Goal: Task Accomplishment & Management: Manage account settings

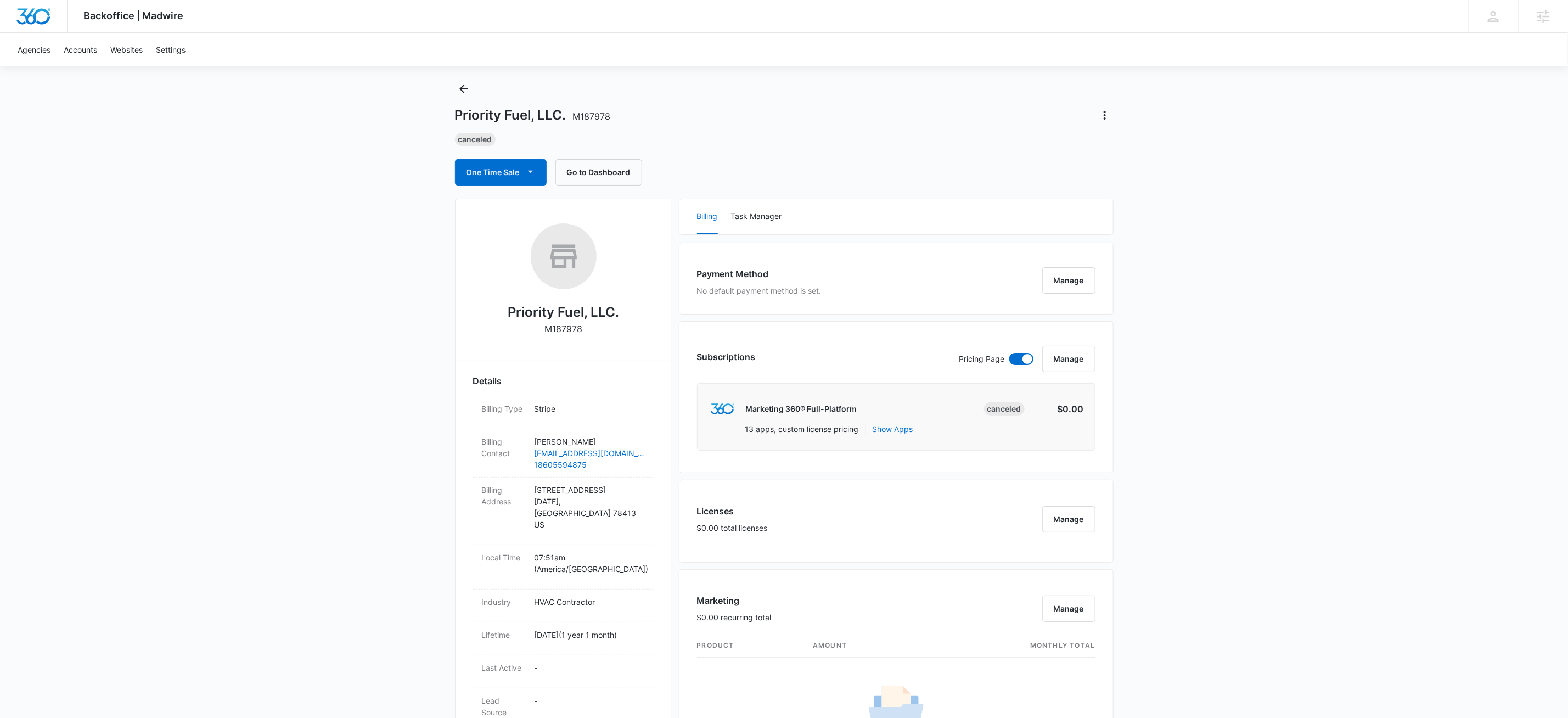
scroll to position [29, 0]
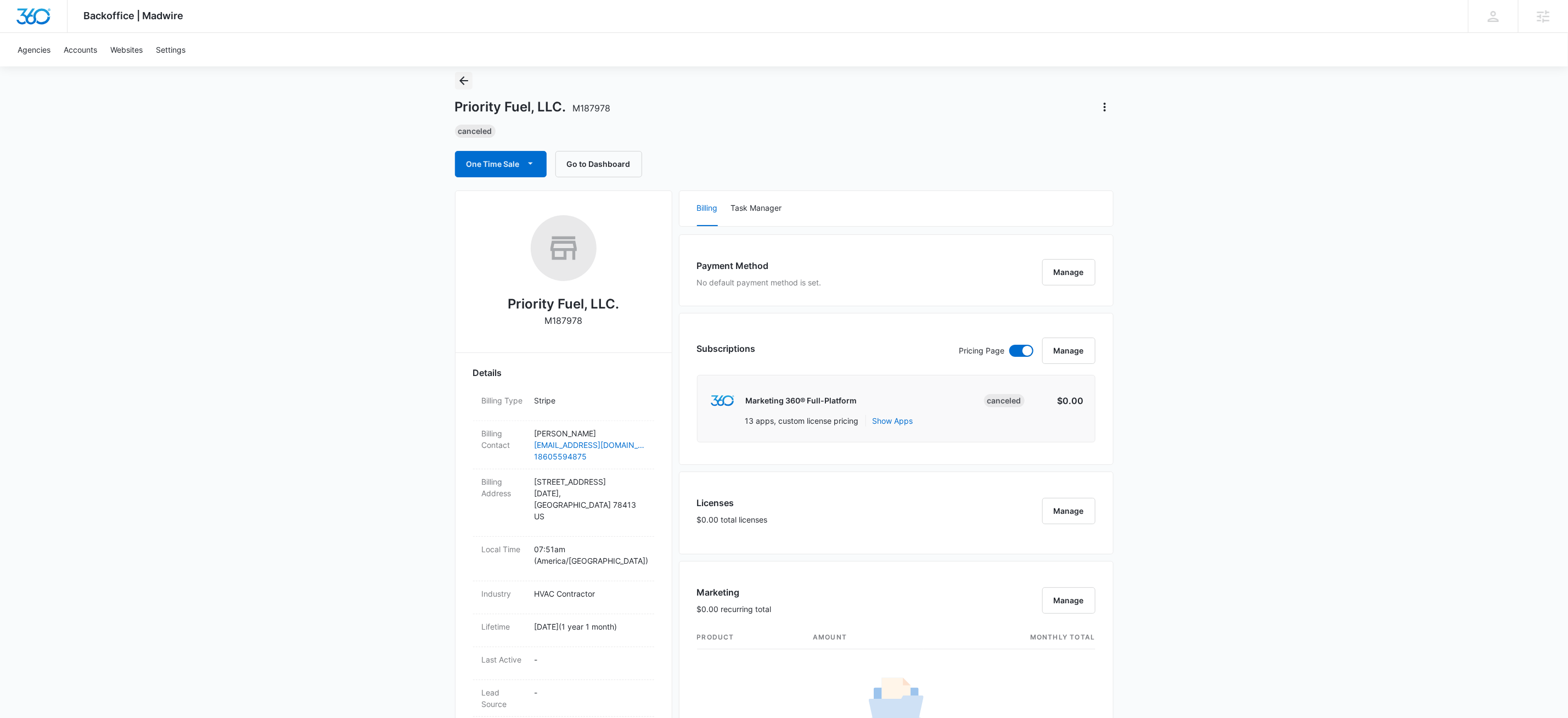
click at [467, 74] on icon "Back" at bounding box center [464, 81] width 13 height 13
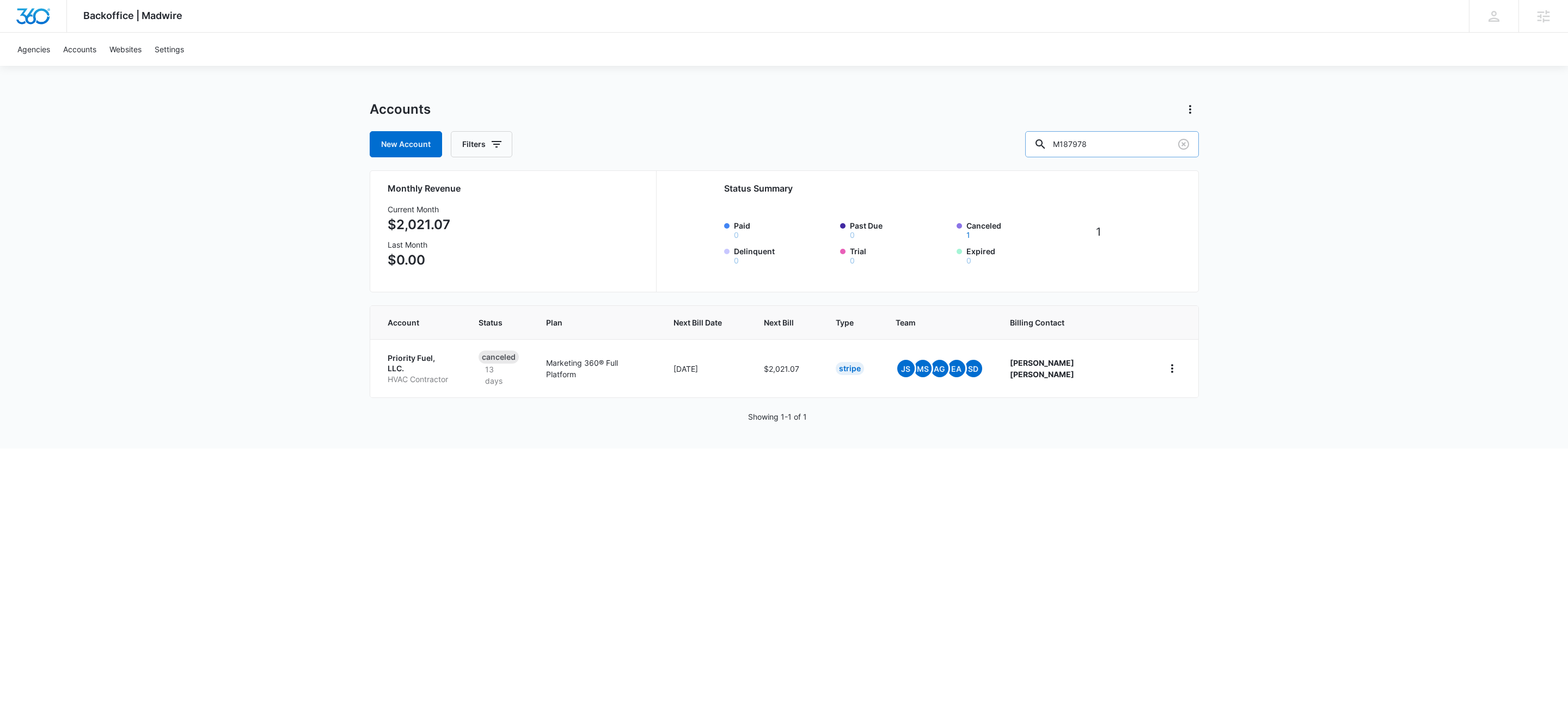
click at [1134, 148] on input "M187978" at bounding box center [1112, 143] width 173 height 26
click at [1134, 148] on input "M187978" at bounding box center [1112, 143] width 173 height 26
paste input "322380"
type input "M322380"
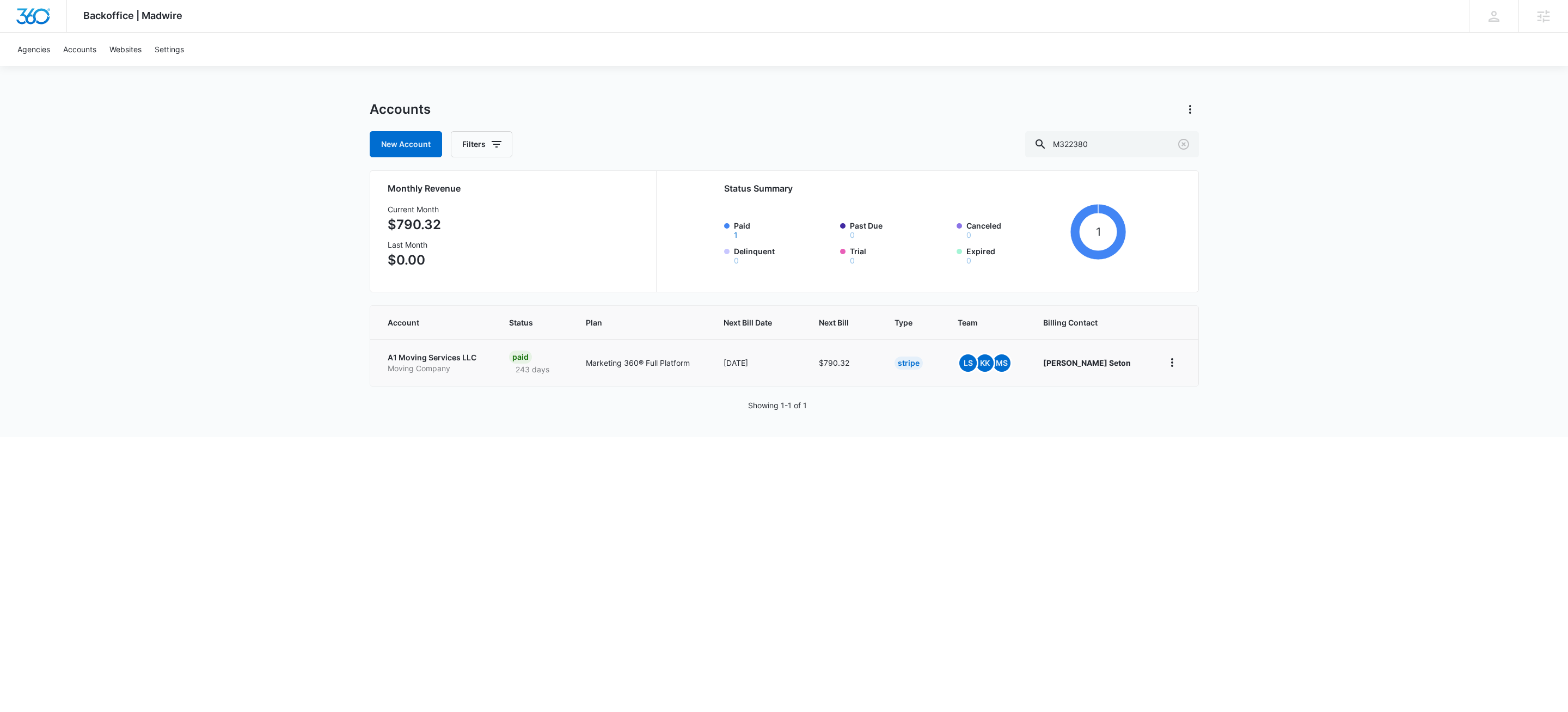
click at [433, 354] on p "A1 Moving Services LLC" at bounding box center [435, 358] width 95 height 11
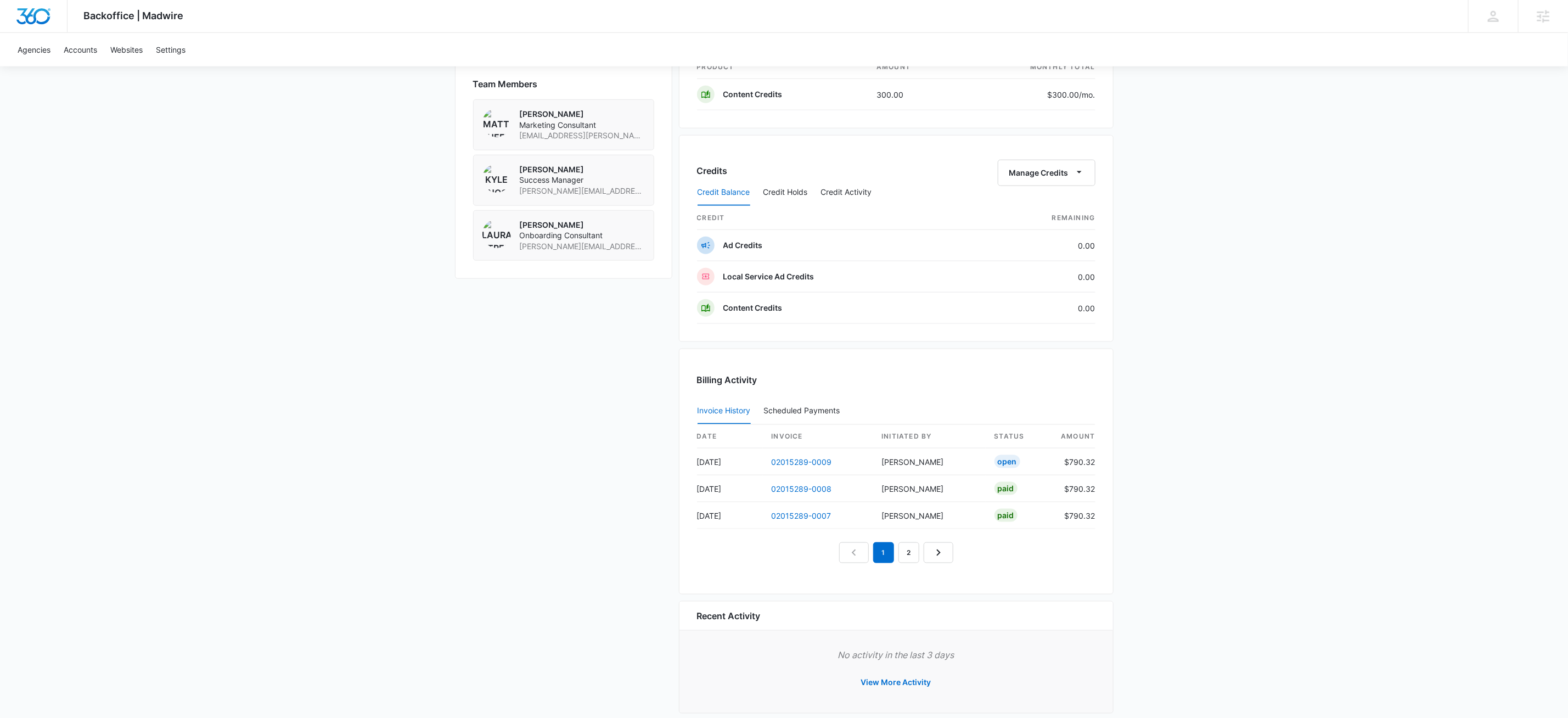
scroll to position [427, 0]
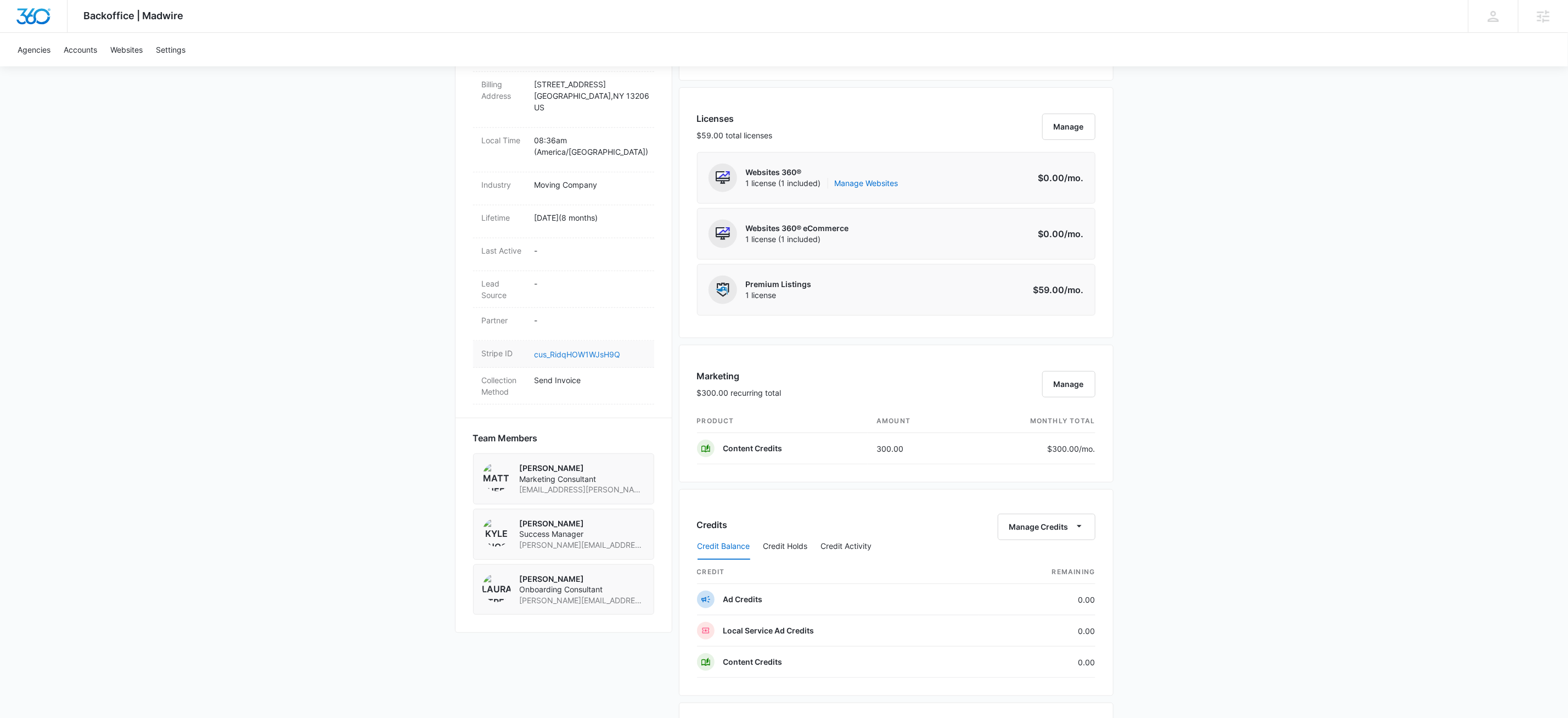
click at [602, 350] on link "cus_RidqHOW1WJsH9Q" at bounding box center [577, 354] width 87 height 9
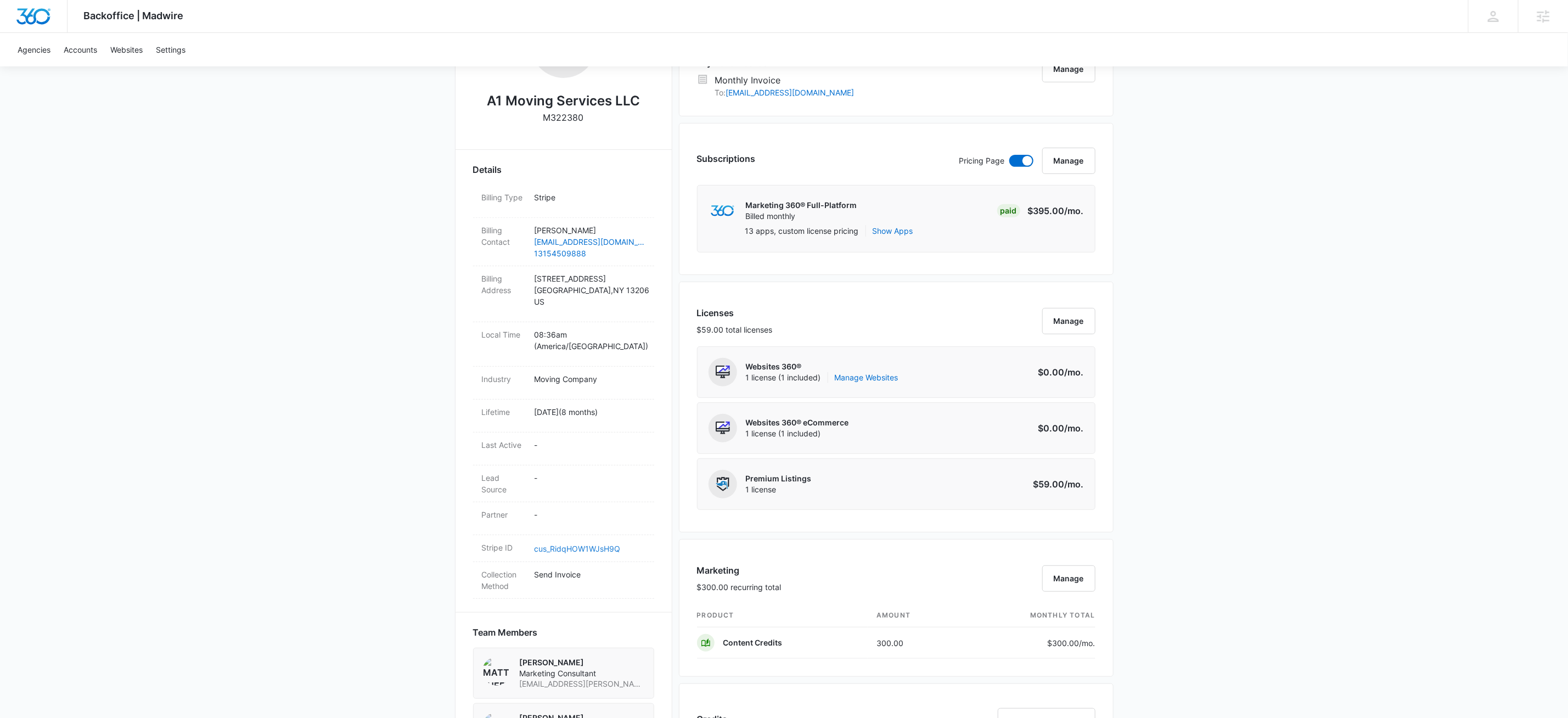
scroll to position [0, 0]
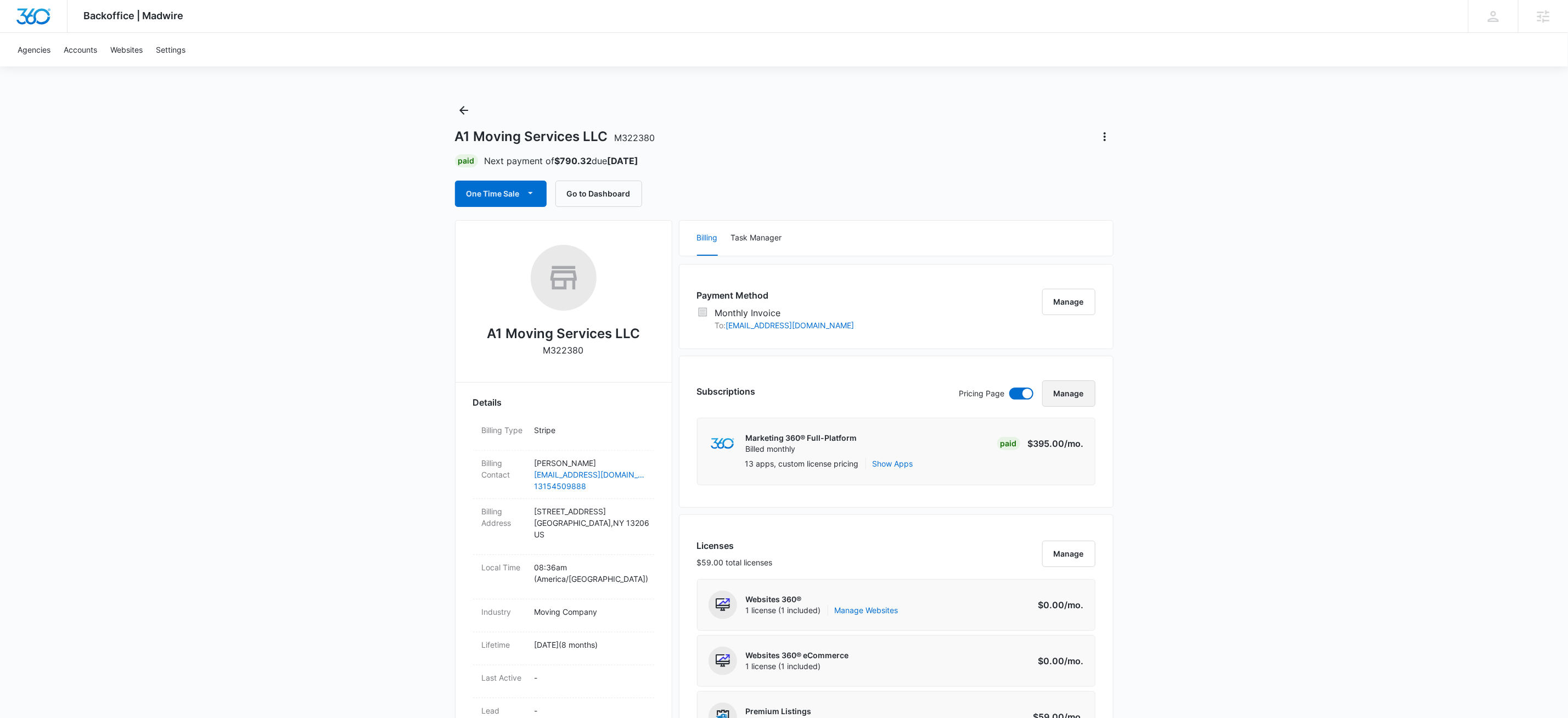
click at [1067, 395] on button "Manage" at bounding box center [1068, 393] width 53 height 26
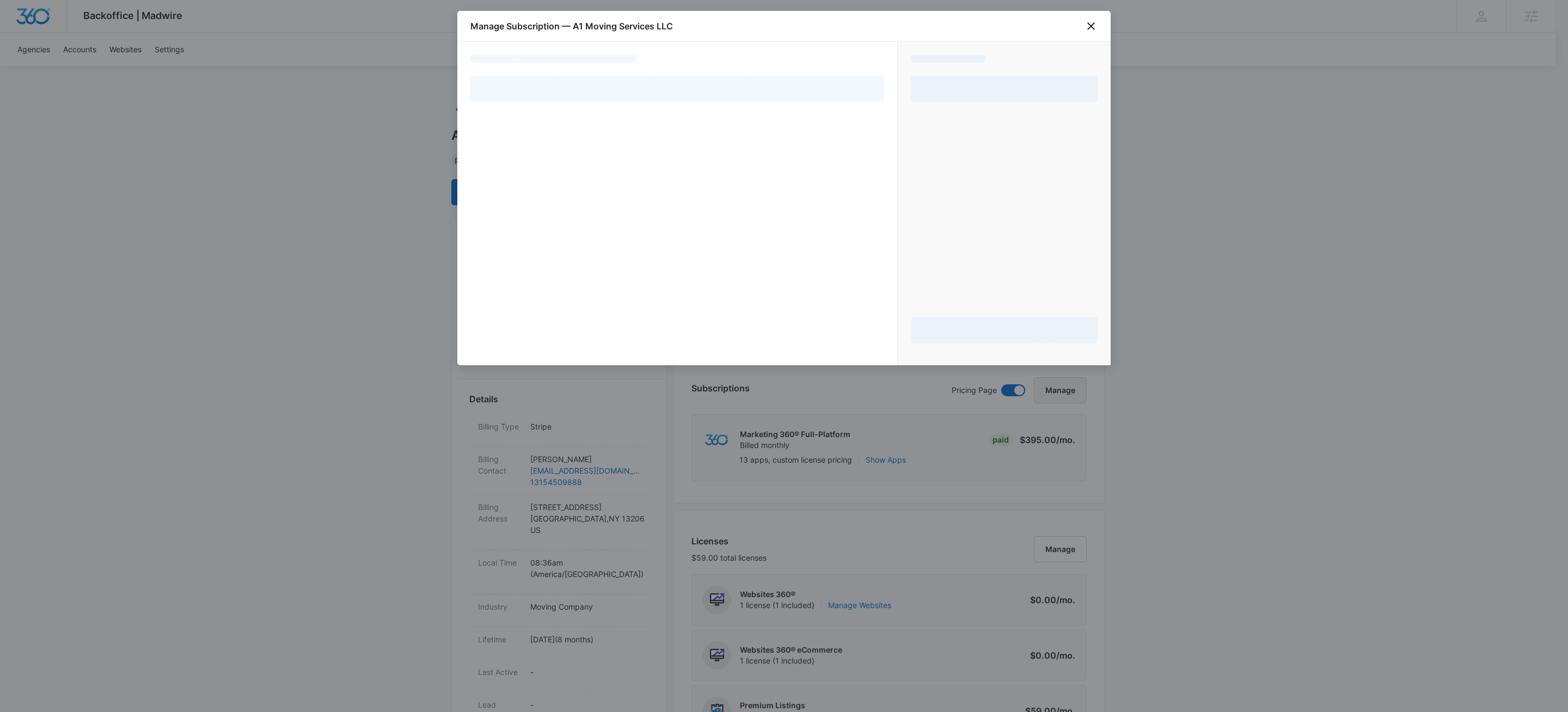
select select "MANUAL_INVOICE"
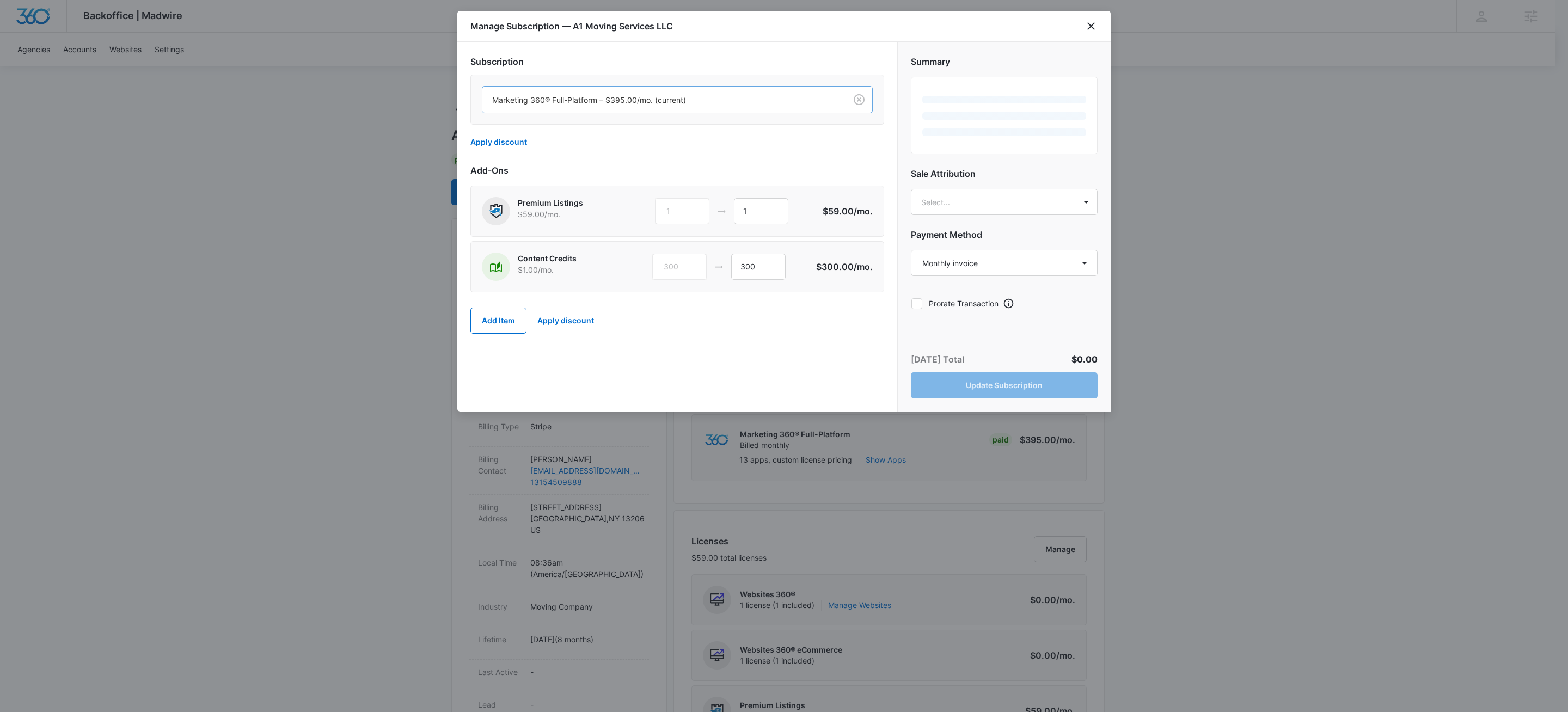
click at [772, 98] on div at bounding box center [662, 100] width 340 height 13
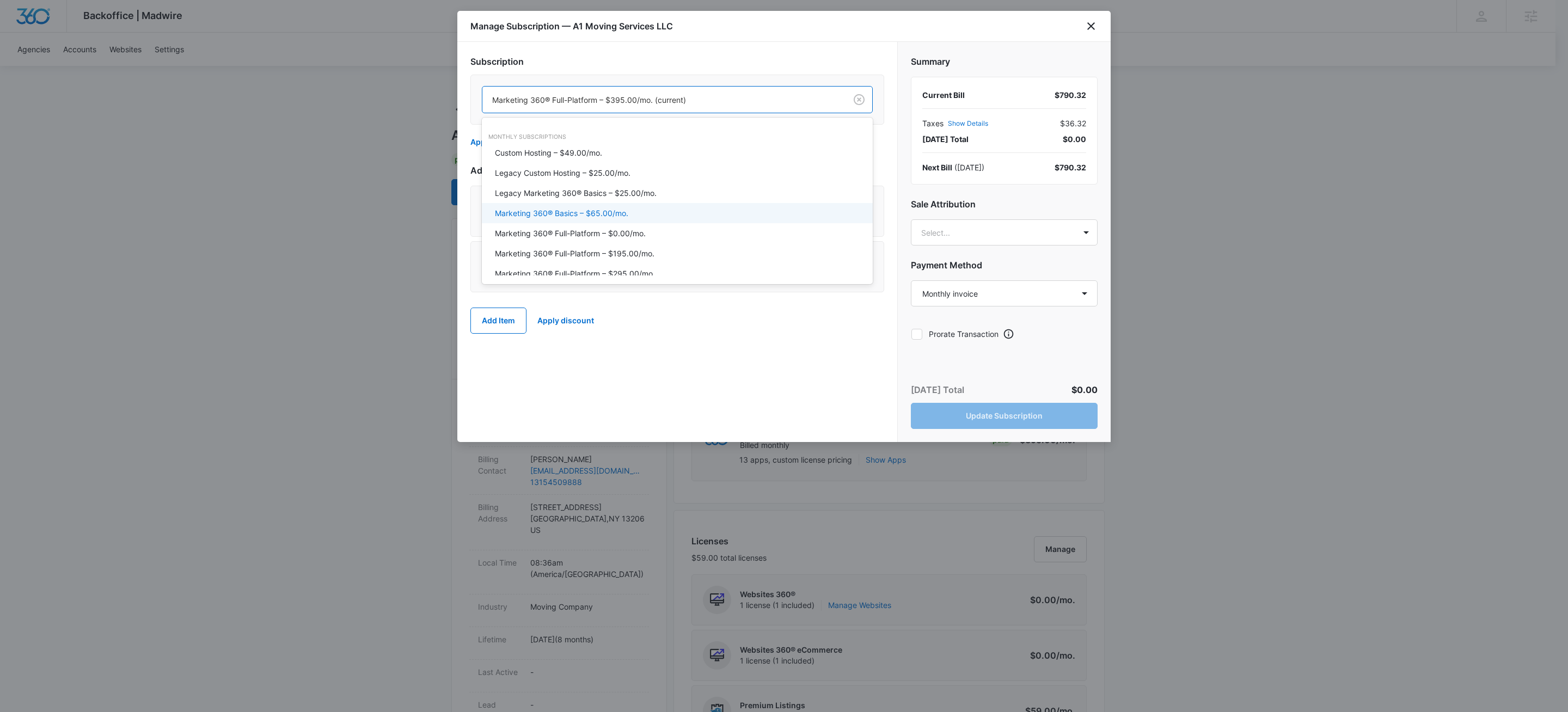
click at [624, 213] on p "Marketing 360® Basics – $65.00/mo." at bounding box center [562, 213] width 133 height 12
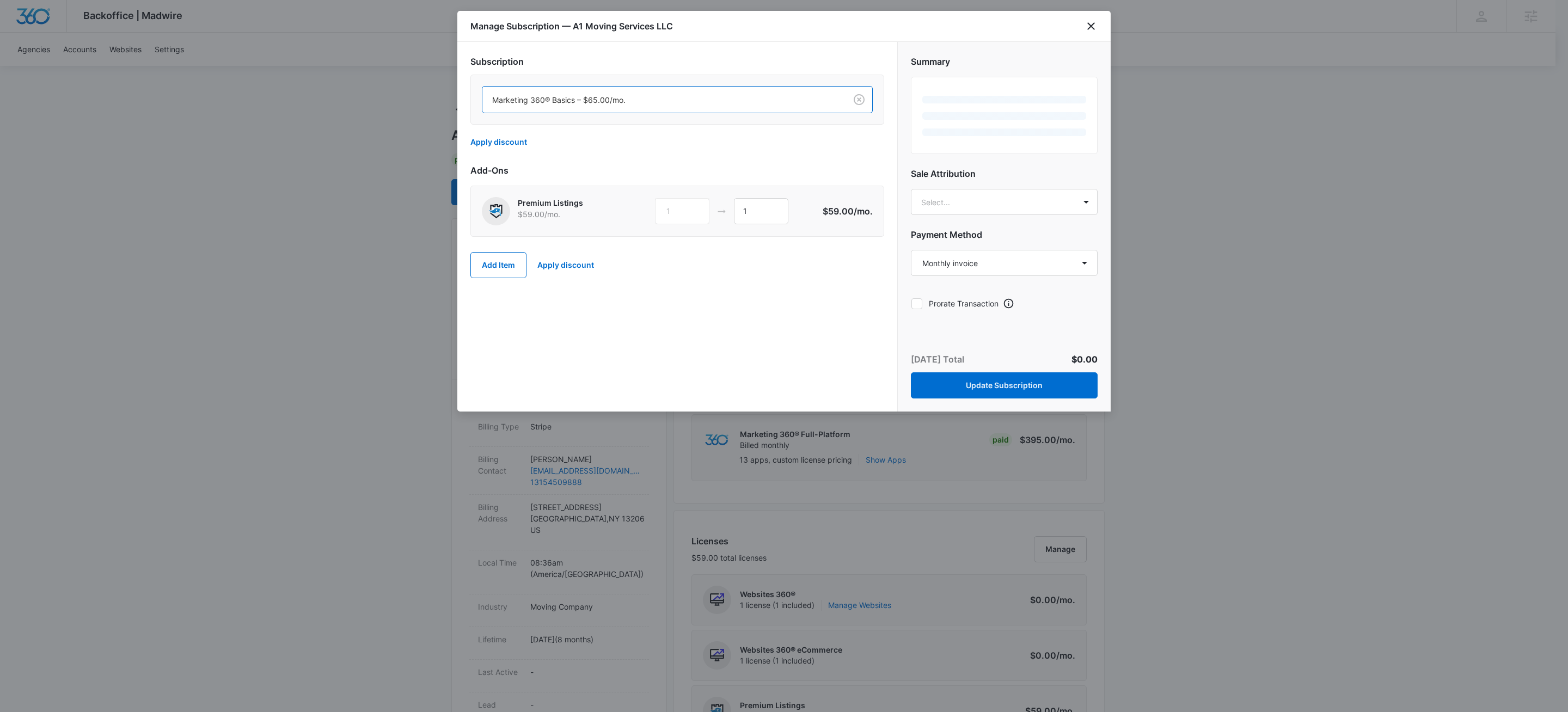
click at [921, 305] on div "Summary Sale Attribution Select... Payment Method Select a payment method Visa …" at bounding box center [1004, 178] width 213 height 273
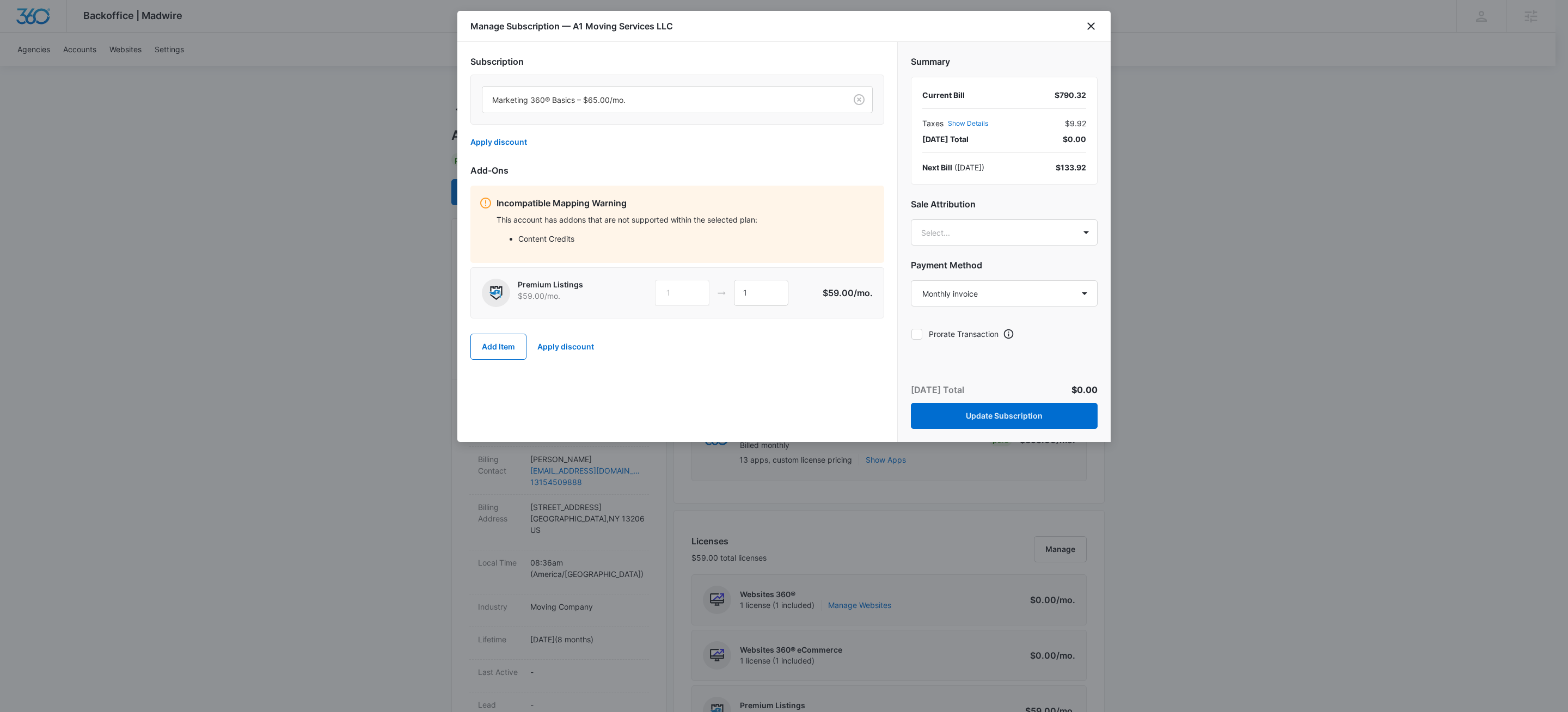
click at [922, 332] on icon at bounding box center [917, 334] width 10 height 10
click at [911, 333] on input "Prorate Transaction" at bounding box center [911, 333] width 1 height 1
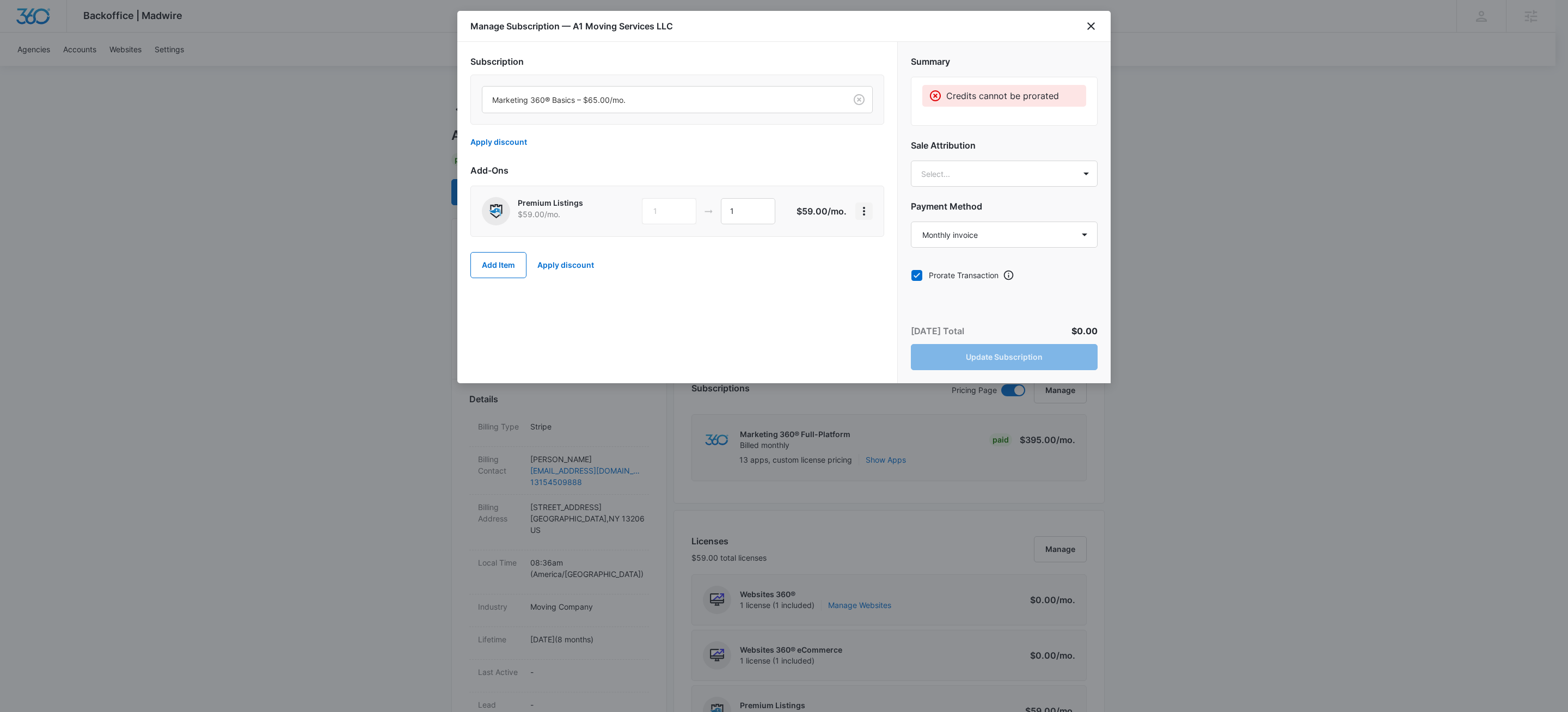
click at [860, 210] on icon "View More" at bounding box center [864, 212] width 13 height 13
click at [854, 128] on div "Marketing 360® Basics – $65.00/mo. Apply discount" at bounding box center [677, 114] width 413 height 81
click at [862, 209] on icon "View More" at bounding box center [864, 212] width 13 height 13
click at [892, 244] on div "Delete Item" at bounding box center [889, 243] width 41 height 8
click at [714, 287] on div "Subscription Marketing 360® Basics – $65.00/mo. Apply discount Add-Ons Add Item…" at bounding box center [678, 212] width 440 height 341
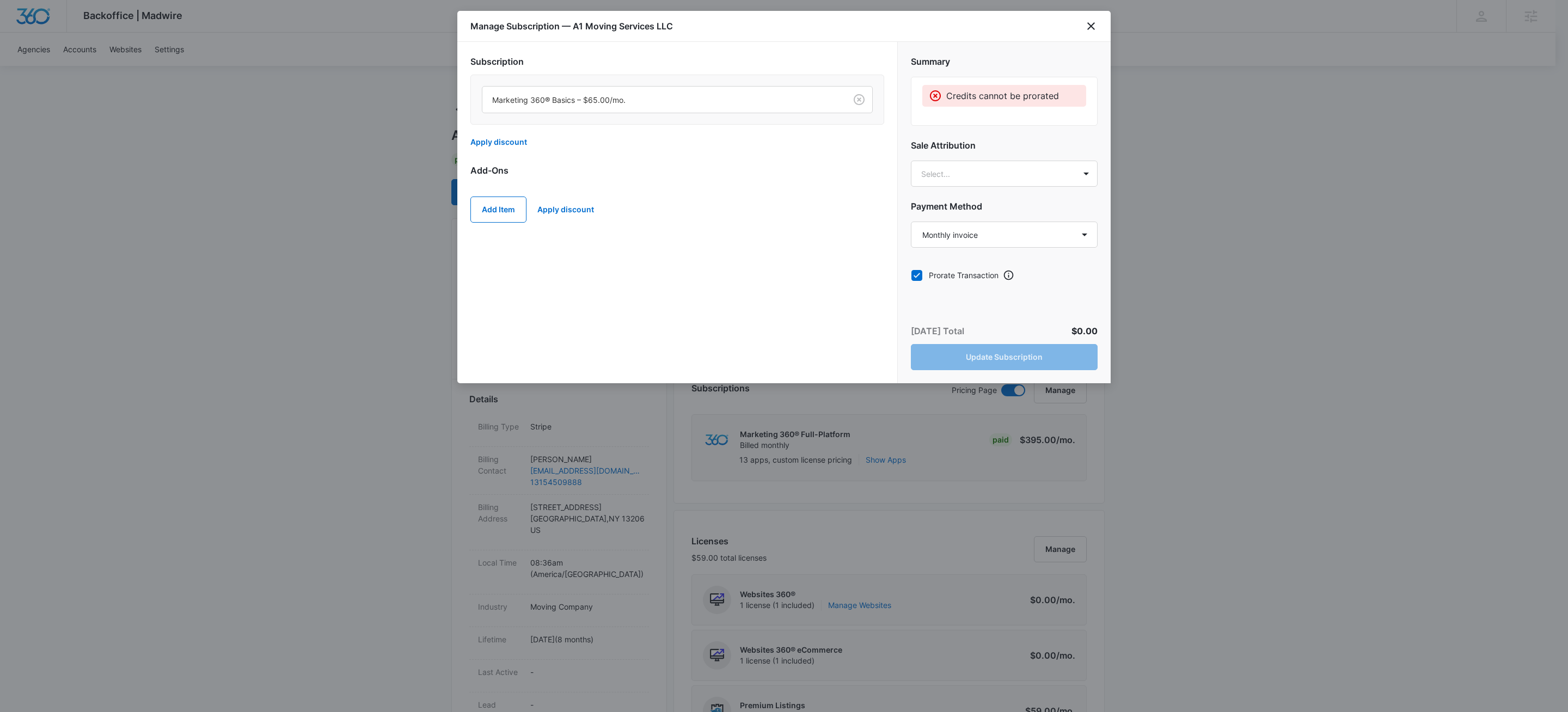
click at [919, 275] on icon at bounding box center [917, 275] width 7 height 5
click at [911, 275] on input "Prorate Transaction" at bounding box center [911, 275] width 1 height 1
checkbox input "false"
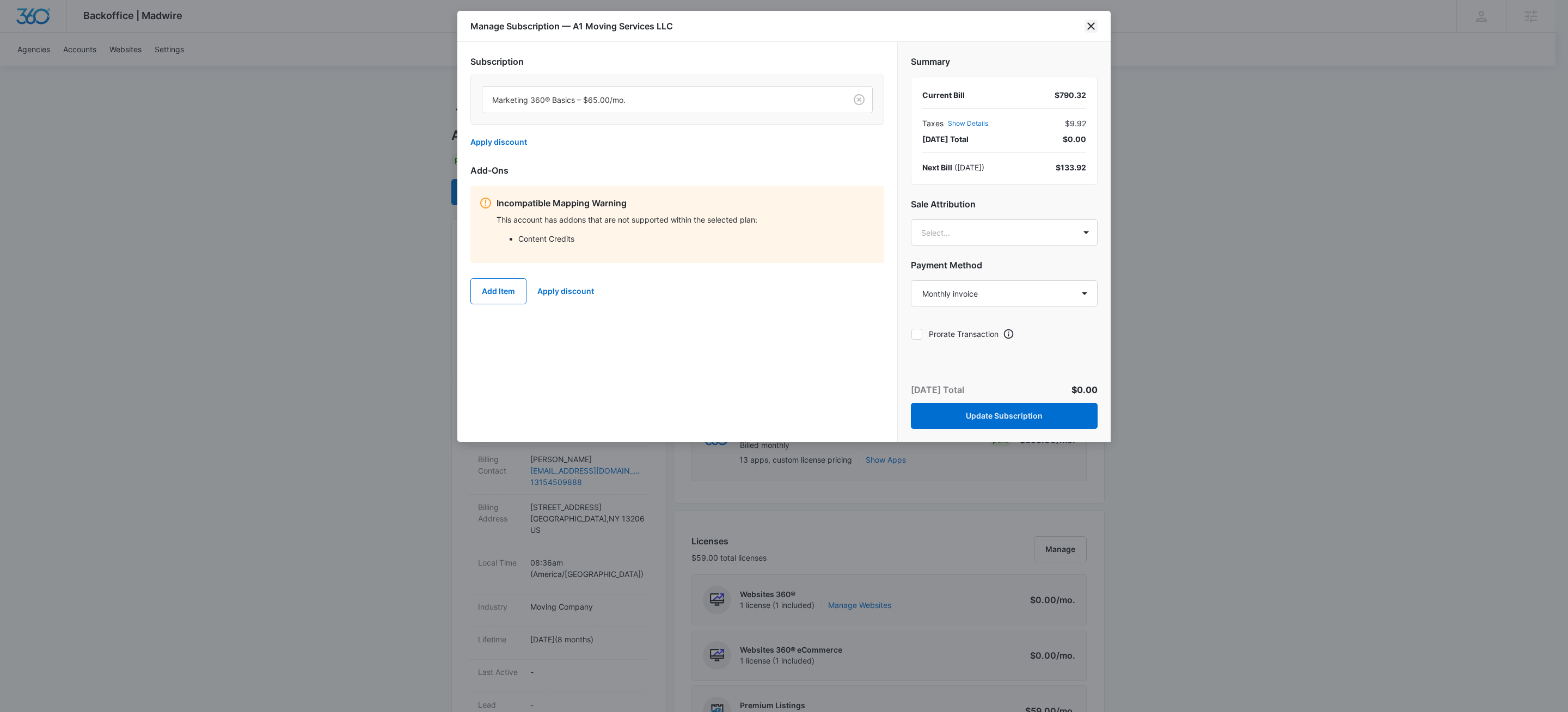
click at [1091, 23] on icon "close" at bounding box center [1091, 27] width 13 height 13
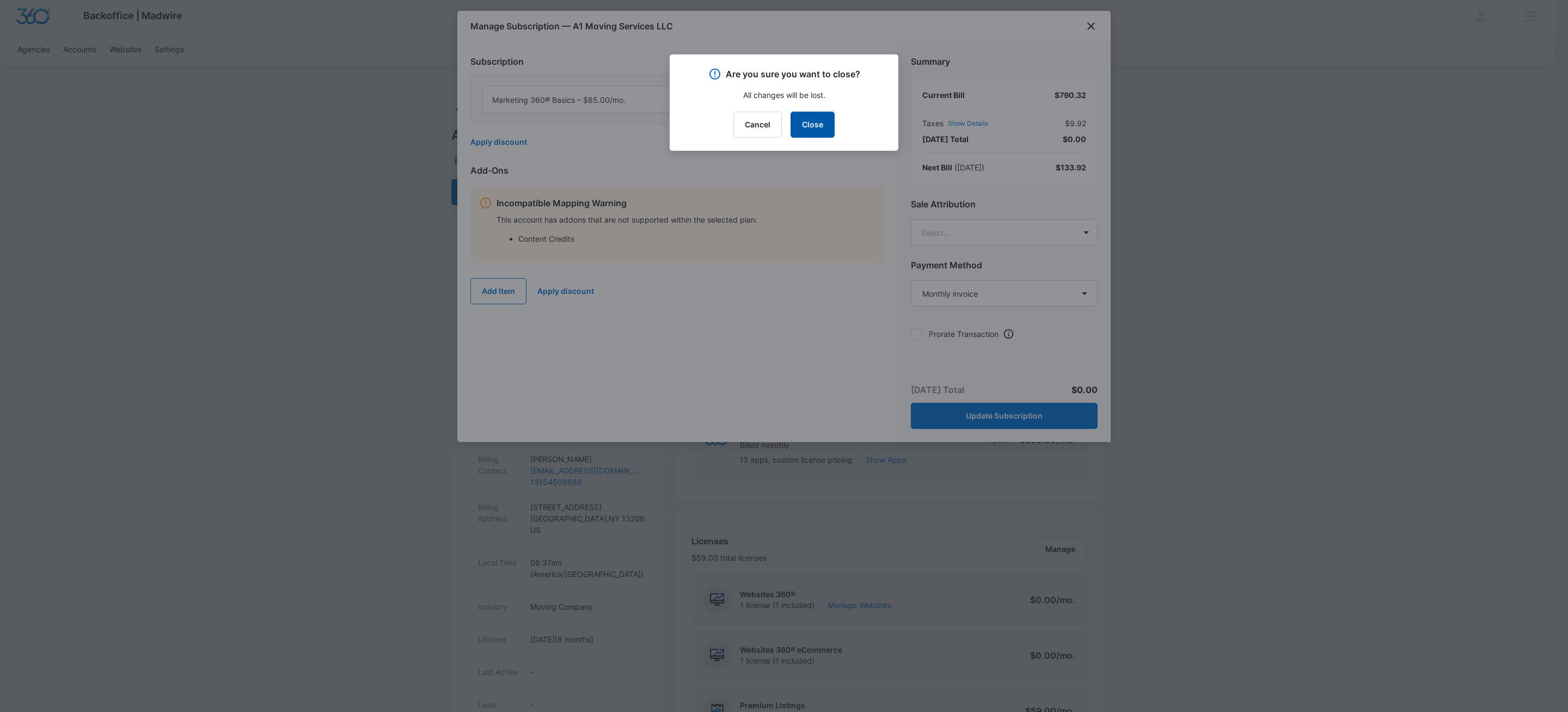
click at [822, 112] on button "Close" at bounding box center [812, 124] width 44 height 26
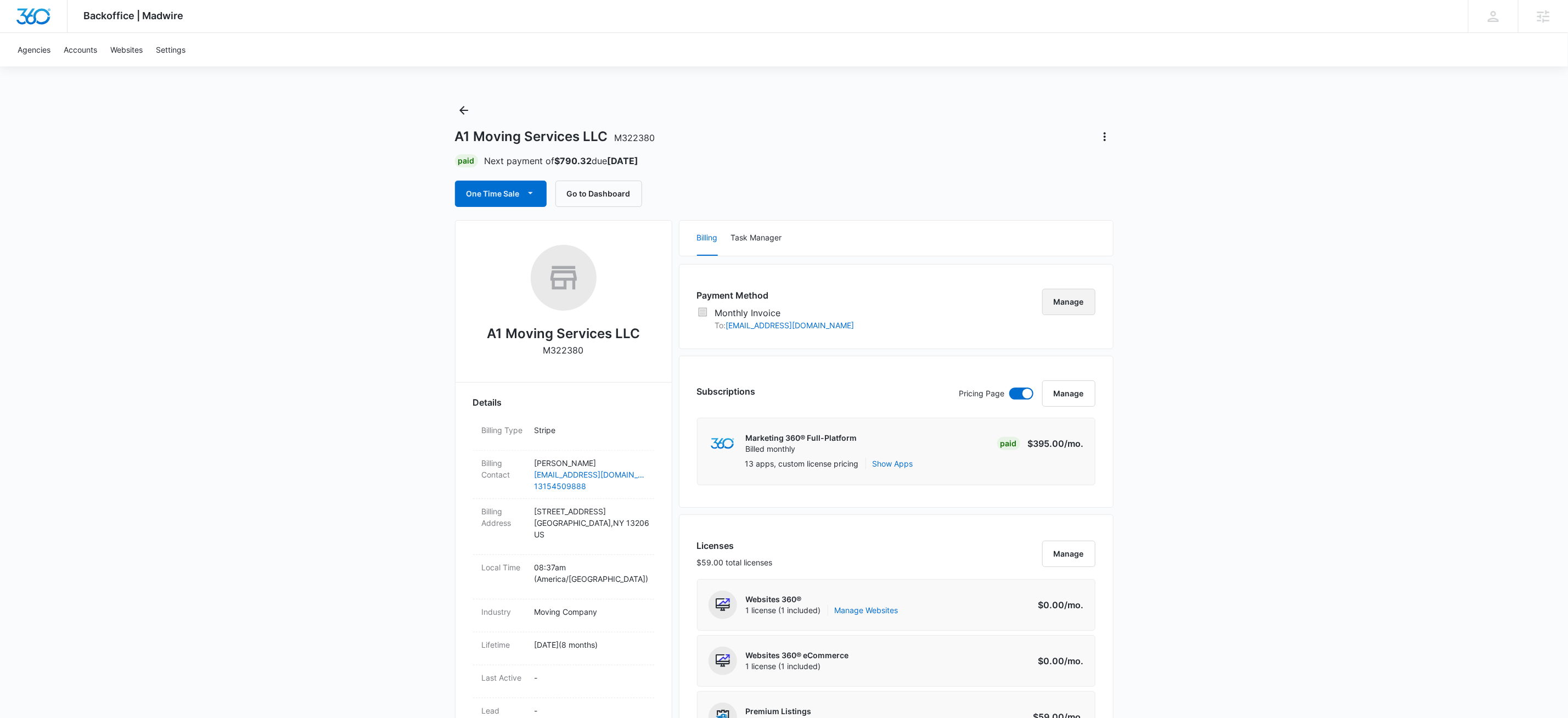
click at [1071, 292] on button "Manage" at bounding box center [1068, 302] width 53 height 26
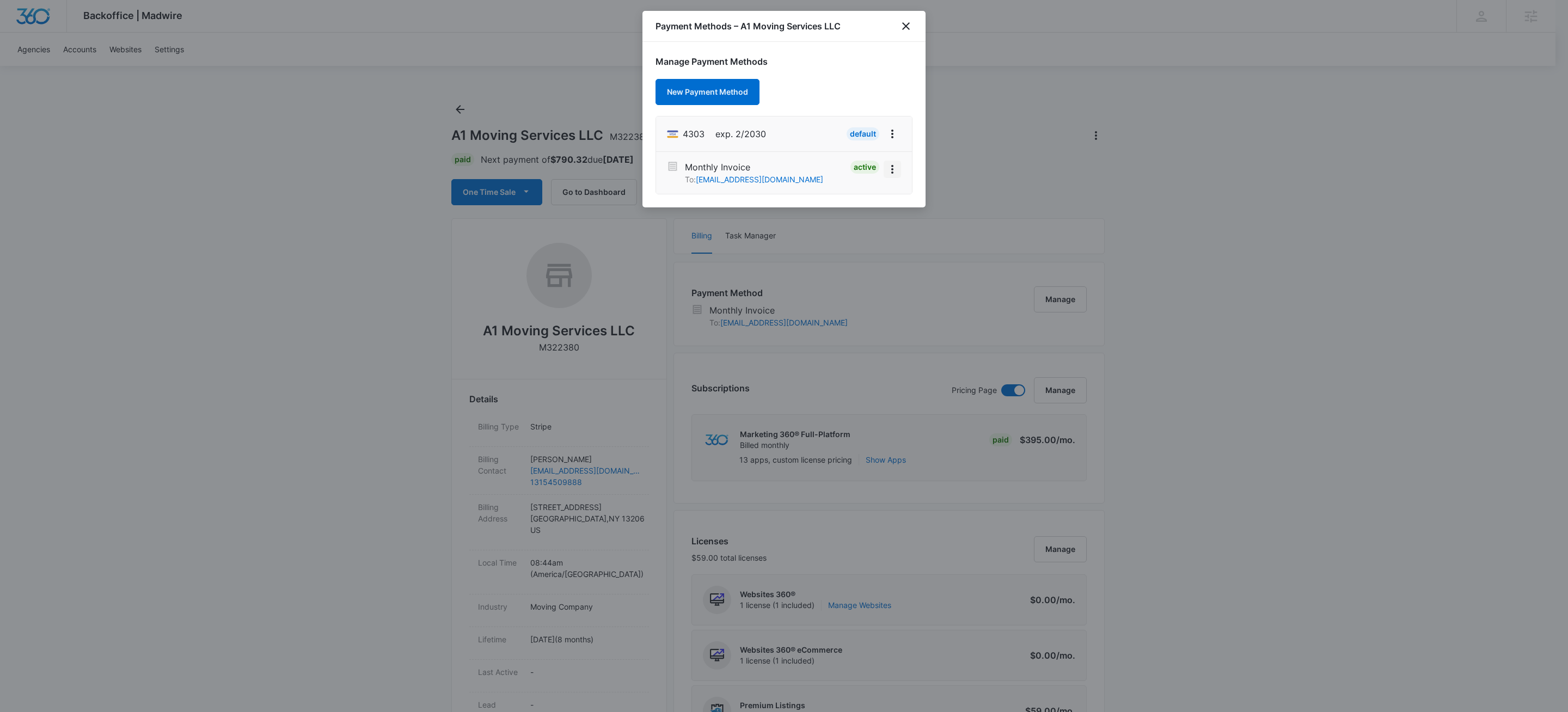
click at [894, 174] on icon "View More" at bounding box center [893, 169] width 13 height 13
click at [850, 137] on div "Deactivate" at bounding box center [854, 138] width 38 height 8
click at [908, 26] on icon "close" at bounding box center [906, 27] width 13 height 13
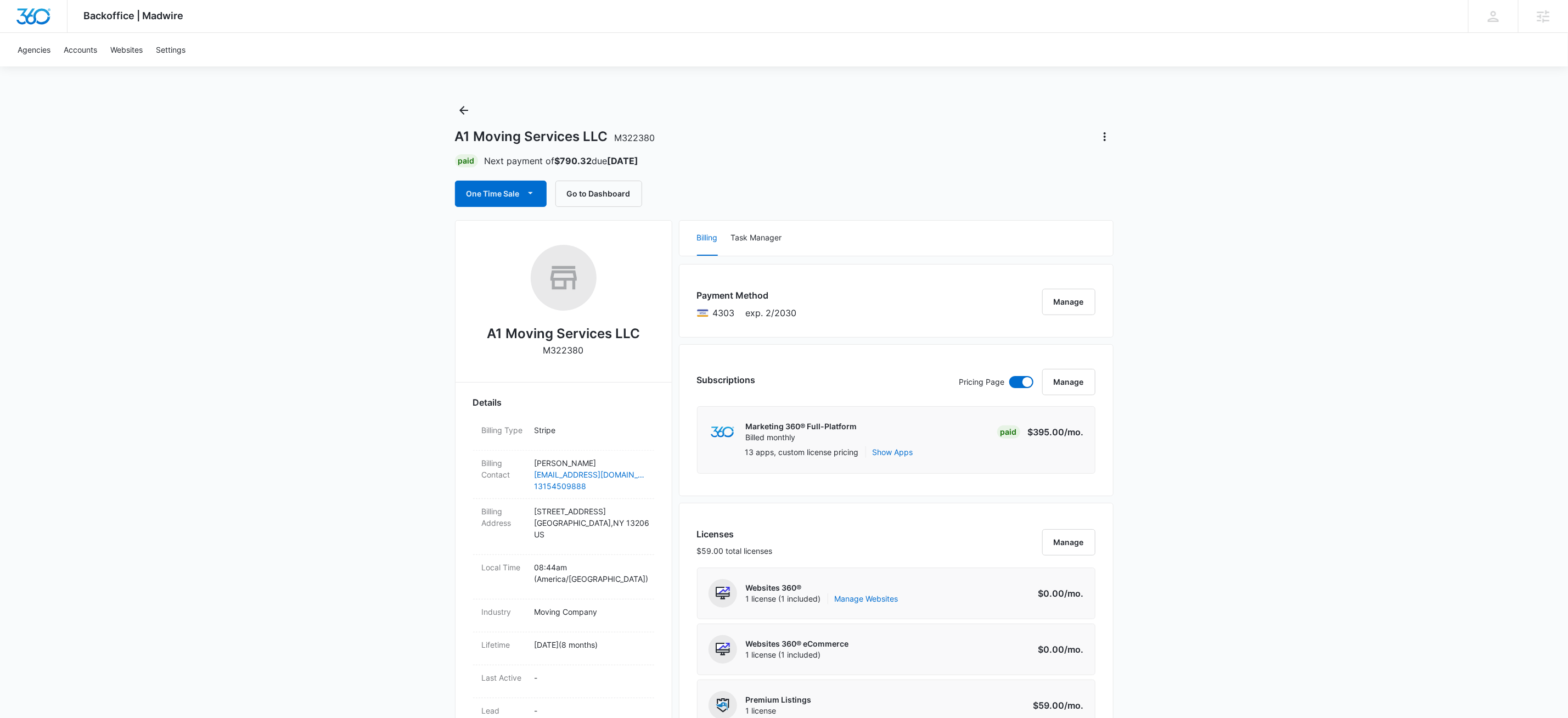
drag, startPoint x: 451, startPoint y: 118, endPoint x: 460, endPoint y: 114, distance: 9.8
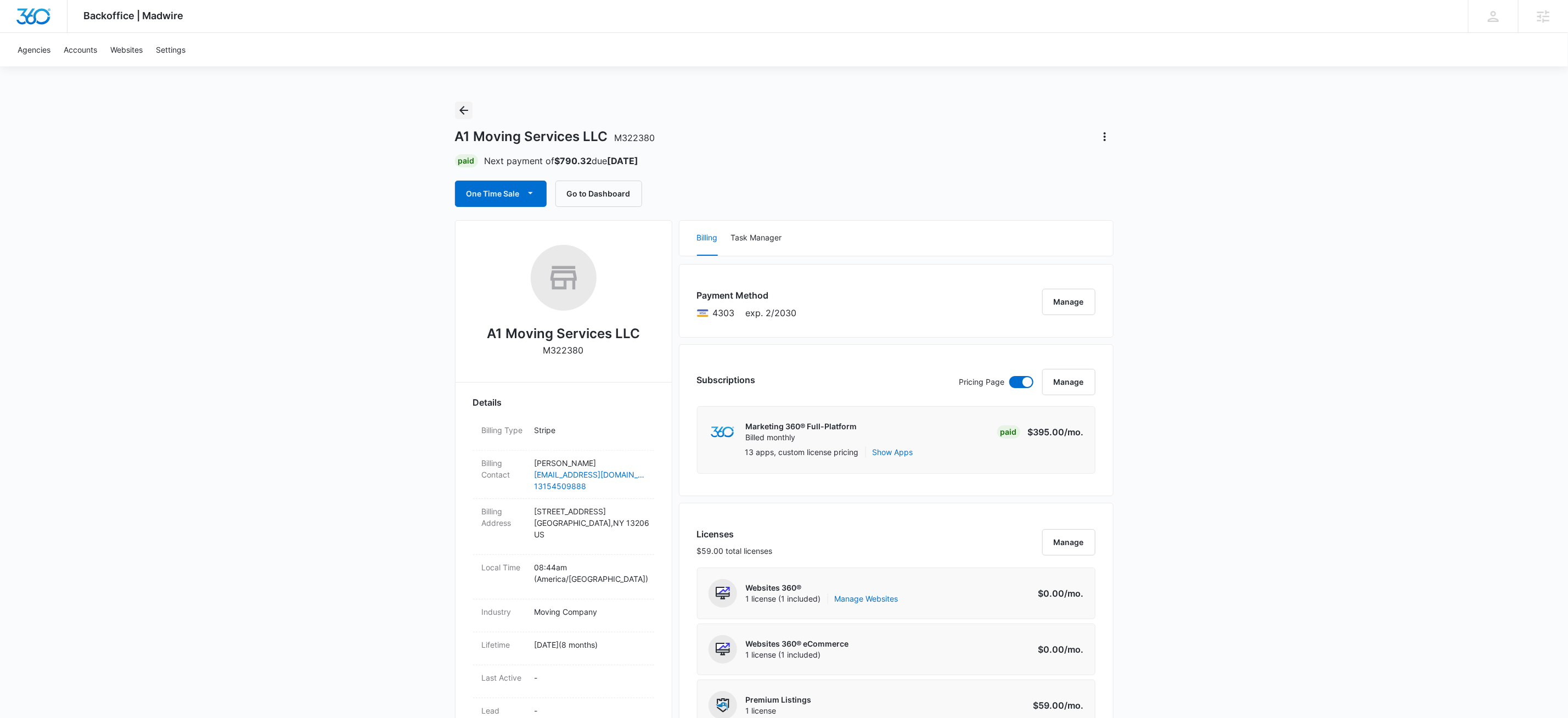
click at [460, 114] on icon "Back" at bounding box center [464, 110] width 13 height 13
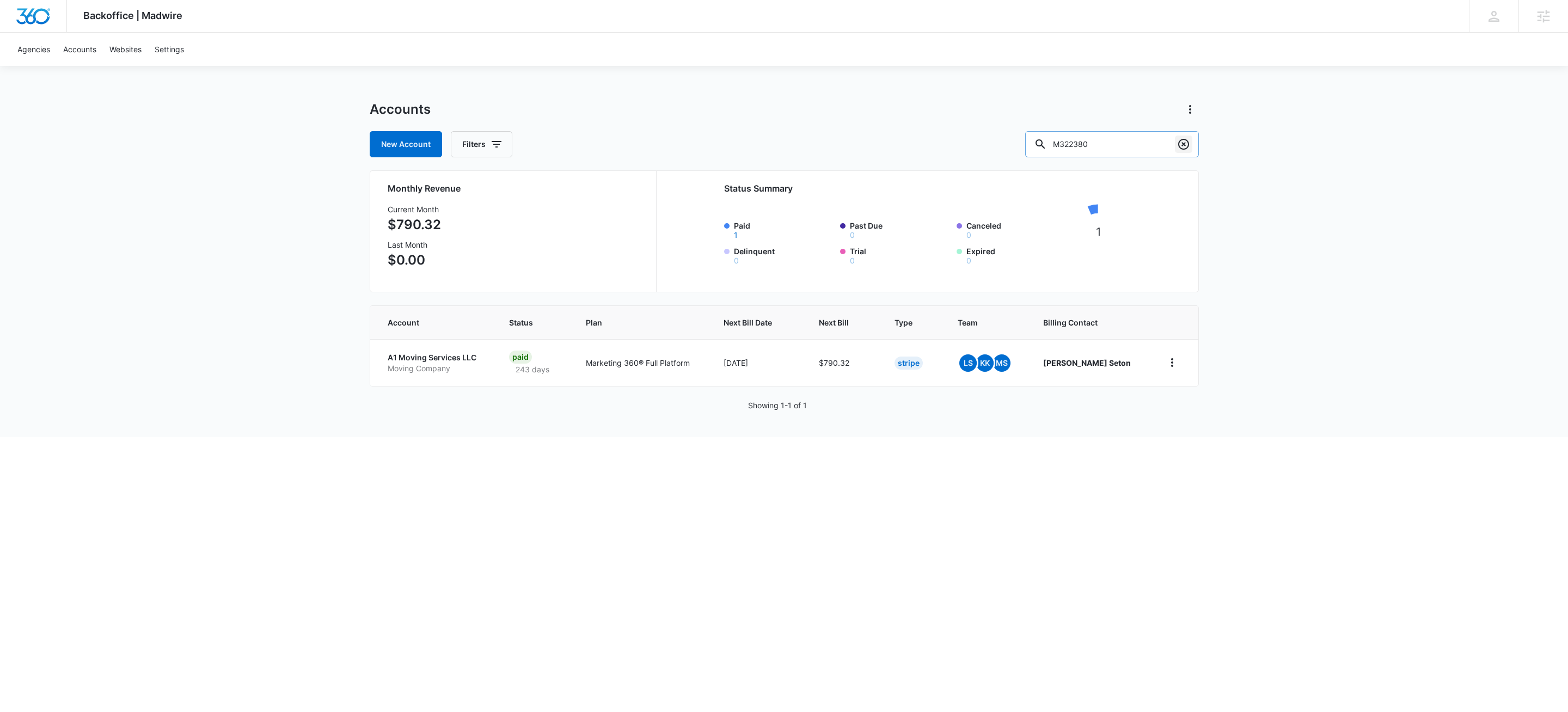
click at [1180, 145] on icon "Clear" at bounding box center [1184, 144] width 13 height 13
click at [1180, 145] on div at bounding box center [1183, 143] width 18 height 26
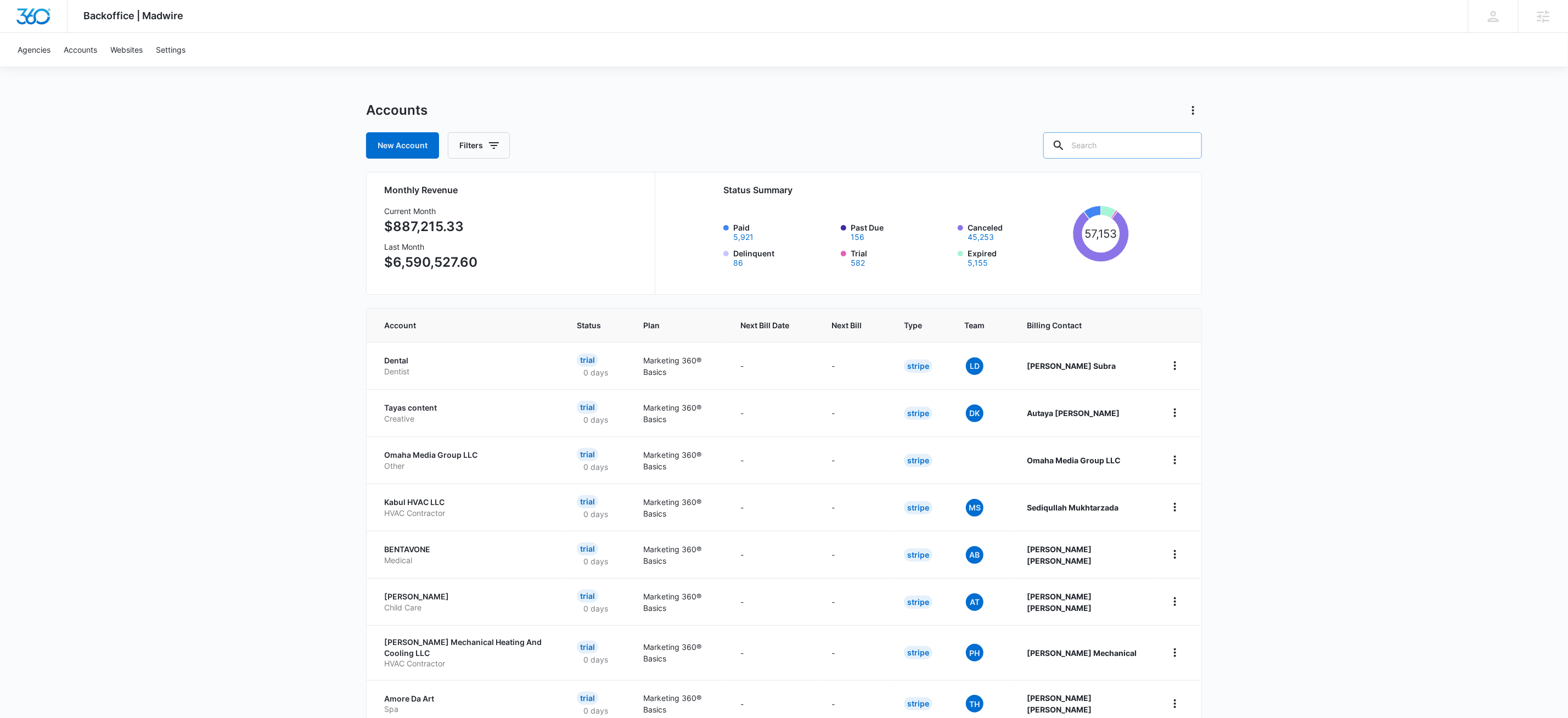
click at [1130, 150] on input "text" at bounding box center [1122, 145] width 159 height 26
paste input "M326607"
type input "M326607"
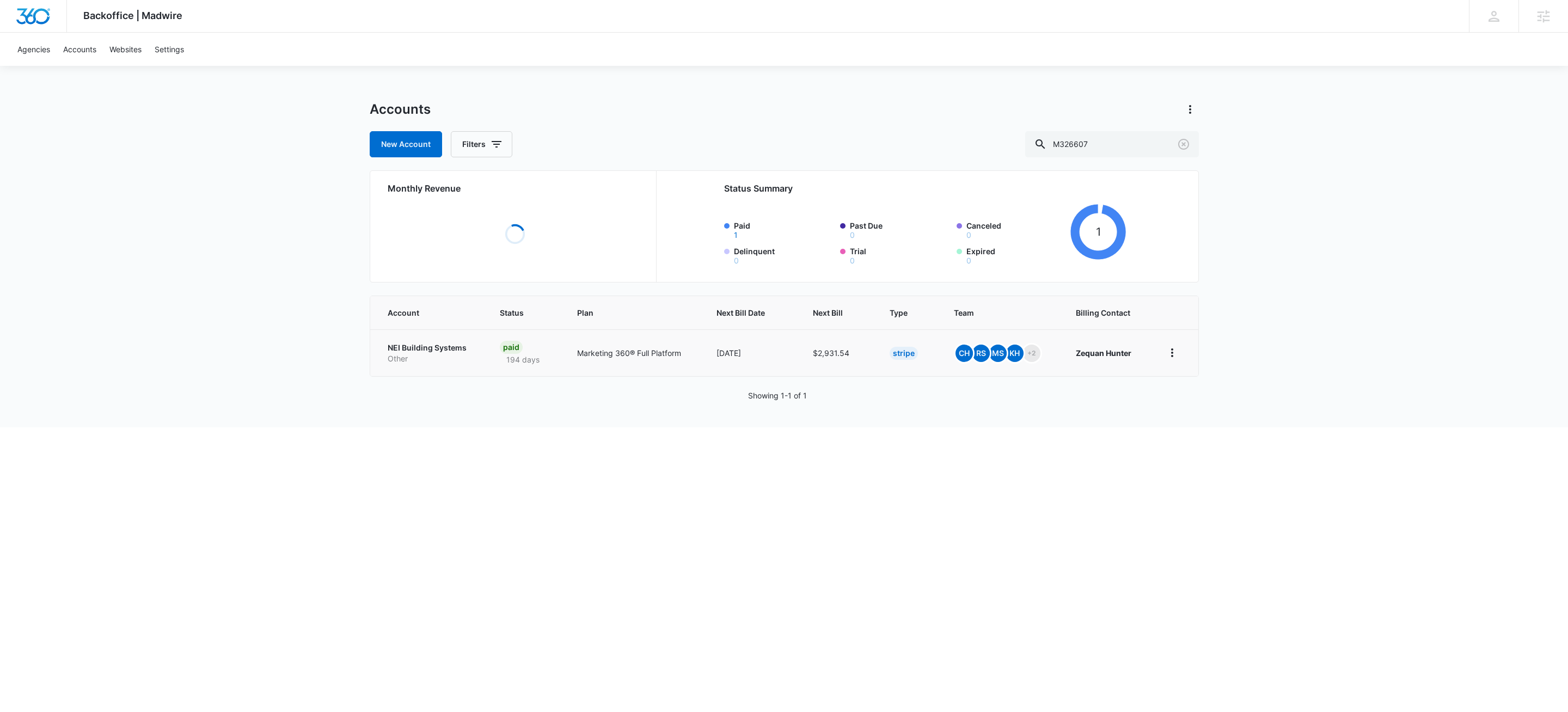
click at [452, 349] on td "NEI Building Systems Other" at bounding box center [428, 353] width 117 height 47
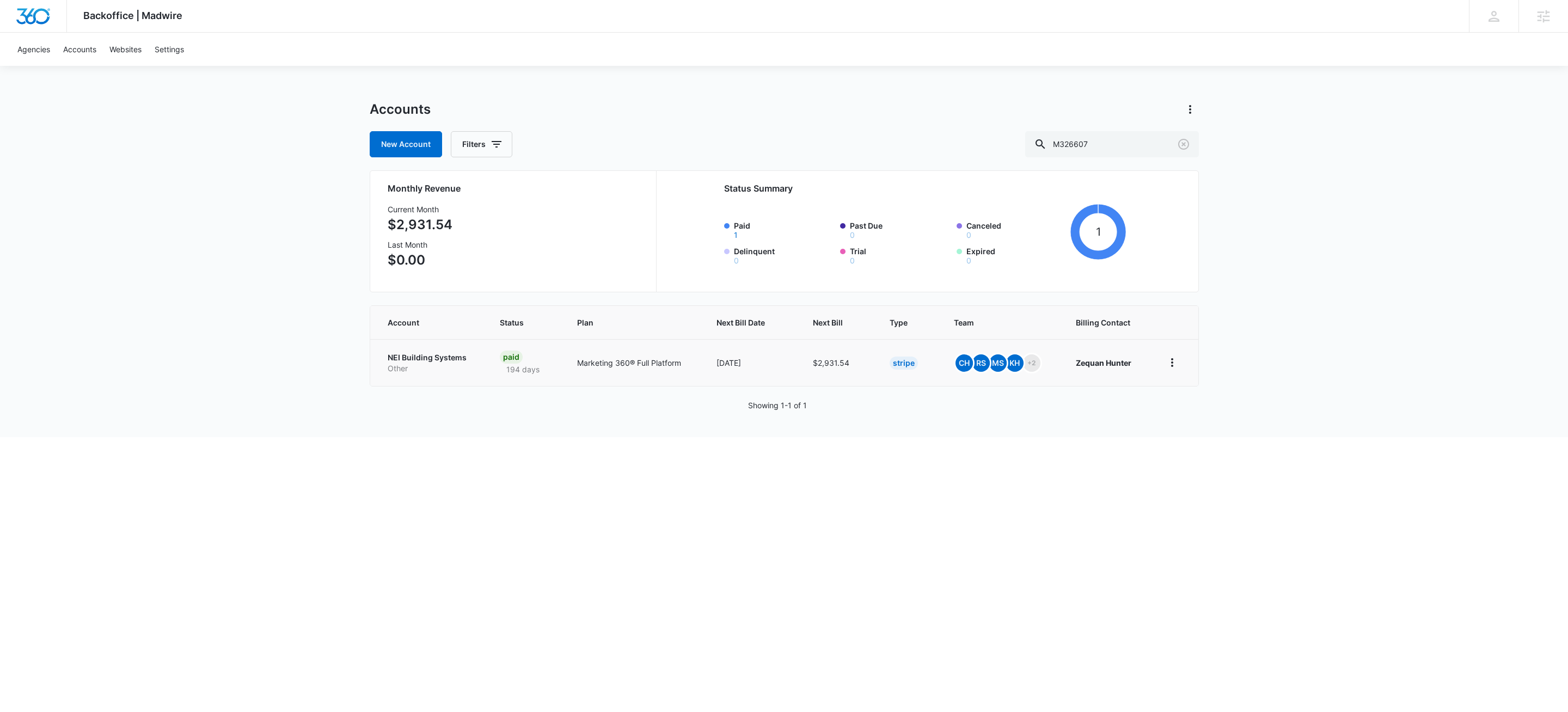
click at [397, 364] on p "Other" at bounding box center [431, 369] width 87 height 11
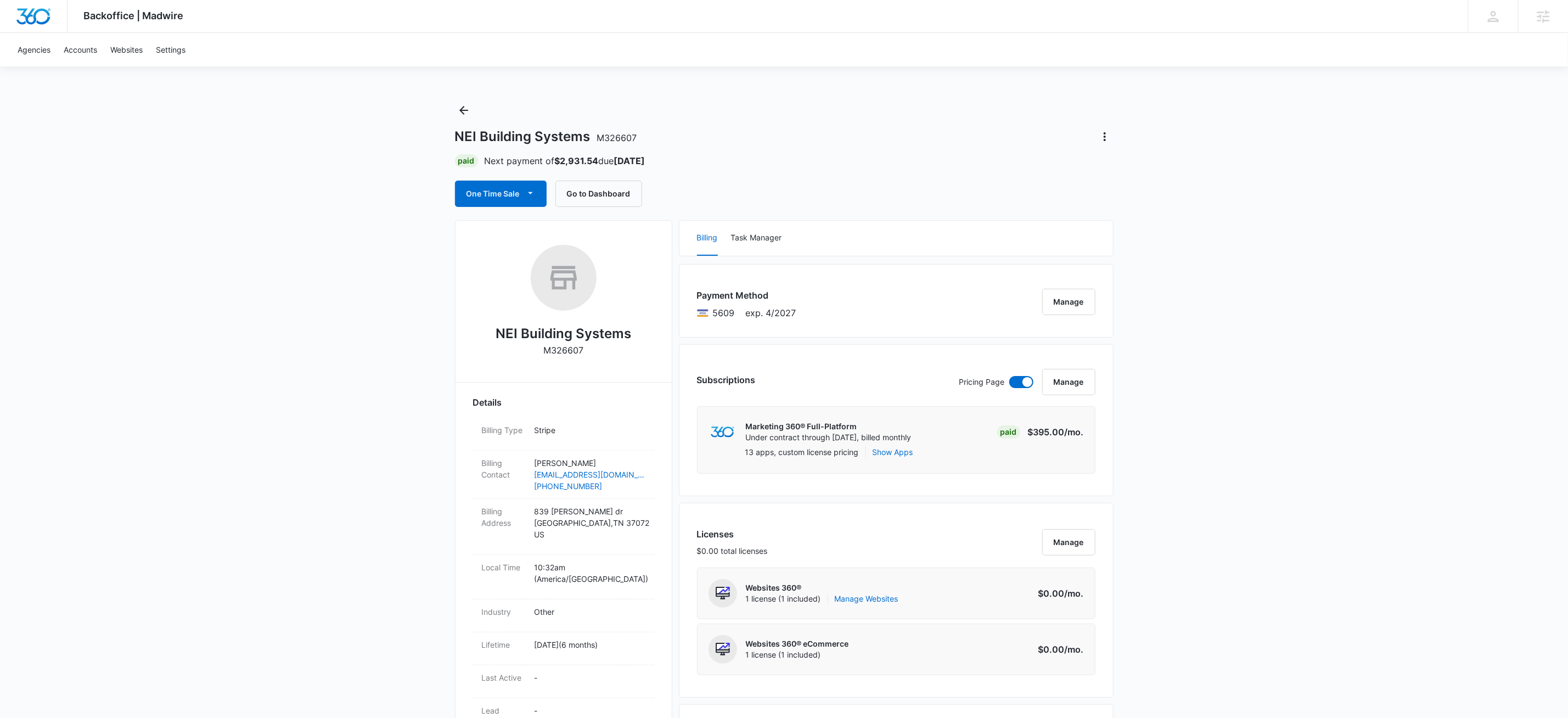
click at [1067, 381] on button "Manage" at bounding box center [1068, 382] width 53 height 26
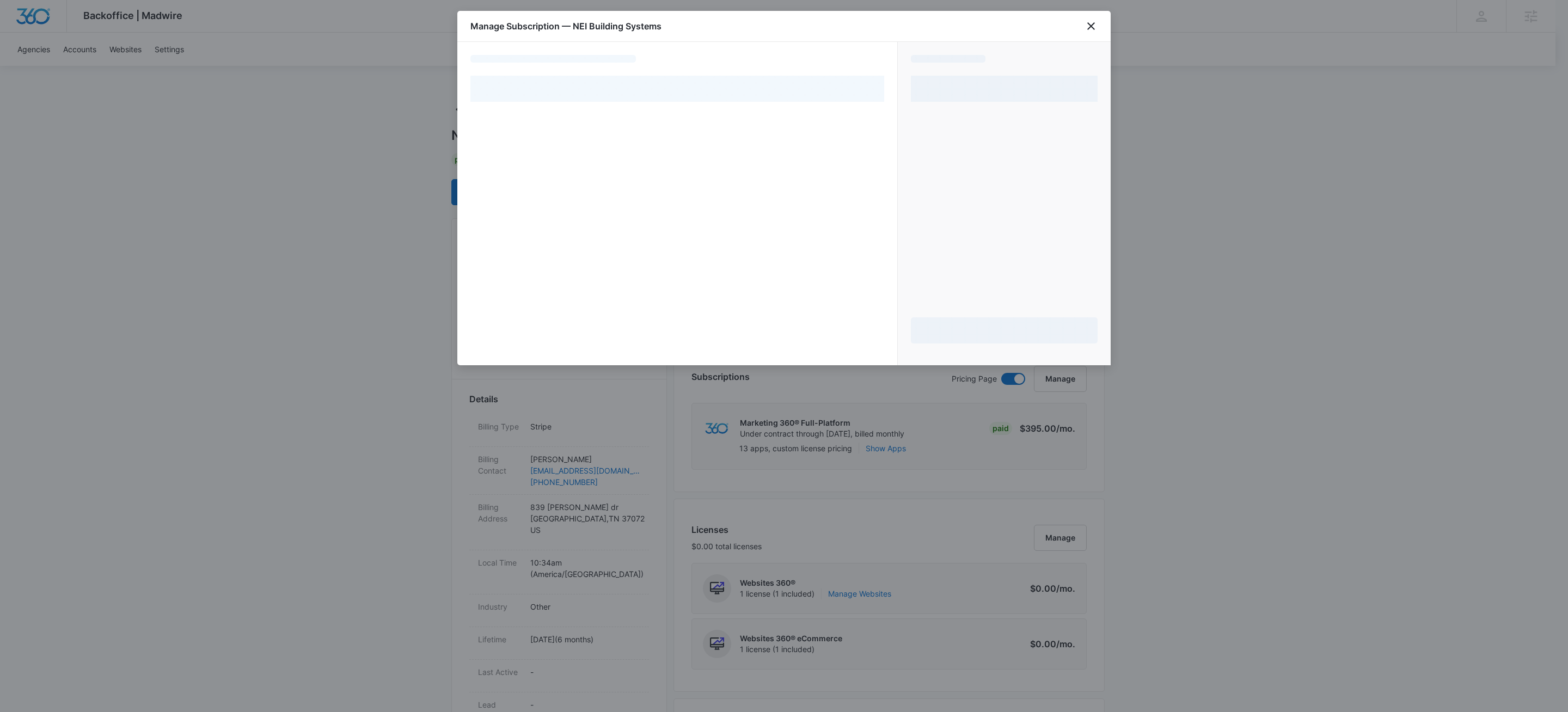
select select "pm_1R6vMMA4n8RTgNjUp8UhfFAC"
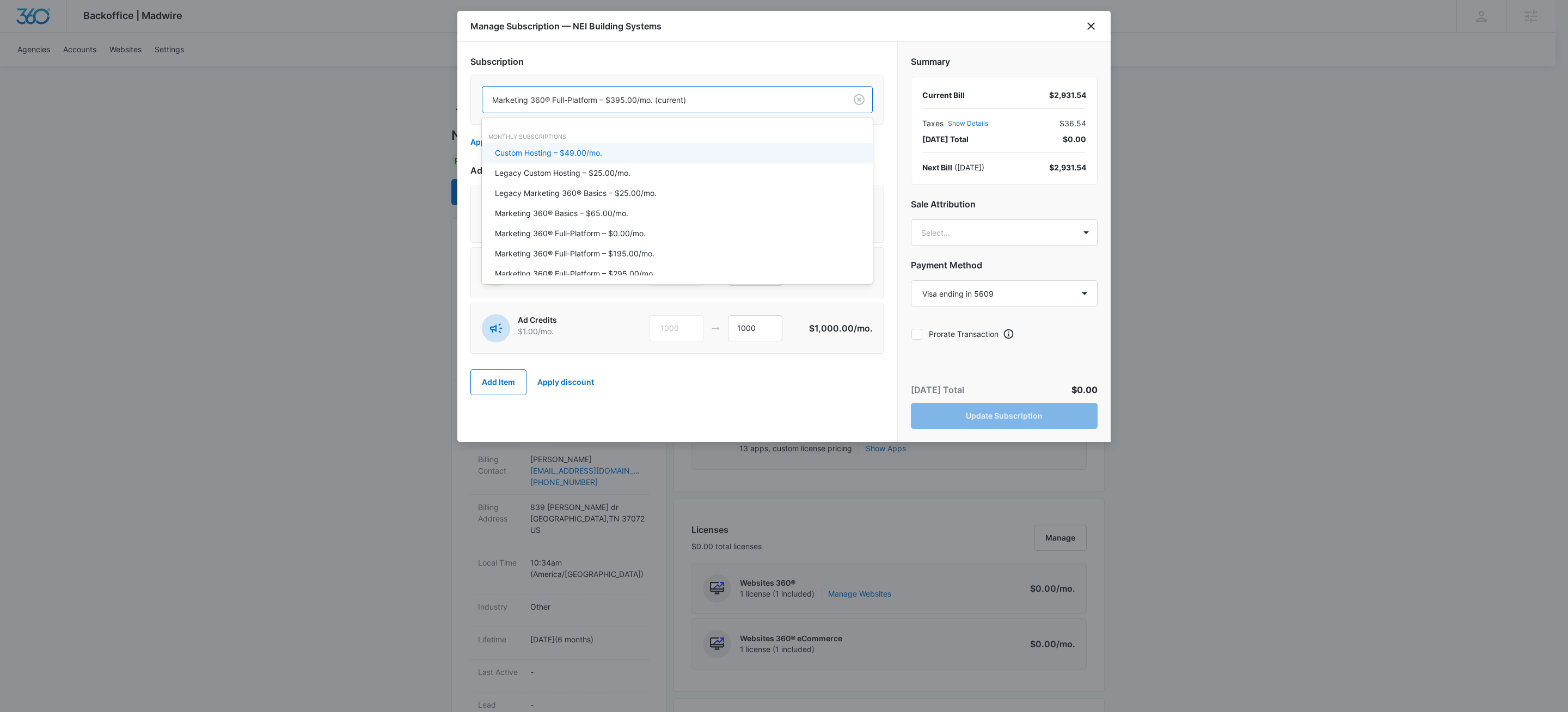
click at [593, 97] on div at bounding box center [662, 100] width 340 height 13
click at [661, 211] on div "Marketing 360® Basics – $65.00/mo." at bounding box center [676, 213] width 363 height 12
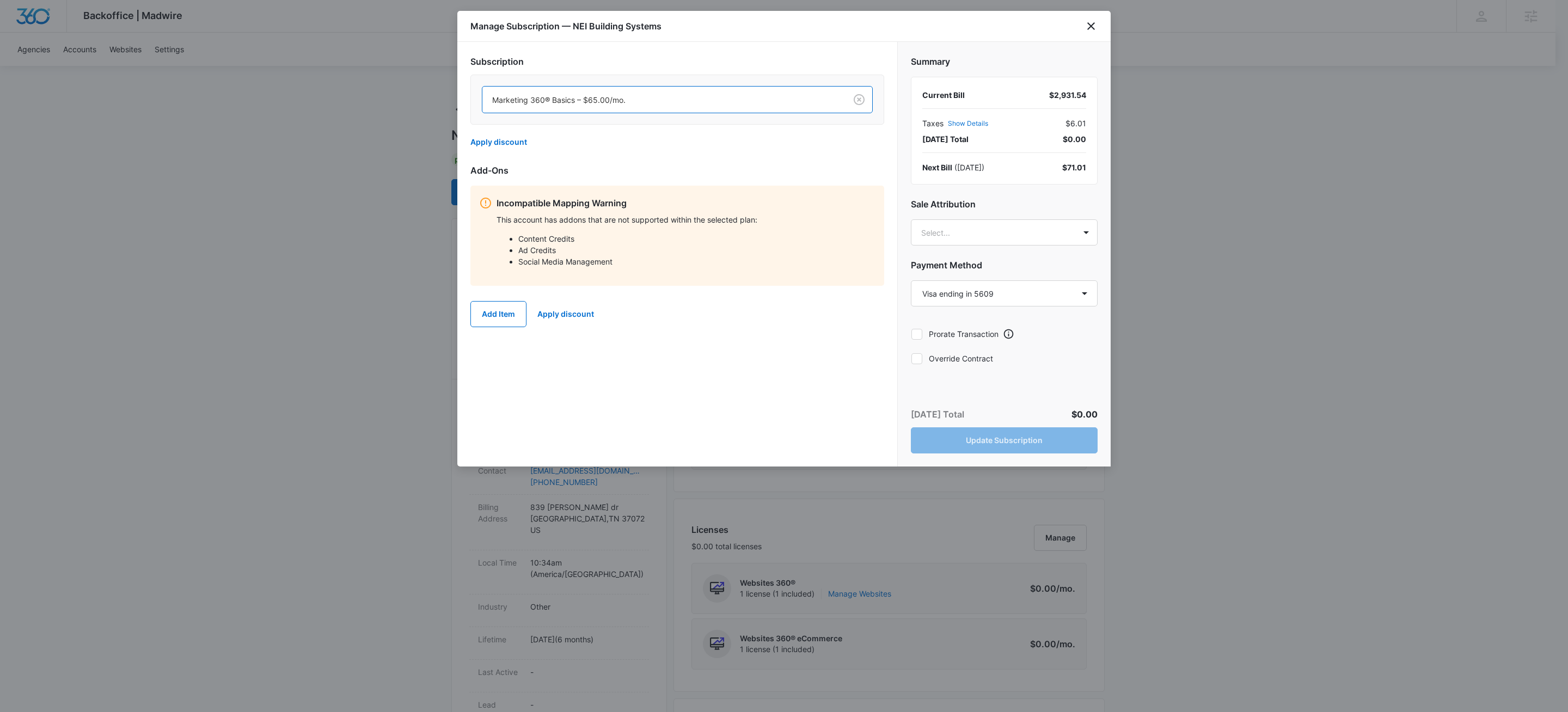
click at [919, 364] on icon at bounding box center [917, 359] width 10 height 10
click at [911, 359] on input "Override Contract" at bounding box center [911, 359] width 1 height 1
checkbox input "true"
click at [1060, 445] on button "Update Subscription" at bounding box center [1004, 440] width 187 height 26
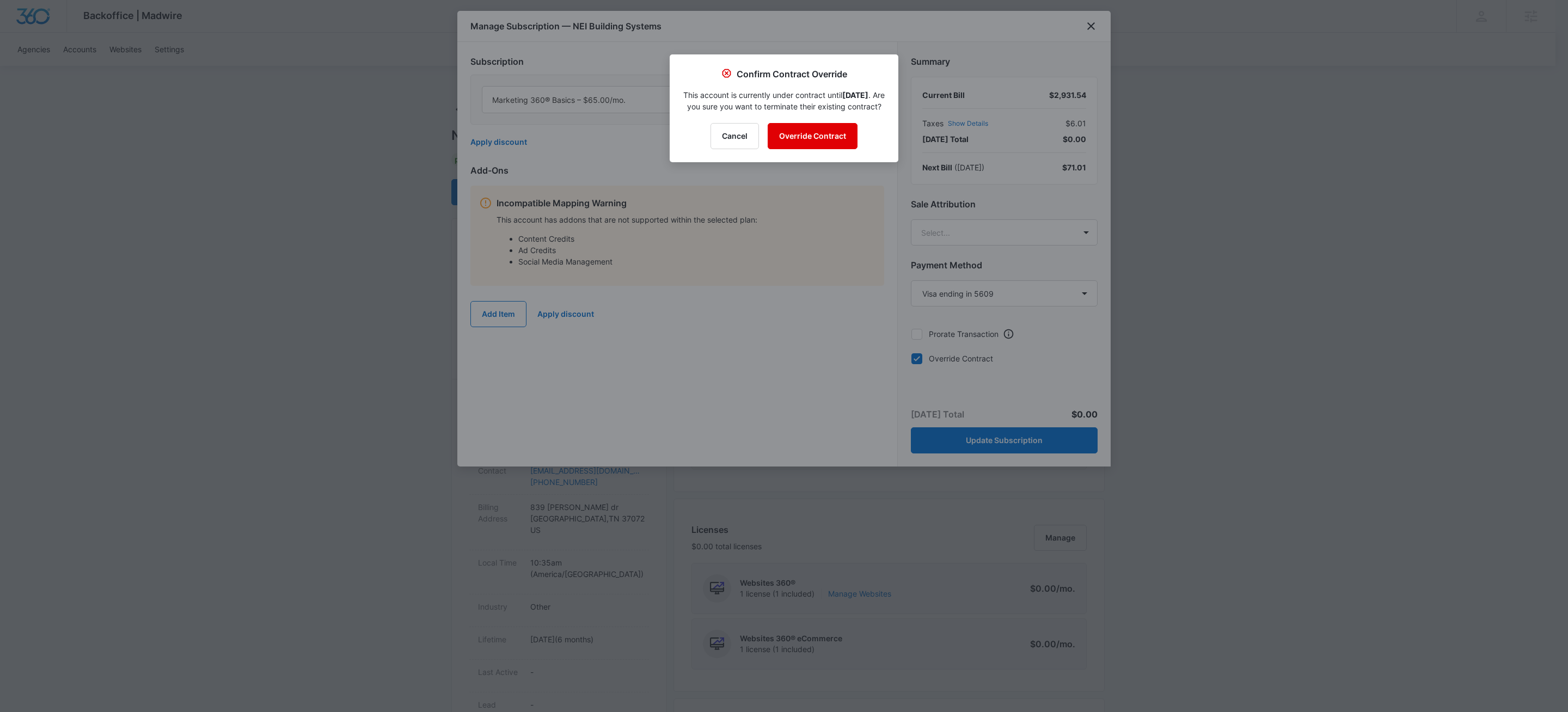
click at [825, 149] on button "Override Contract" at bounding box center [813, 136] width 90 height 26
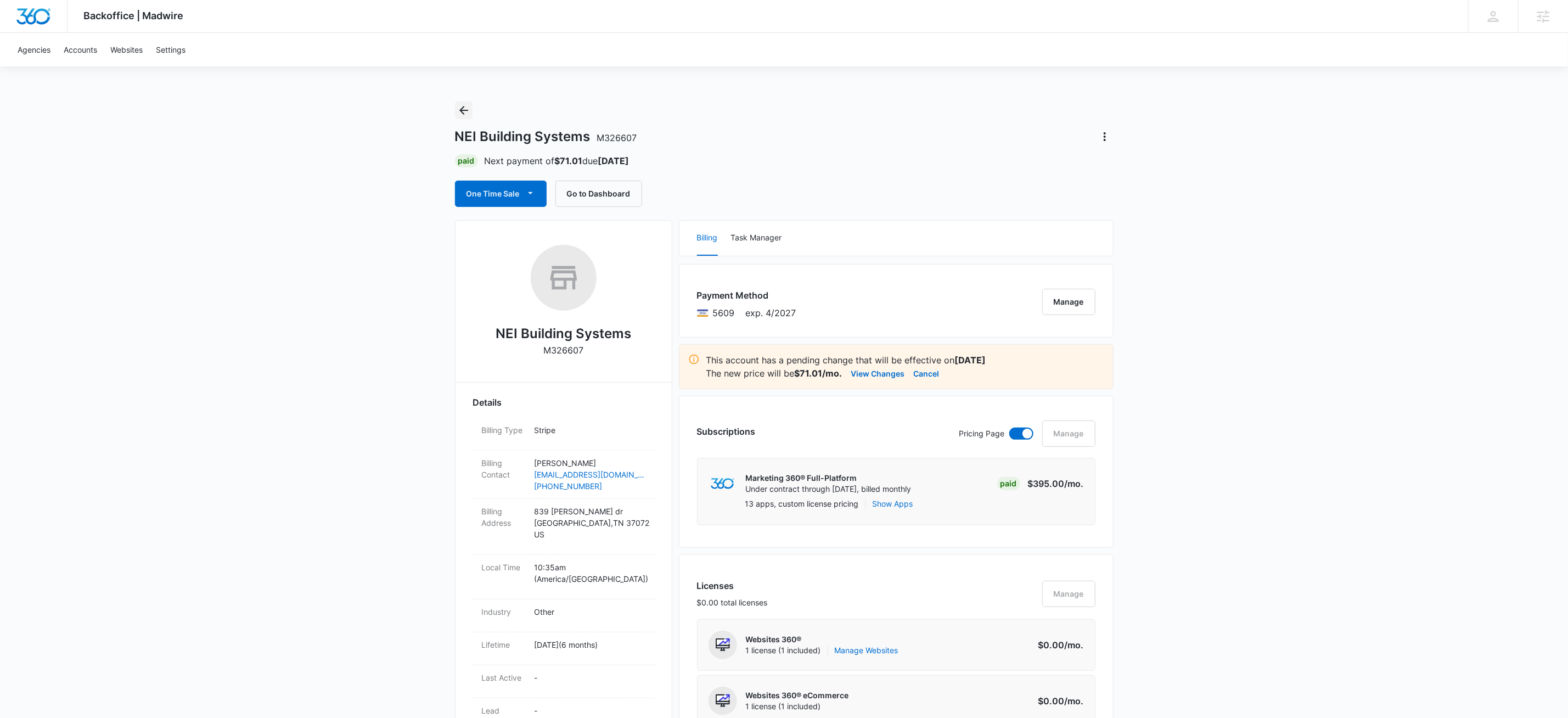
click at [461, 114] on icon "Back" at bounding box center [464, 110] width 13 height 13
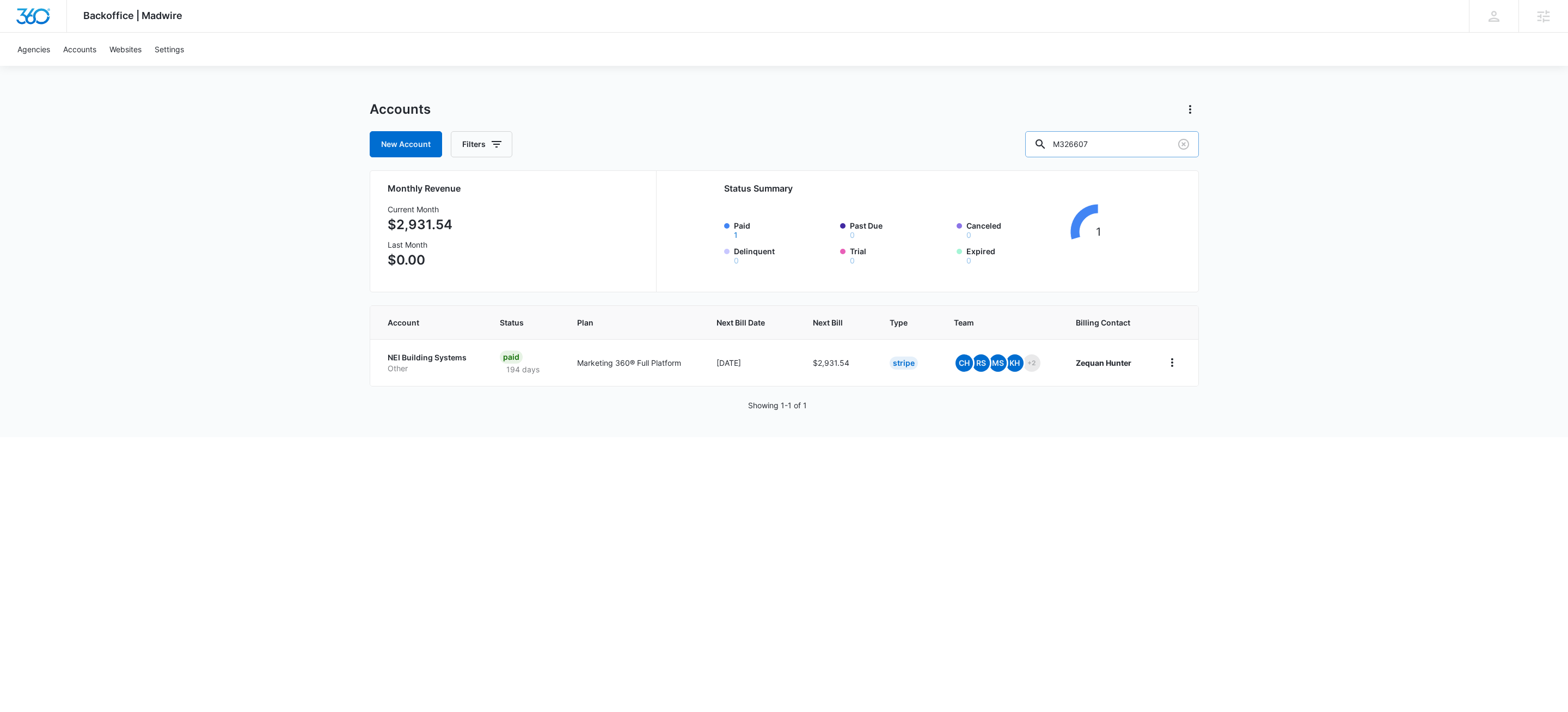
click at [1156, 146] on input "M326607" at bounding box center [1112, 143] width 173 height 26
type input "m38219"
click at [403, 360] on p "Becks Blackout Tinting" at bounding box center [432, 358] width 88 height 11
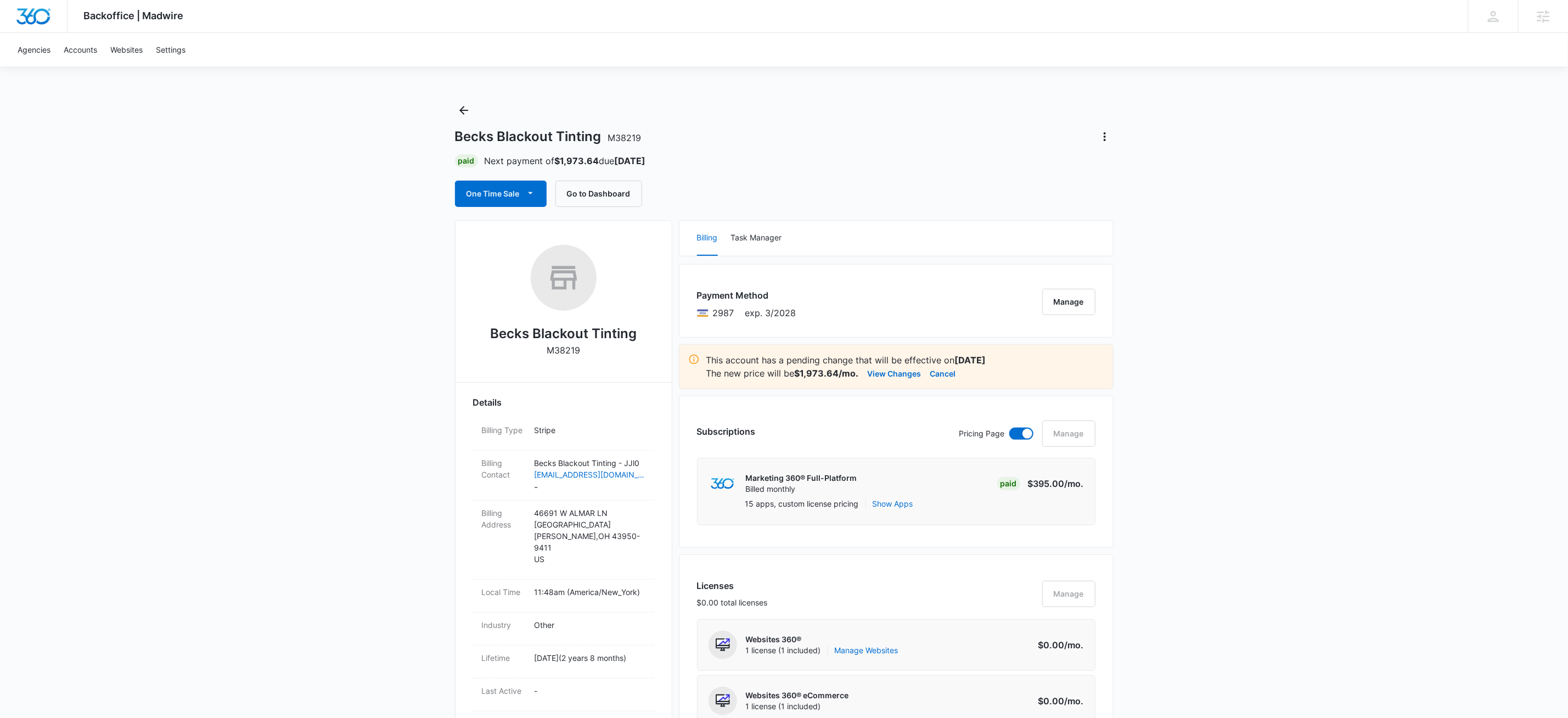
click at [904, 170] on div "Becks Blackout Tinting M38219 Paid Next payment of $1,973.64 due Oct 14 One Tim…" at bounding box center [784, 154] width 659 height 105
click at [538, 195] on button "One Time Sale" at bounding box center [500, 193] width 92 height 26
click at [550, 235] on div "Run One-Time Payment" at bounding box center [532, 231] width 127 height 12
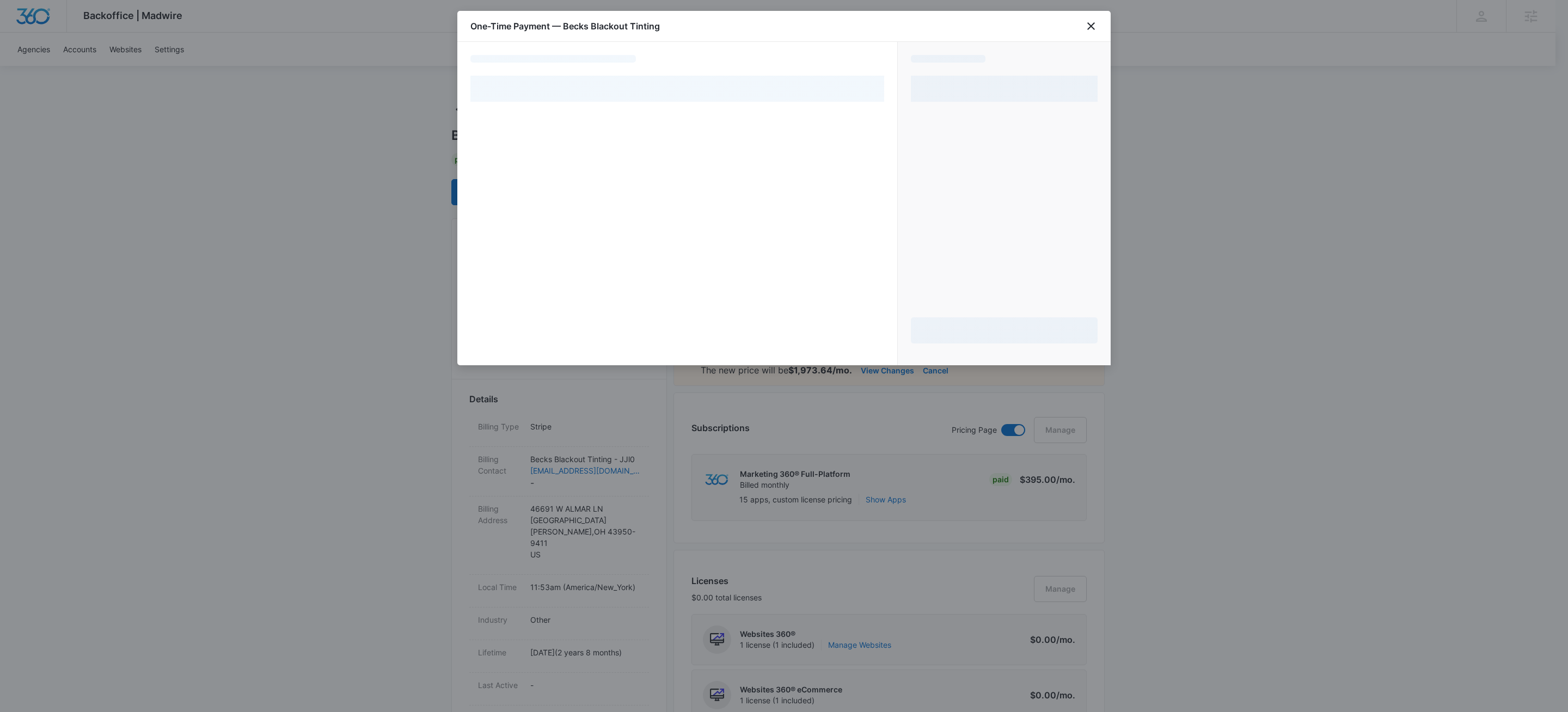
select select "pm_1Q9uOBA4n8RTgNjUx3kYzV0W"
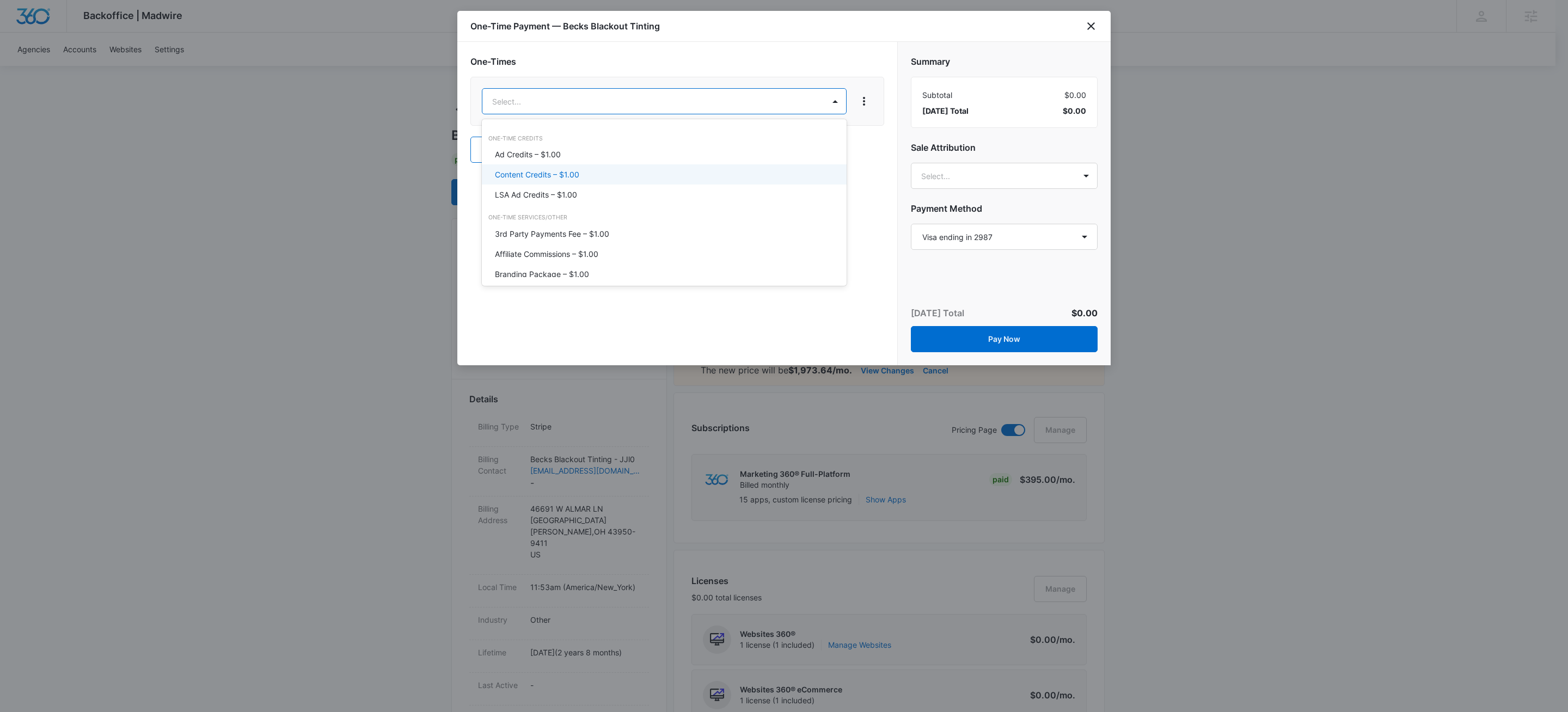
click at [583, 176] on div "Content Credits – $1.00" at bounding box center [663, 174] width 336 height 12
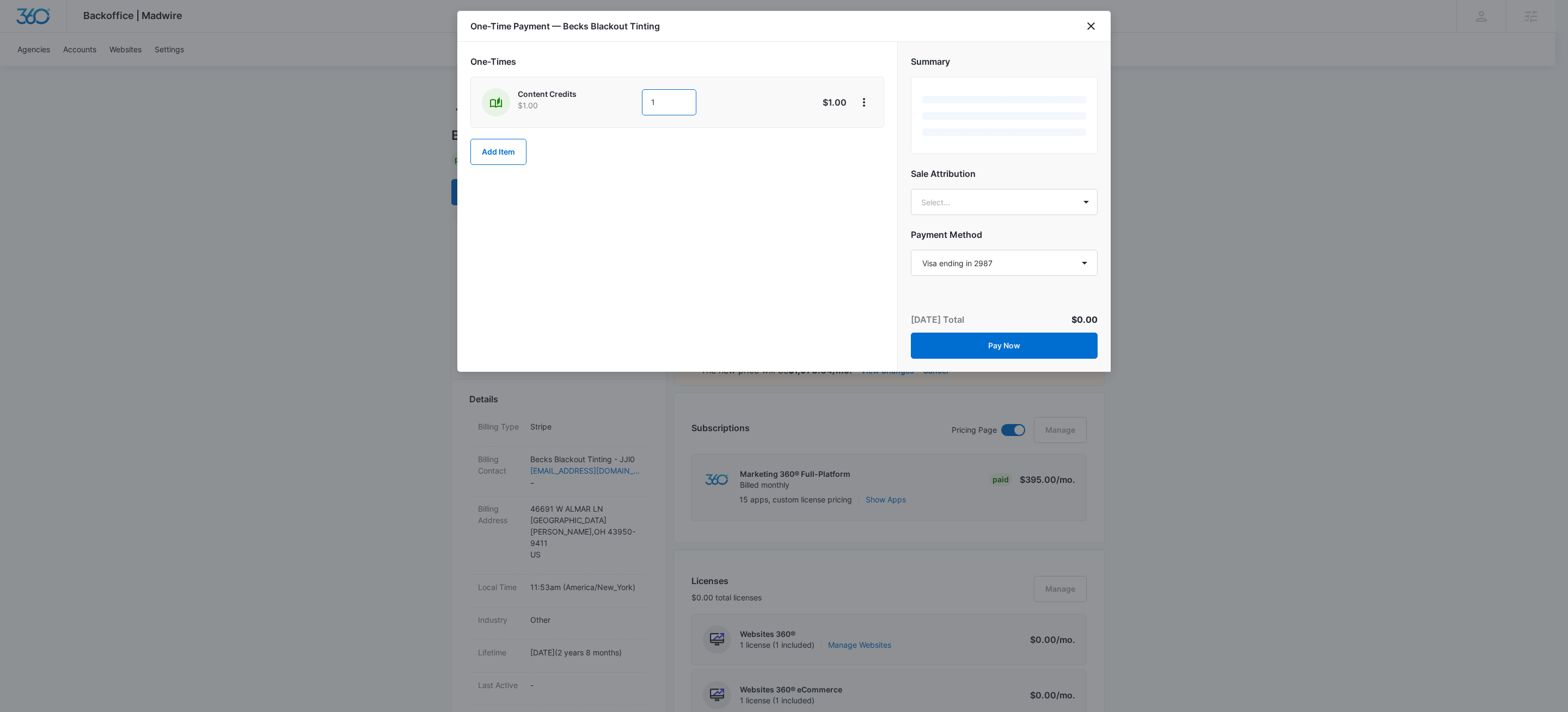
click at [671, 109] on input "1" at bounding box center [669, 102] width 54 height 26
drag, startPoint x: 671, startPoint y: 109, endPoint x: 676, endPoint y: 74, distance: 35.4
click at [672, 95] on input "1" at bounding box center [669, 102] width 54 height 26
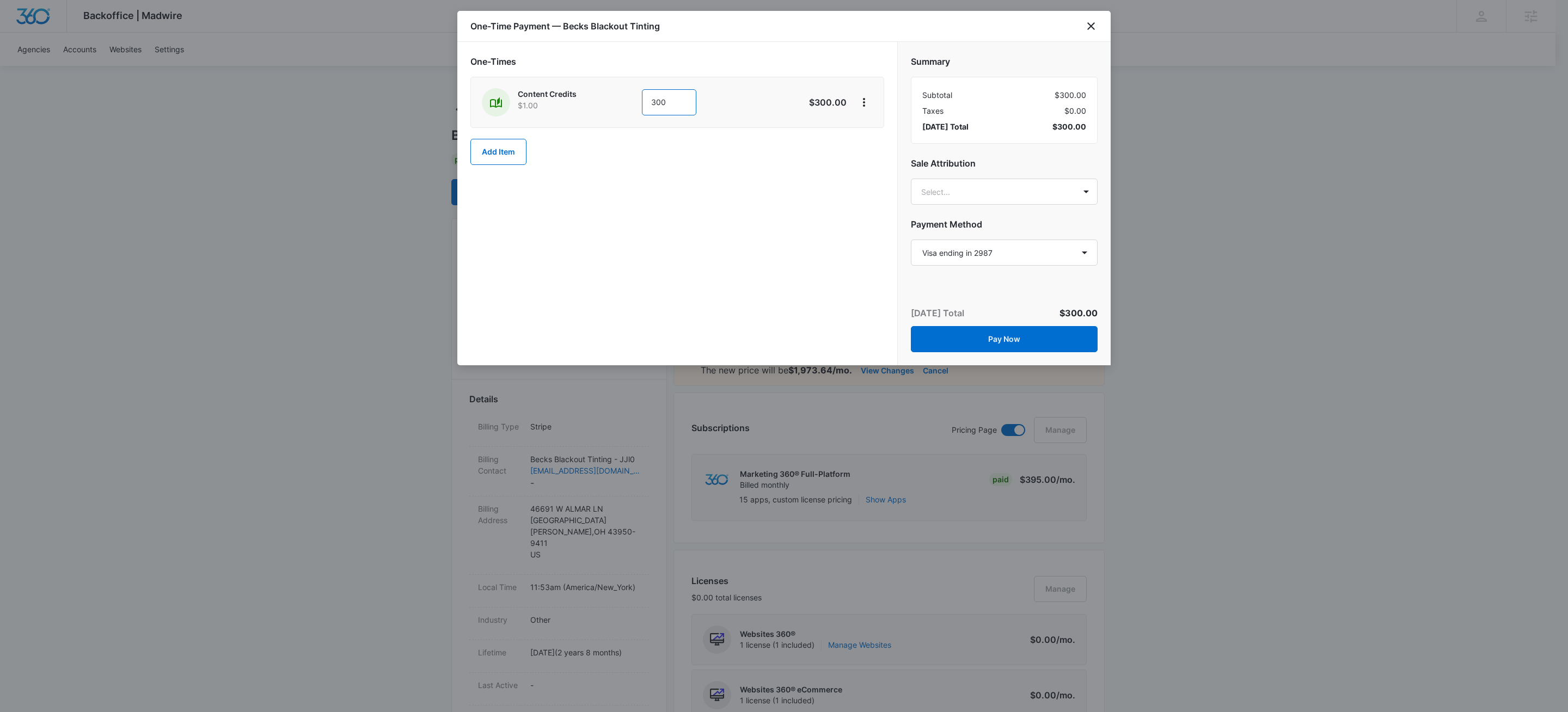
type input "300"
drag, startPoint x: 770, startPoint y: 40, endPoint x: 965, endPoint y: 111, distance: 207.5
click at [782, 43] on div "One-Time Payment — Becks Blackout Tinting One-Times Content Credits $1.00 300 $…" at bounding box center [784, 188] width 654 height 354
click at [860, 102] on icon "View More" at bounding box center [864, 103] width 13 height 13
click at [880, 128] on button "Add Discount" at bounding box center [899, 134] width 87 height 17
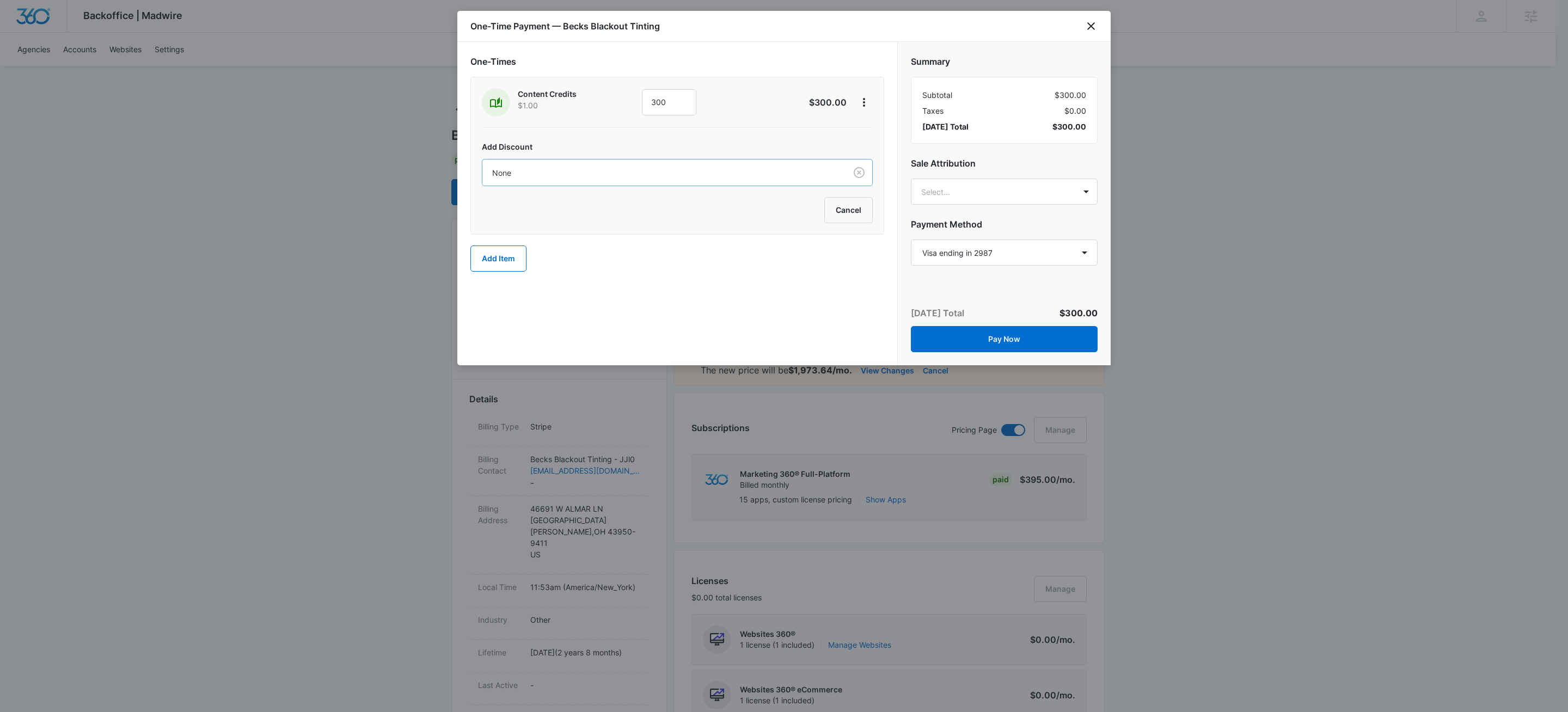
click at [649, 166] on div "None" at bounding box center [664, 173] width 363 height 24
click at [584, 258] on p "100% Discount - All Products — 100%" at bounding box center [562, 253] width 134 height 12
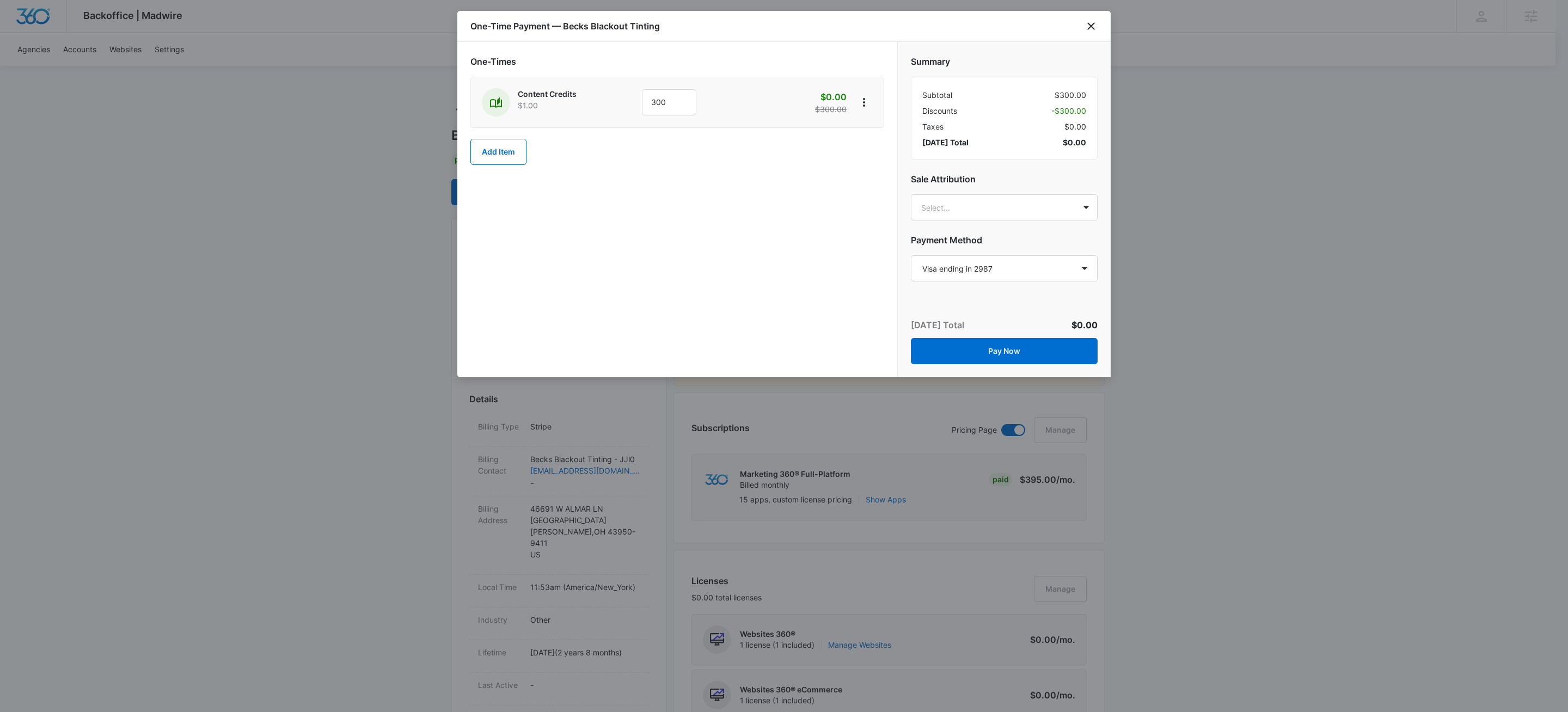
click at [684, 263] on div "One-Times Content Credits $1.00 300 $0.00 $300.00 Add Item" at bounding box center [678, 209] width 440 height 335
click at [1002, 353] on button "Pay Now" at bounding box center [1004, 351] width 187 height 26
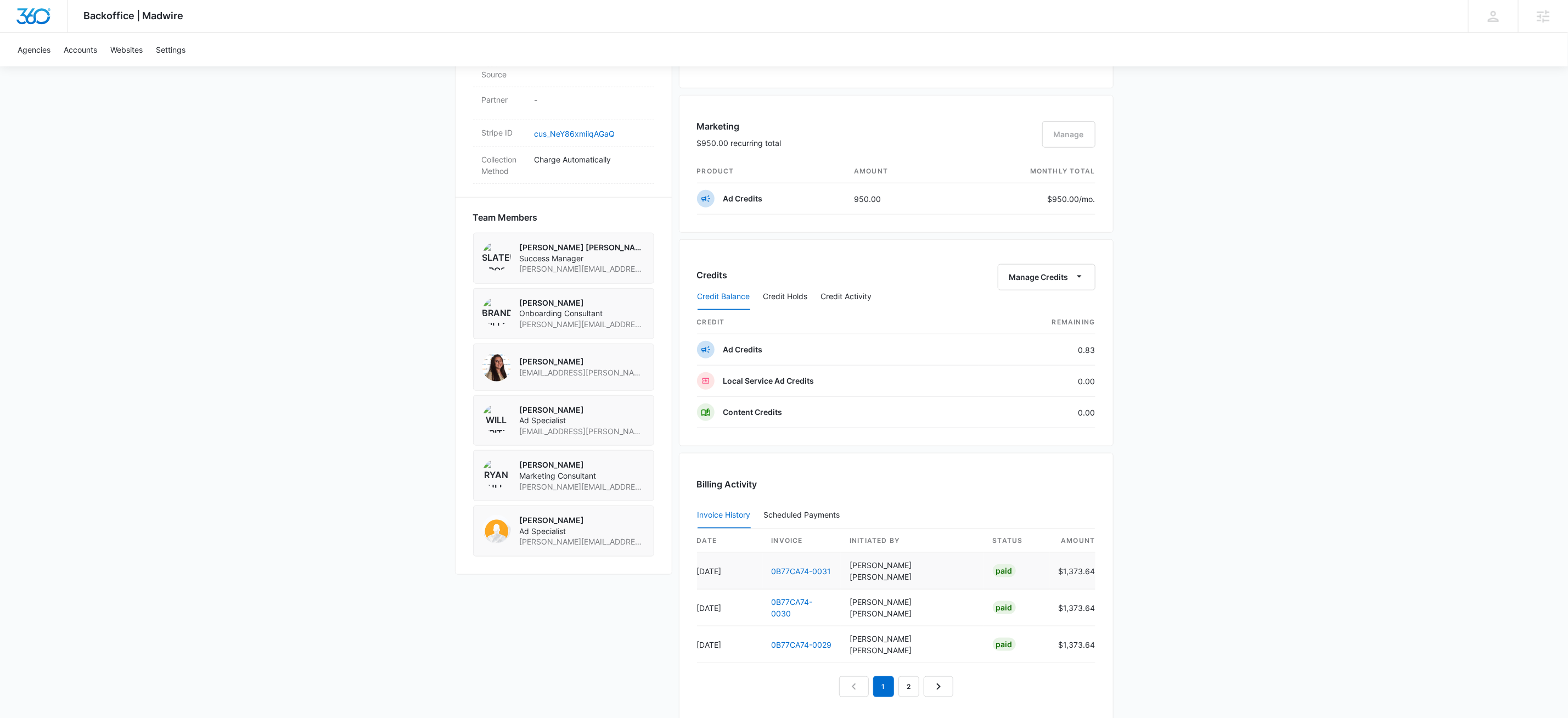
scroll to position [789, 0]
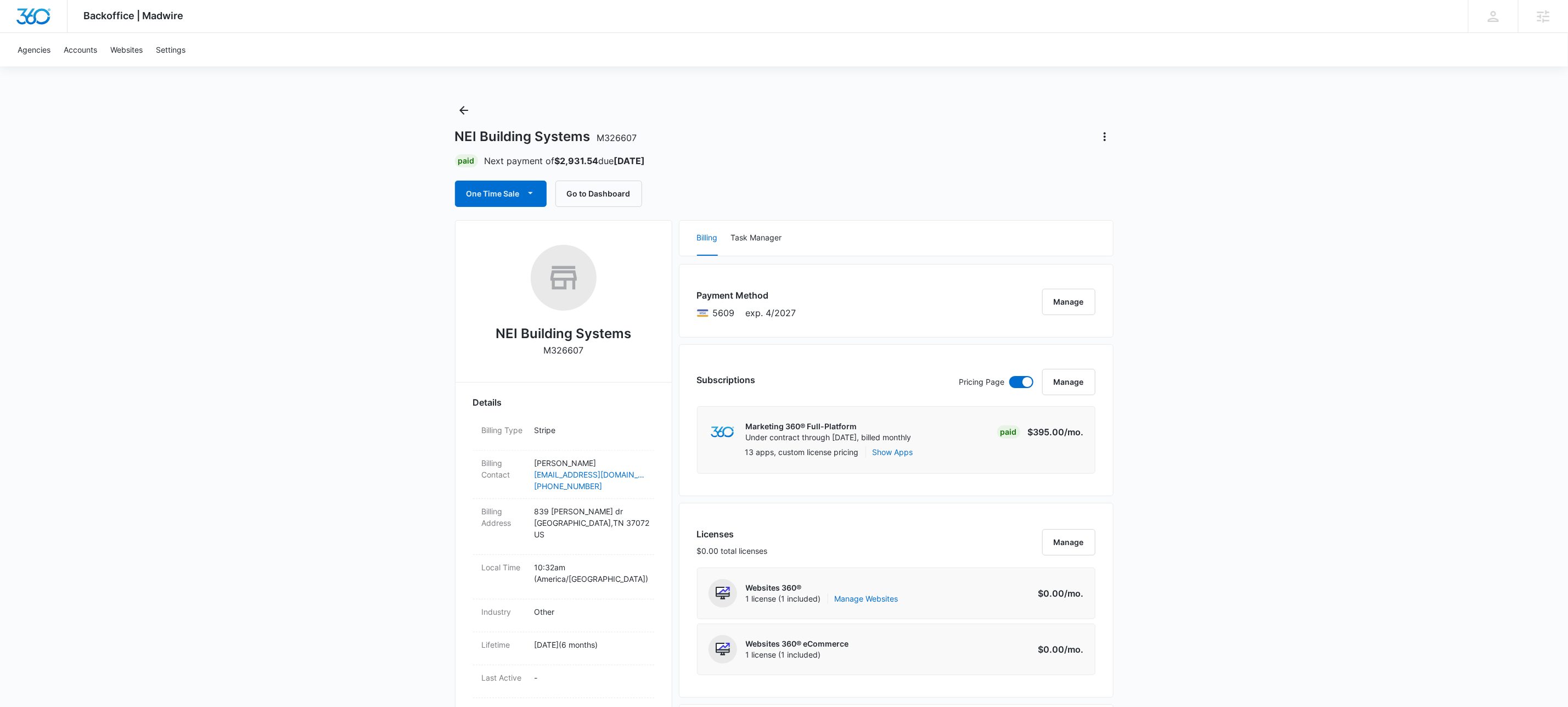
click at [575, 352] on p "M326607" at bounding box center [564, 351] width 40 height 13
copy p "M326607"
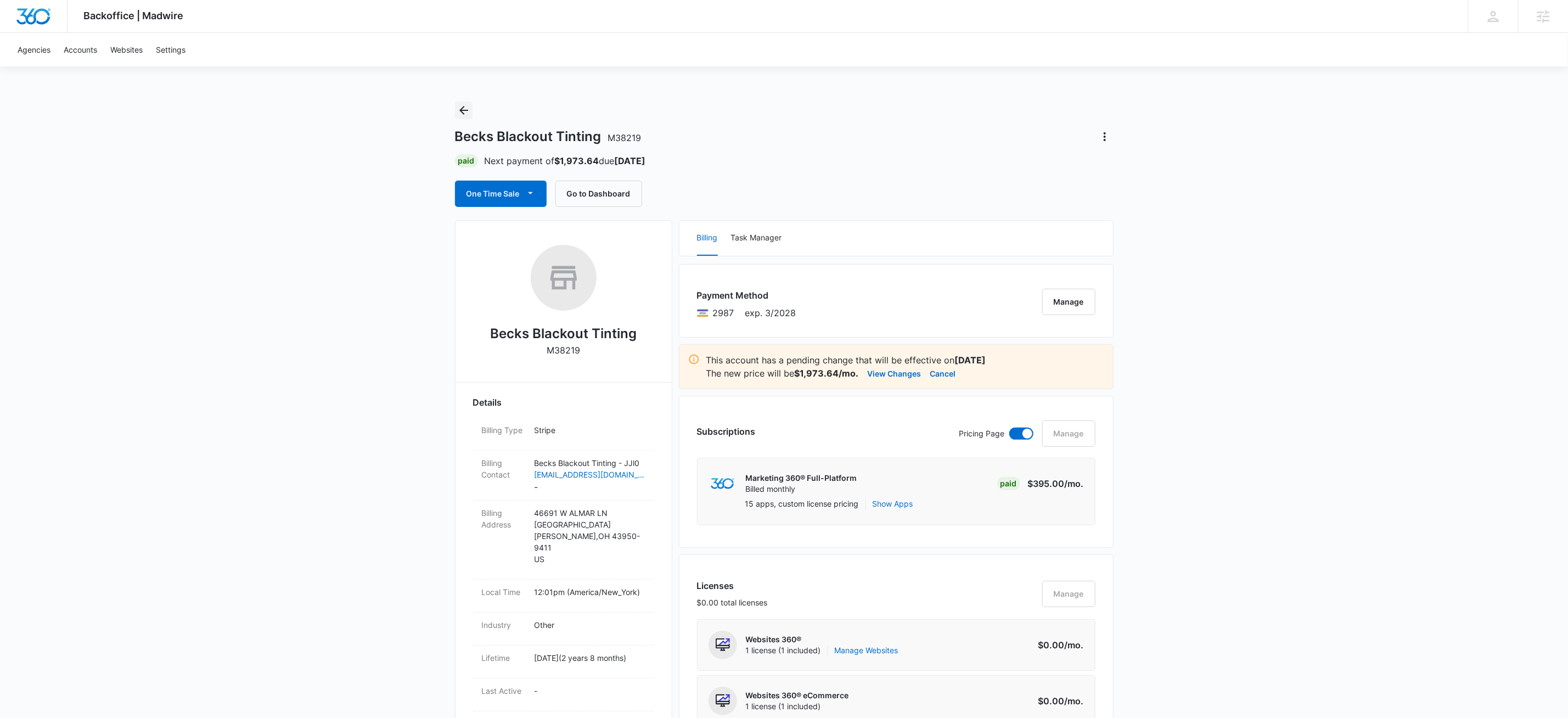
click at [469, 108] on icon "Back" at bounding box center [464, 110] width 13 height 13
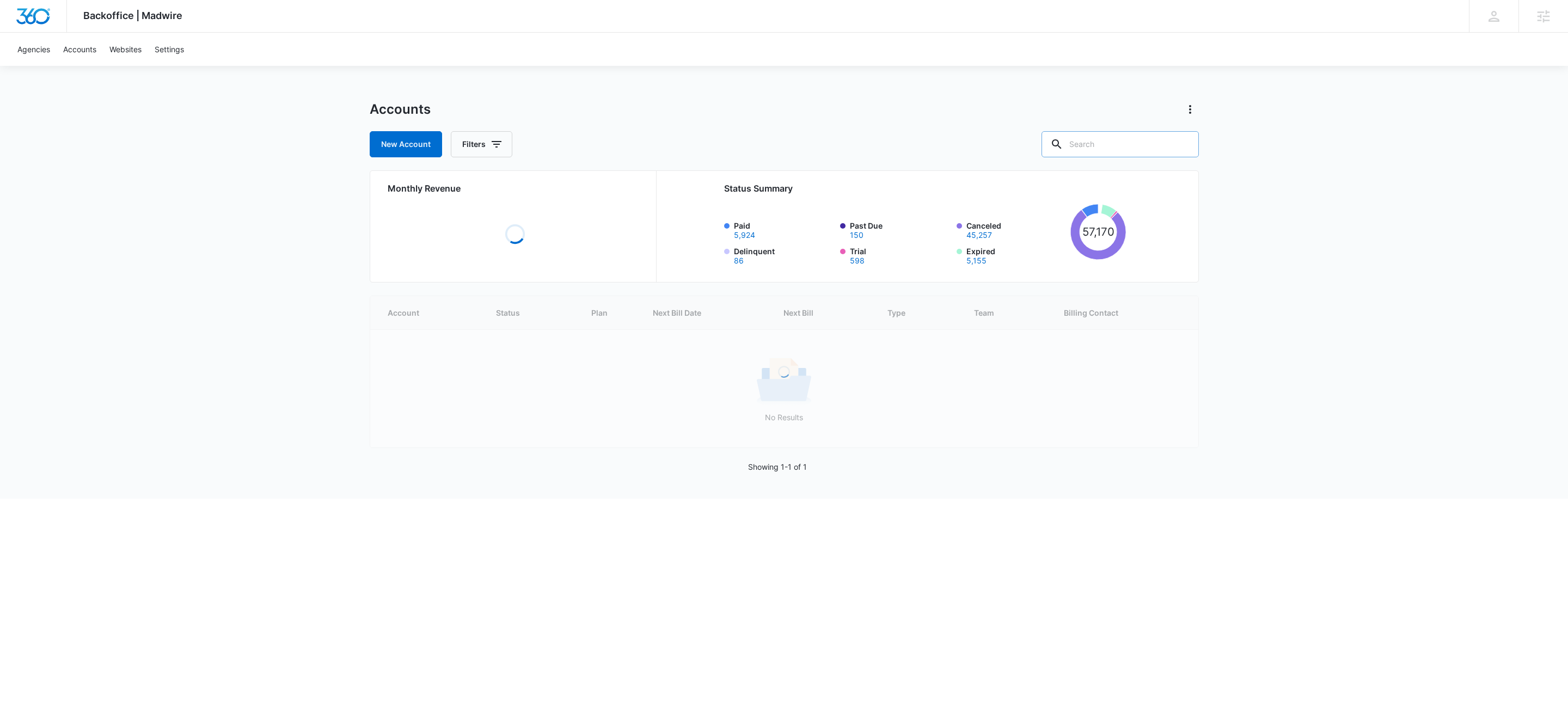
click at [1065, 145] on div at bounding box center [1056, 143] width 18 height 26
click at [1105, 146] on input "text" at bounding box center [1120, 143] width 158 height 26
paste input "M331953"
type input "M331953"
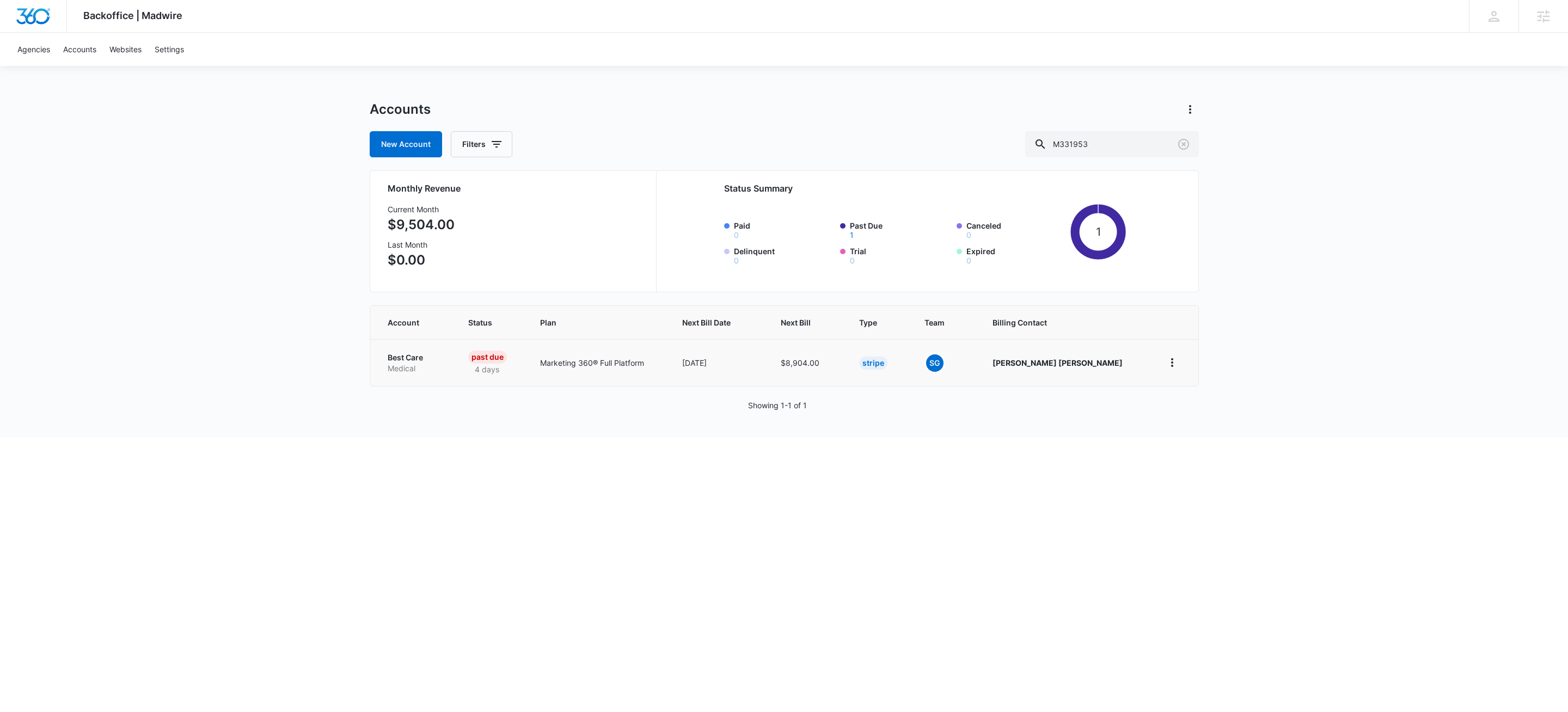
click at [401, 357] on p "Best Care" at bounding box center [414, 358] width 54 height 11
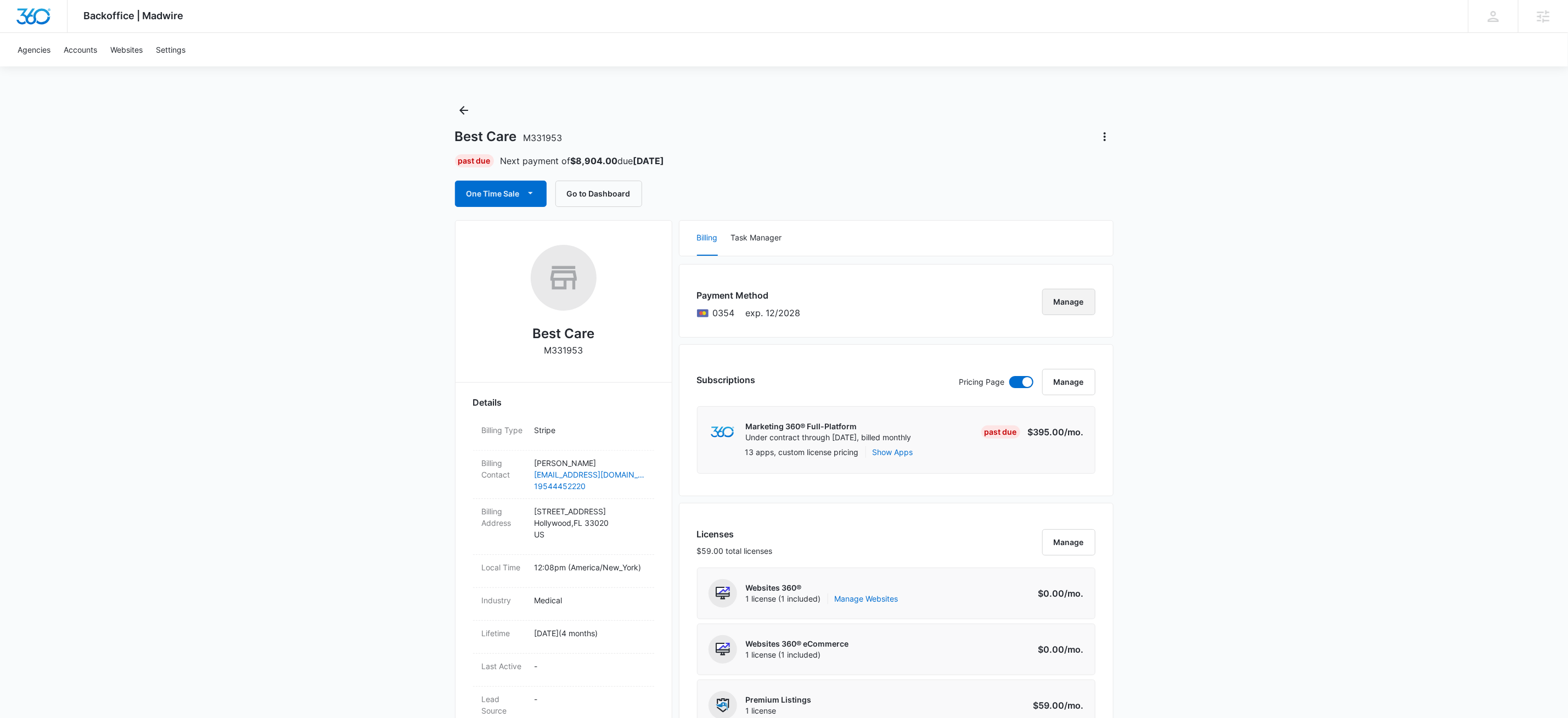
click at [1084, 302] on button "Manage" at bounding box center [1068, 302] width 53 height 26
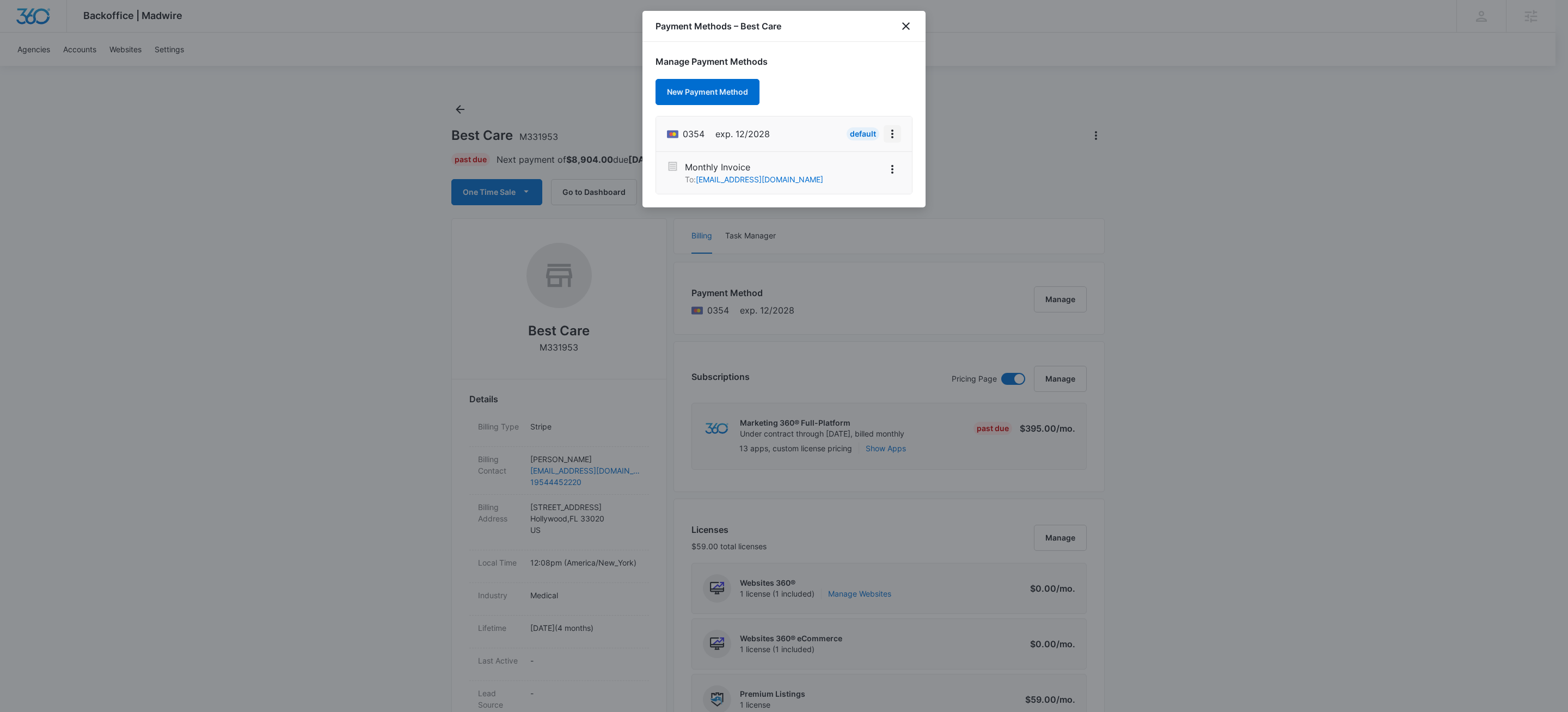
click at [889, 135] on icon "View More" at bounding box center [893, 134] width 13 height 13
click at [853, 163] on div "Edit Card" at bounding box center [850, 164] width 48 height 8
select select "12"
select select "2028"
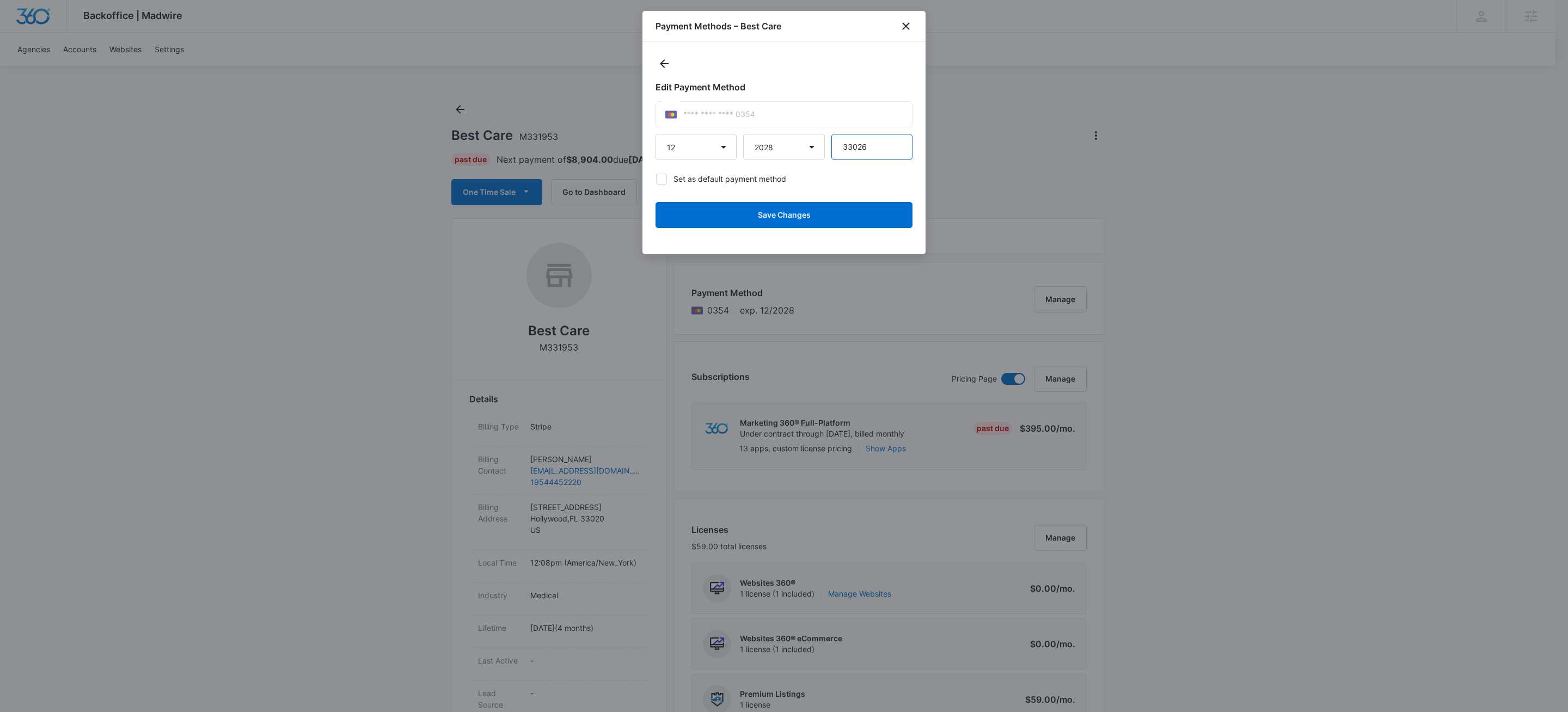
click at [864, 149] on input "33026" at bounding box center [871, 147] width 81 height 26
type input "33020"
click at [828, 218] on button "Save Changes" at bounding box center [784, 214] width 257 height 26
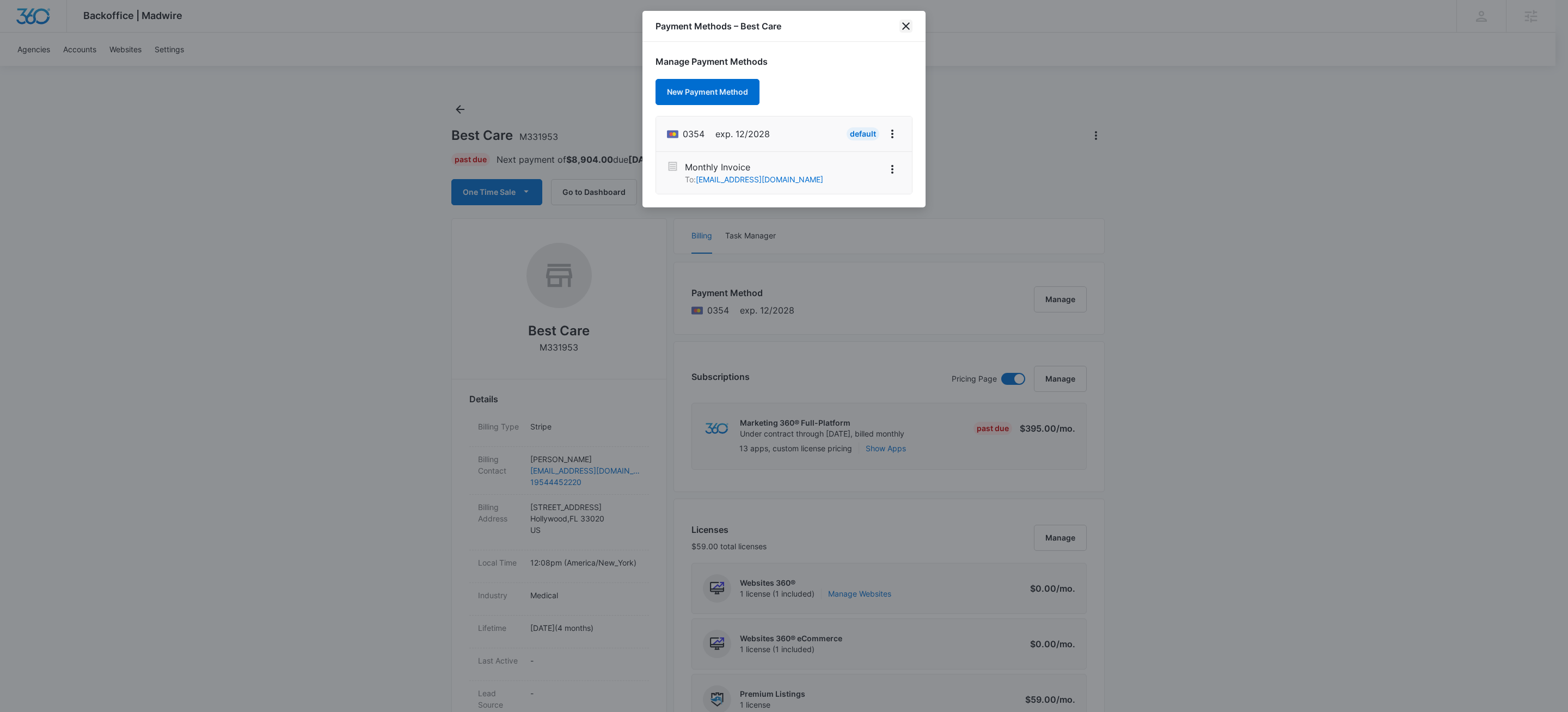
click at [912, 23] on icon "close" at bounding box center [906, 27] width 13 height 13
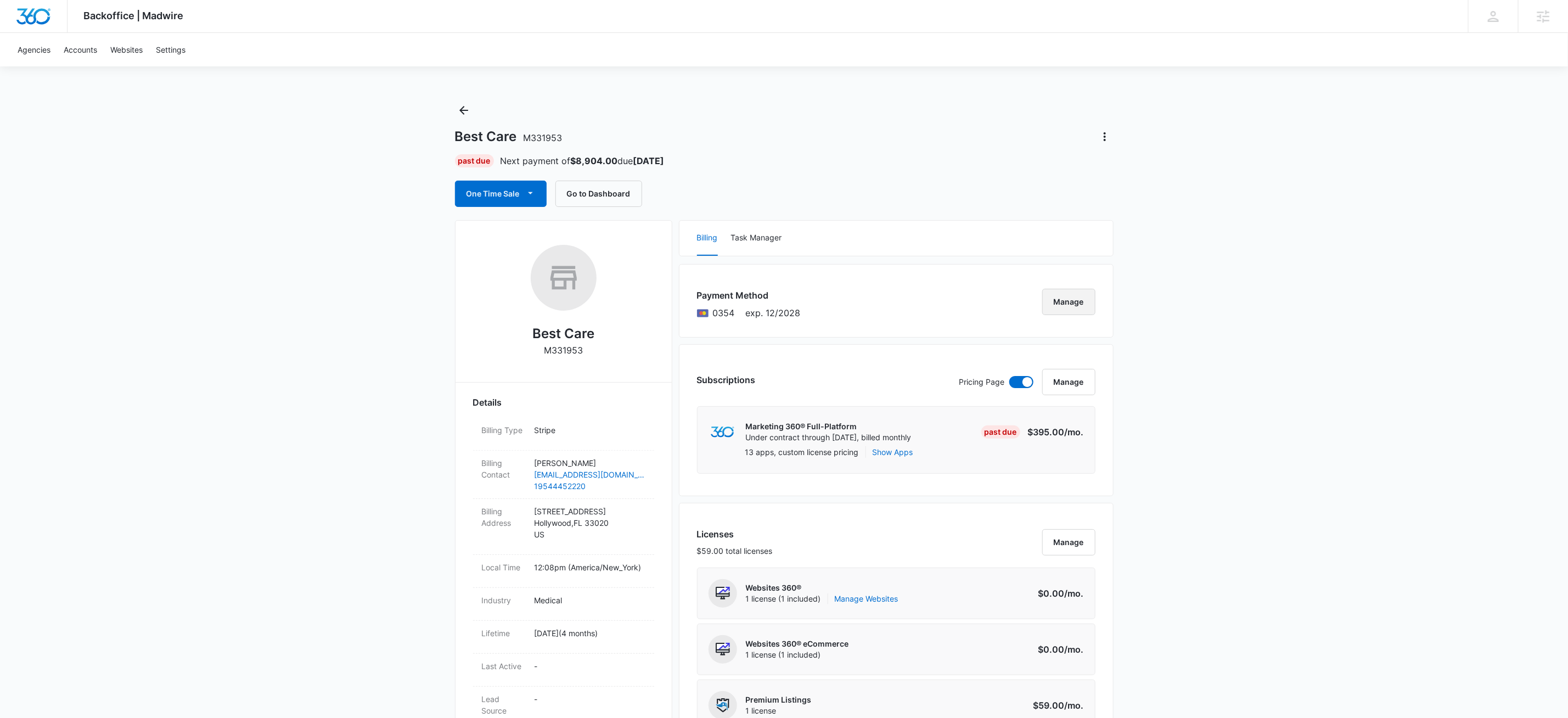
scroll to position [987, 0]
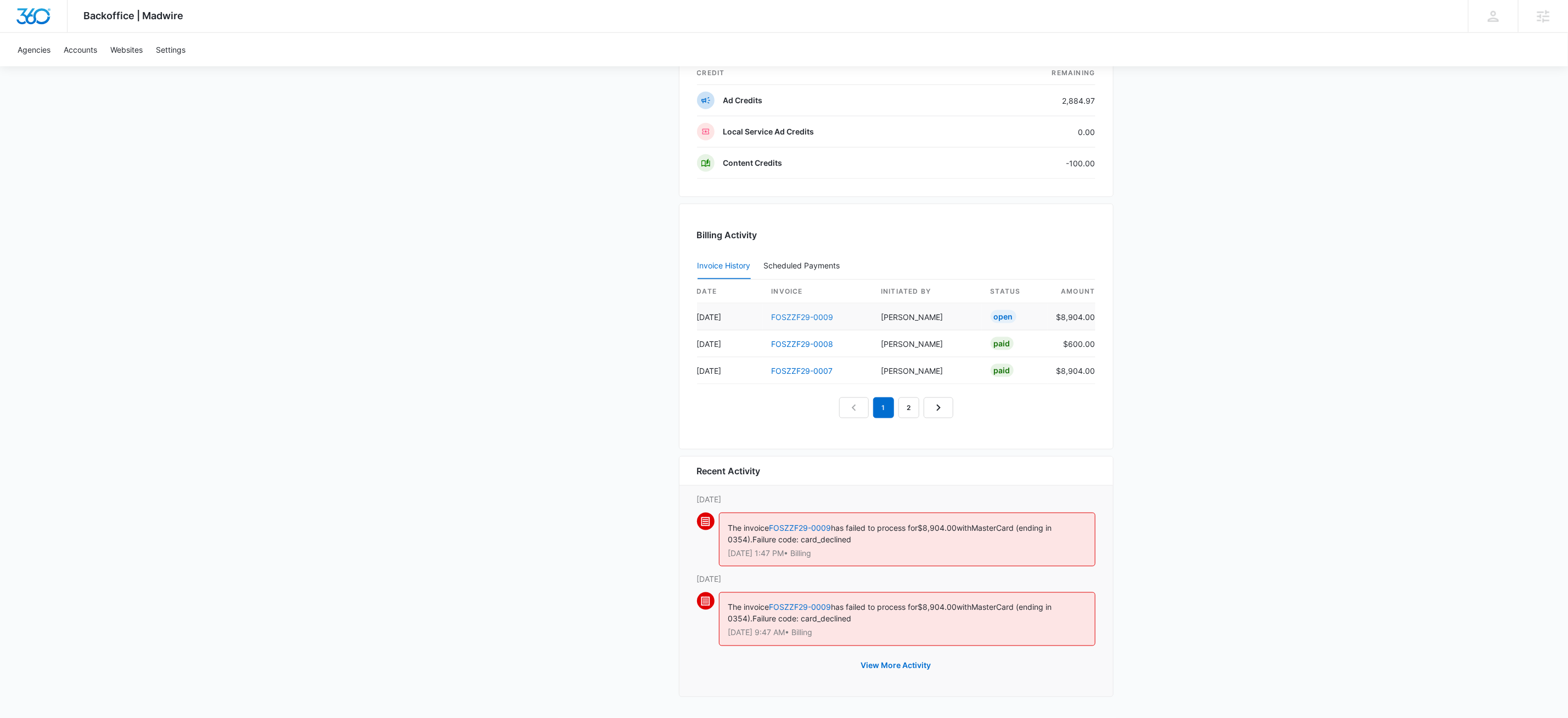
click at [804, 315] on link "FOSZZF29-0009" at bounding box center [802, 317] width 62 height 9
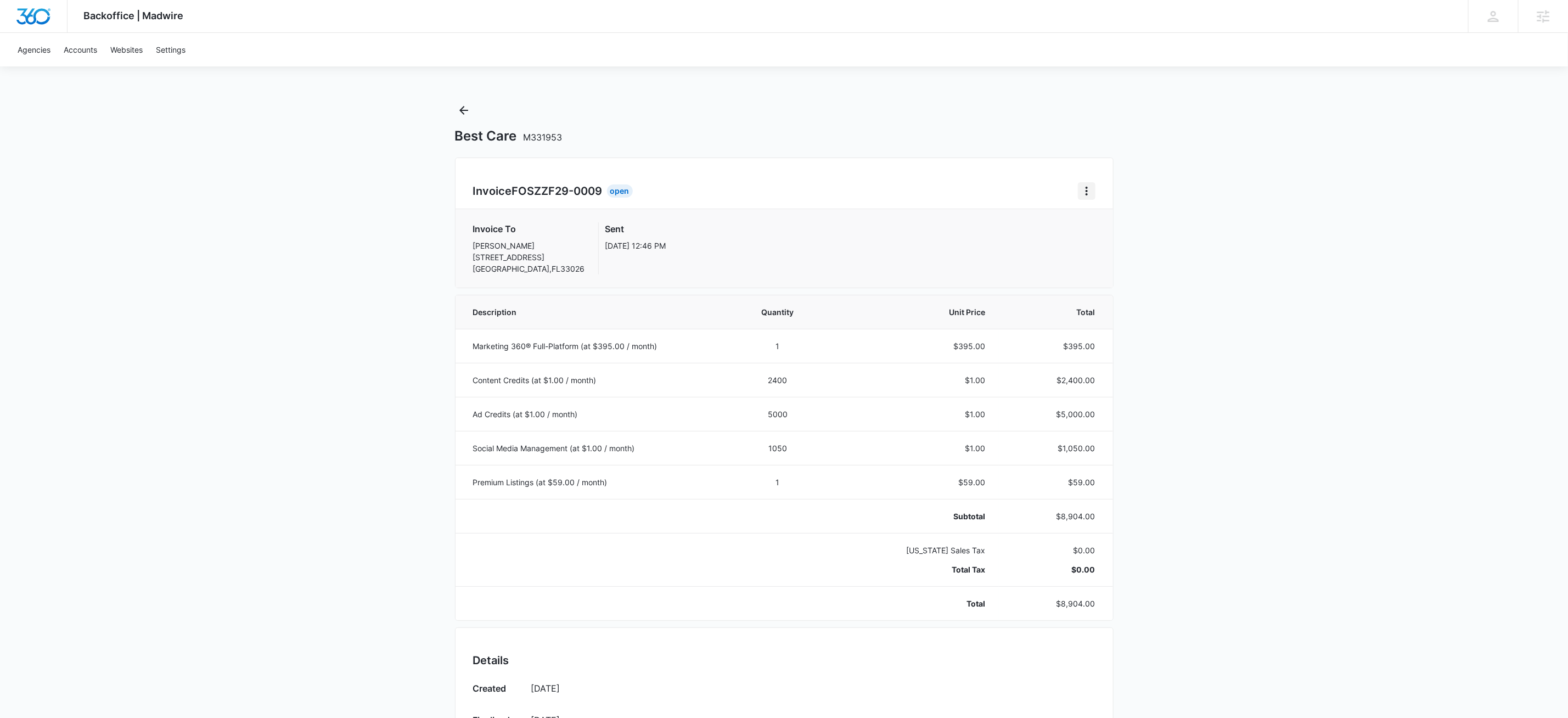
click at [1086, 187] on icon "Home" at bounding box center [1087, 191] width 3 height 8
click at [1113, 237] on div "Retry Payment" at bounding box center [1123, 238] width 64 height 8
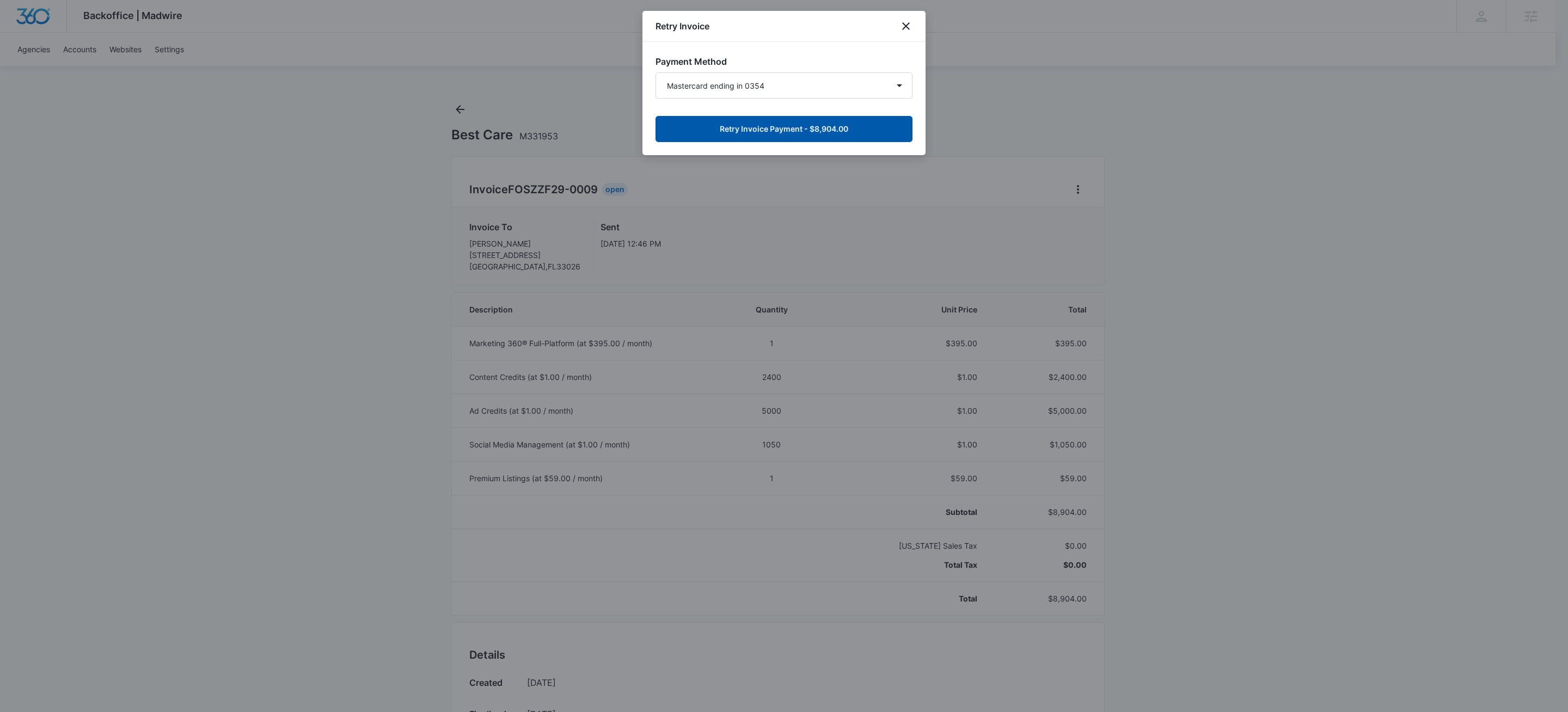
click at [875, 128] on button "Retry Invoice Payment - $8,904.00" at bounding box center [784, 128] width 257 height 26
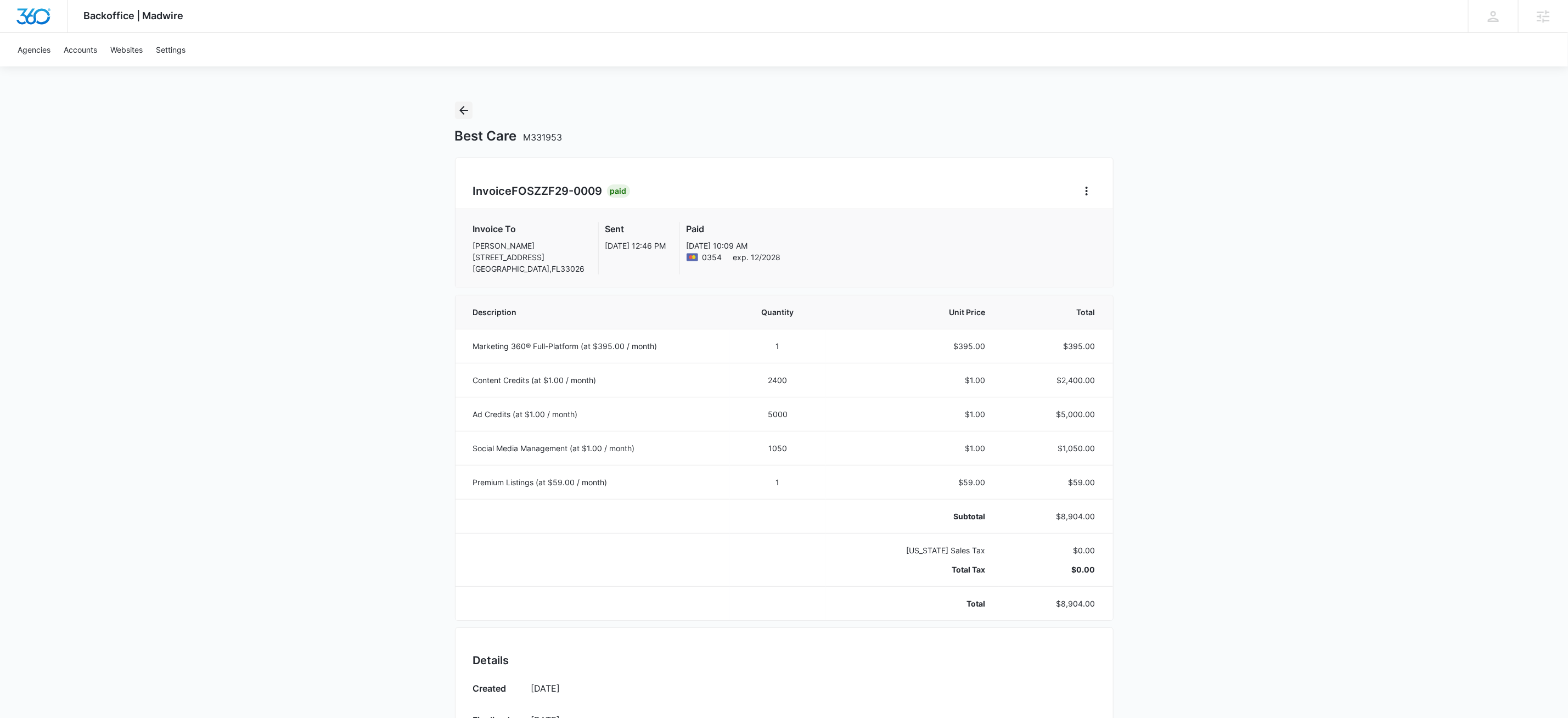
click at [471, 106] on button "Back" at bounding box center [463, 110] width 18 height 18
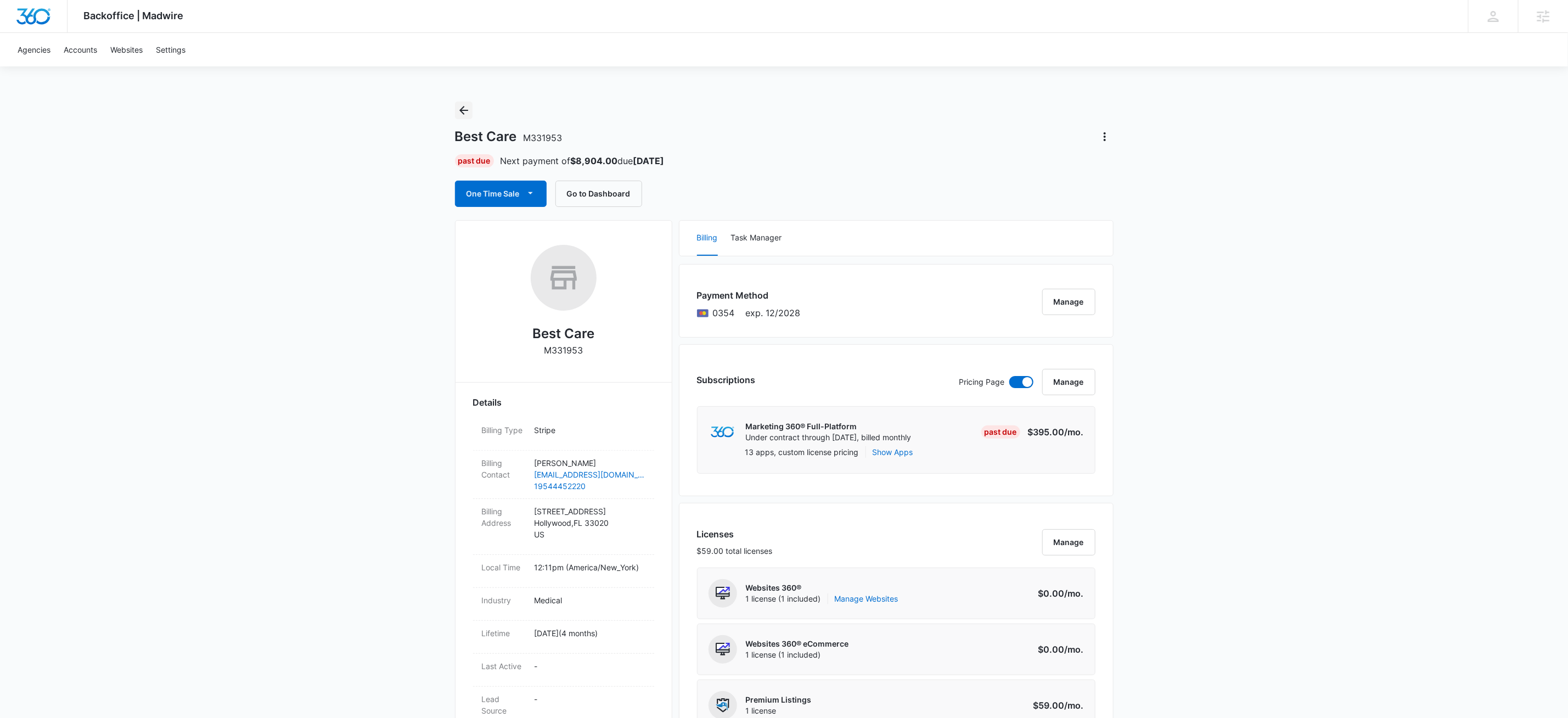
click at [466, 112] on icon "Back" at bounding box center [464, 110] width 13 height 13
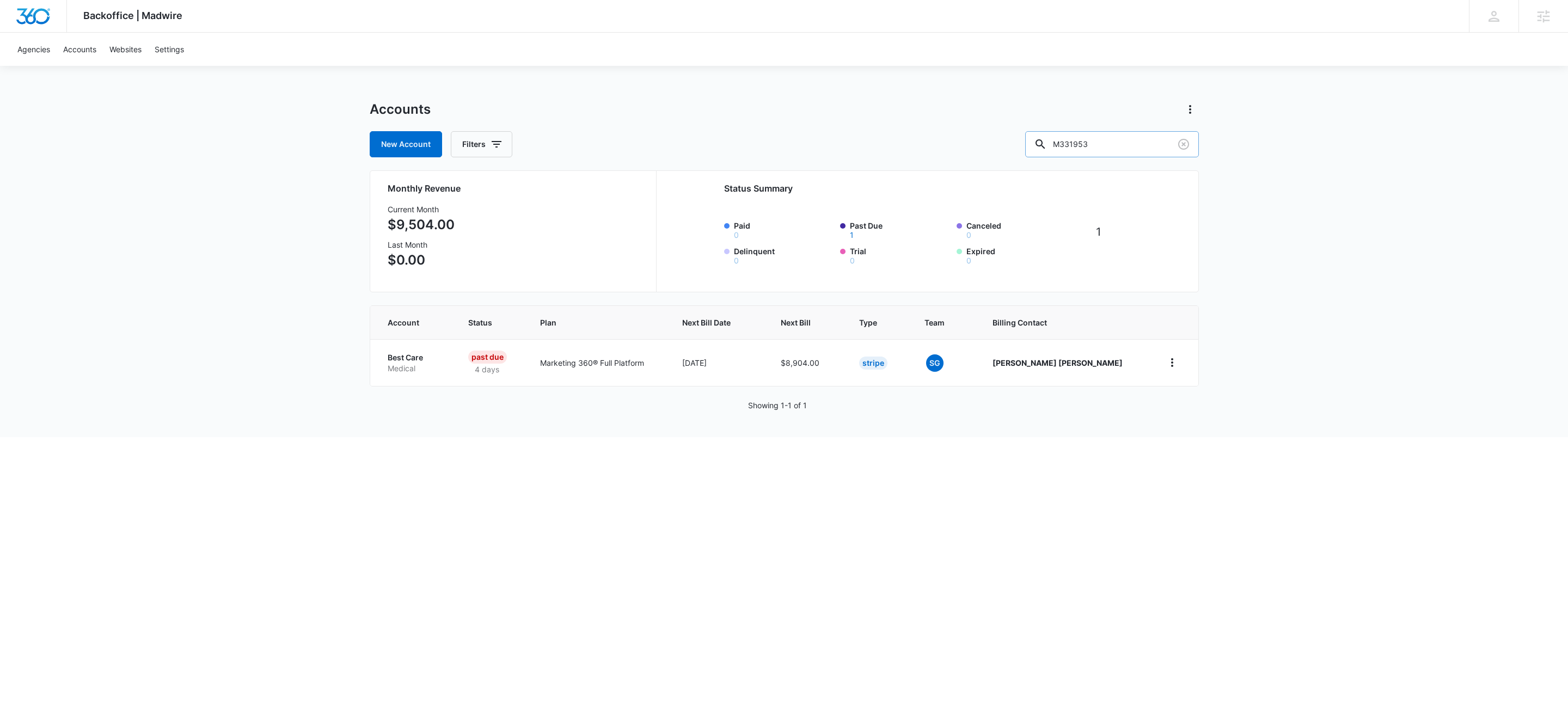
click at [1126, 147] on input "M331953" at bounding box center [1112, 143] width 173 height 26
click at [1127, 147] on input "M331953" at bounding box center [1112, 143] width 173 height 26
type input "m323670"
click at [431, 361] on p "Centerfield LLC" at bounding box center [419, 358] width 63 height 11
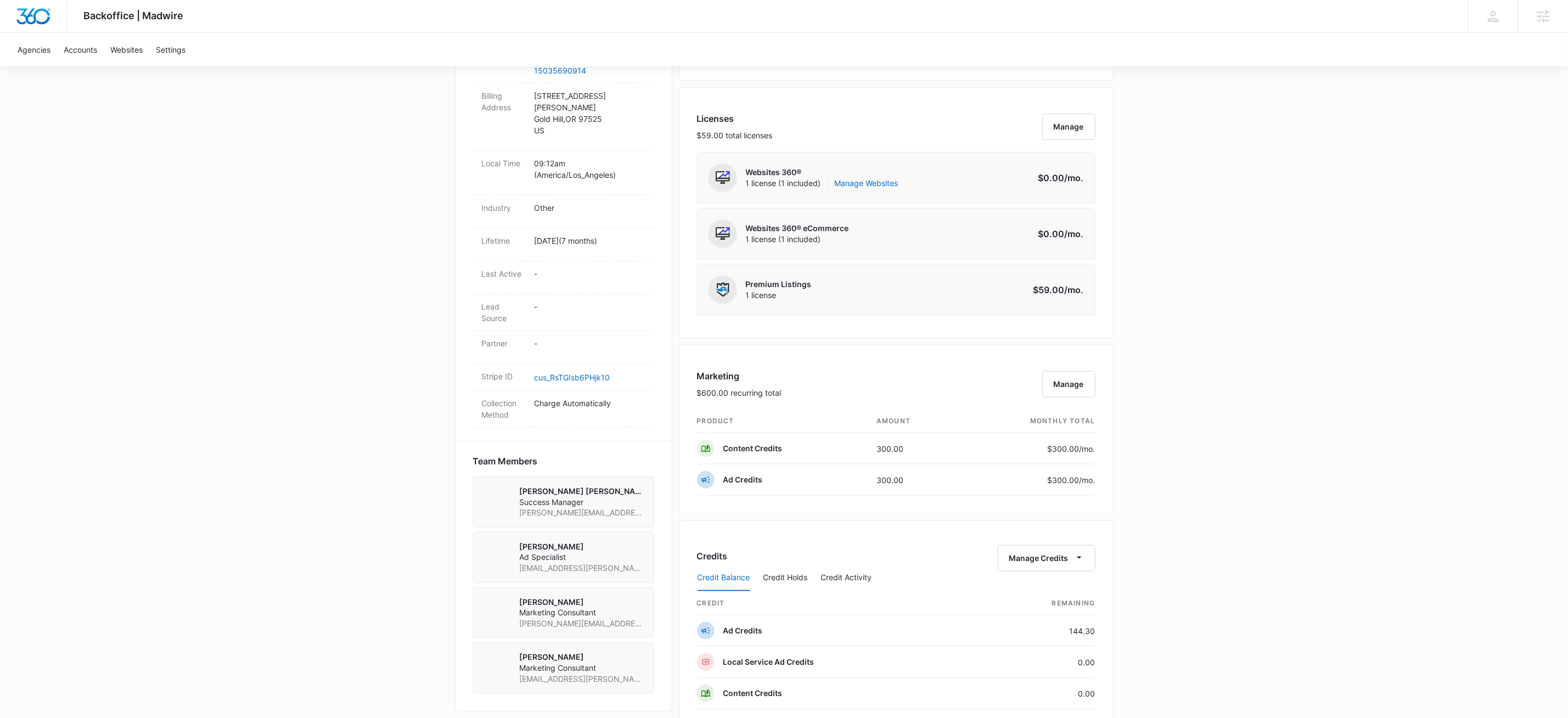
scroll to position [310, 0]
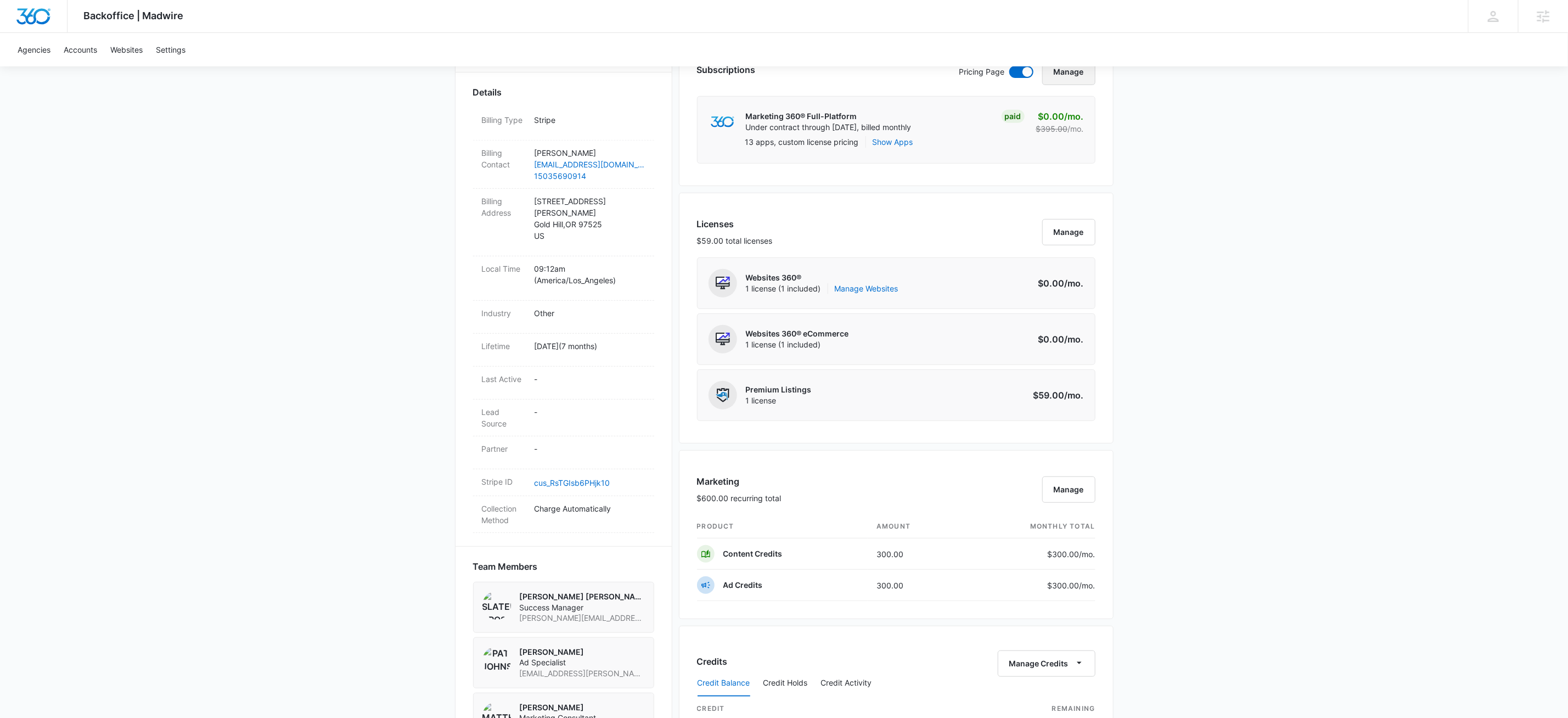
click at [1068, 72] on button "Manage" at bounding box center [1068, 71] width 53 height 26
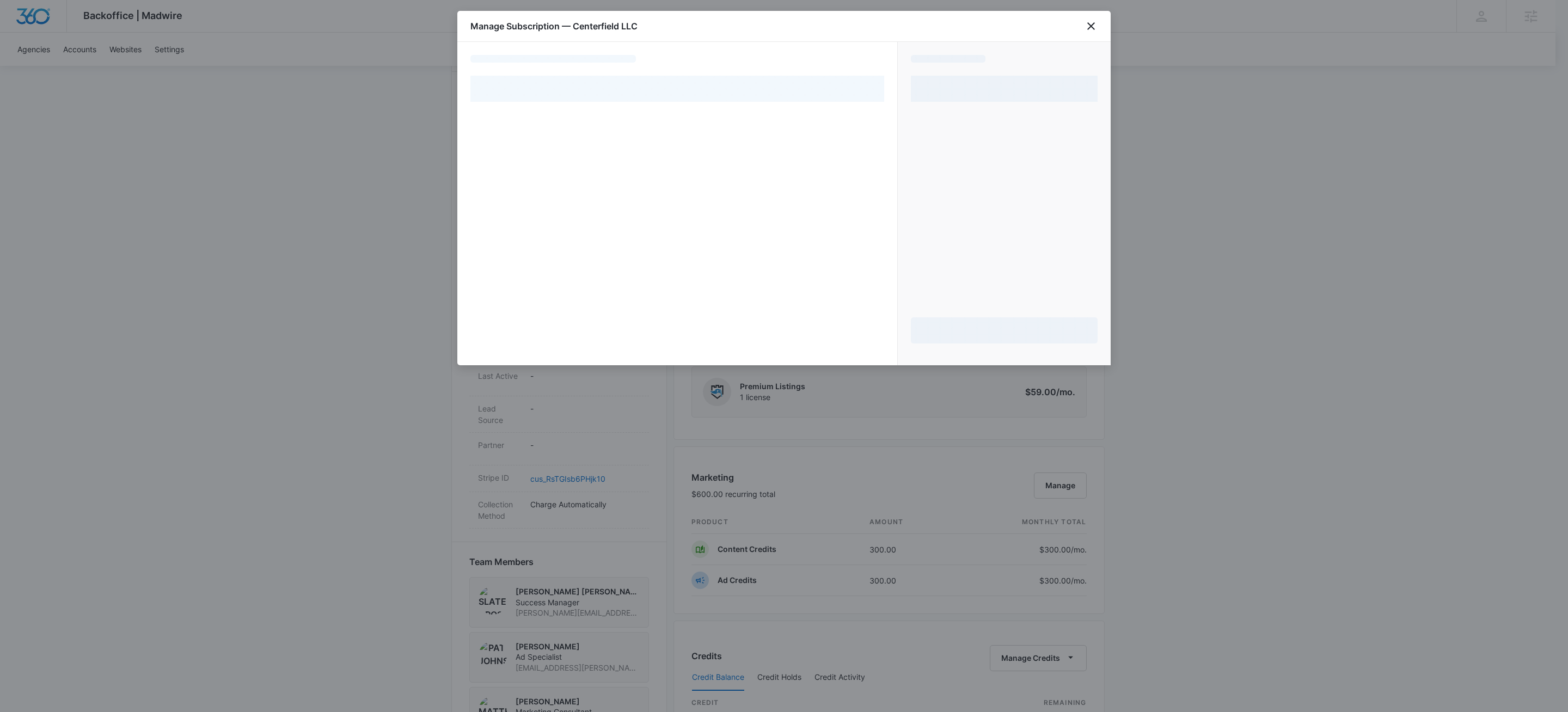
select select "pm_1R08SXA4n8RTgNjU5WC4YMHy"
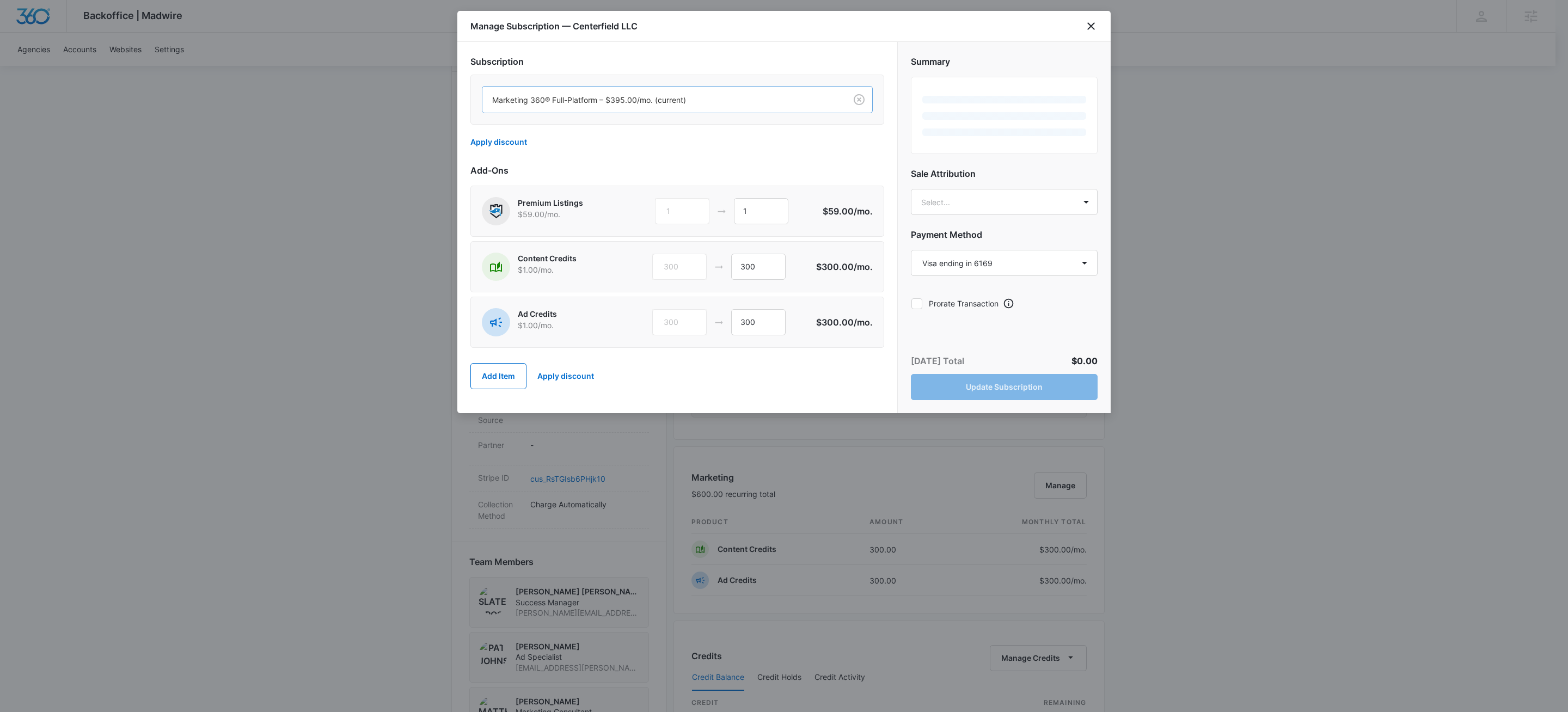
click at [689, 103] on div at bounding box center [662, 100] width 340 height 13
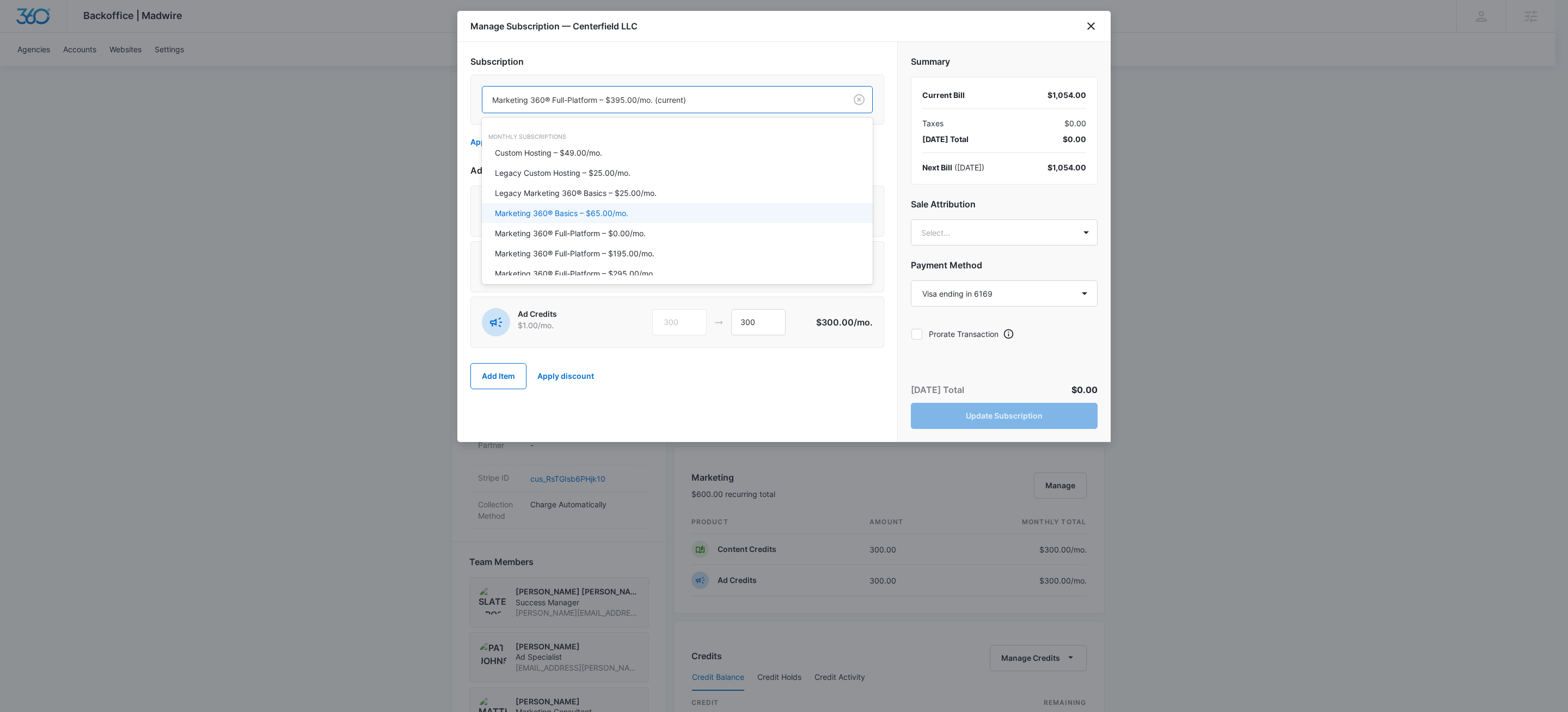
click at [611, 213] on p "Marketing 360® Basics – $65.00/mo." at bounding box center [562, 213] width 133 height 12
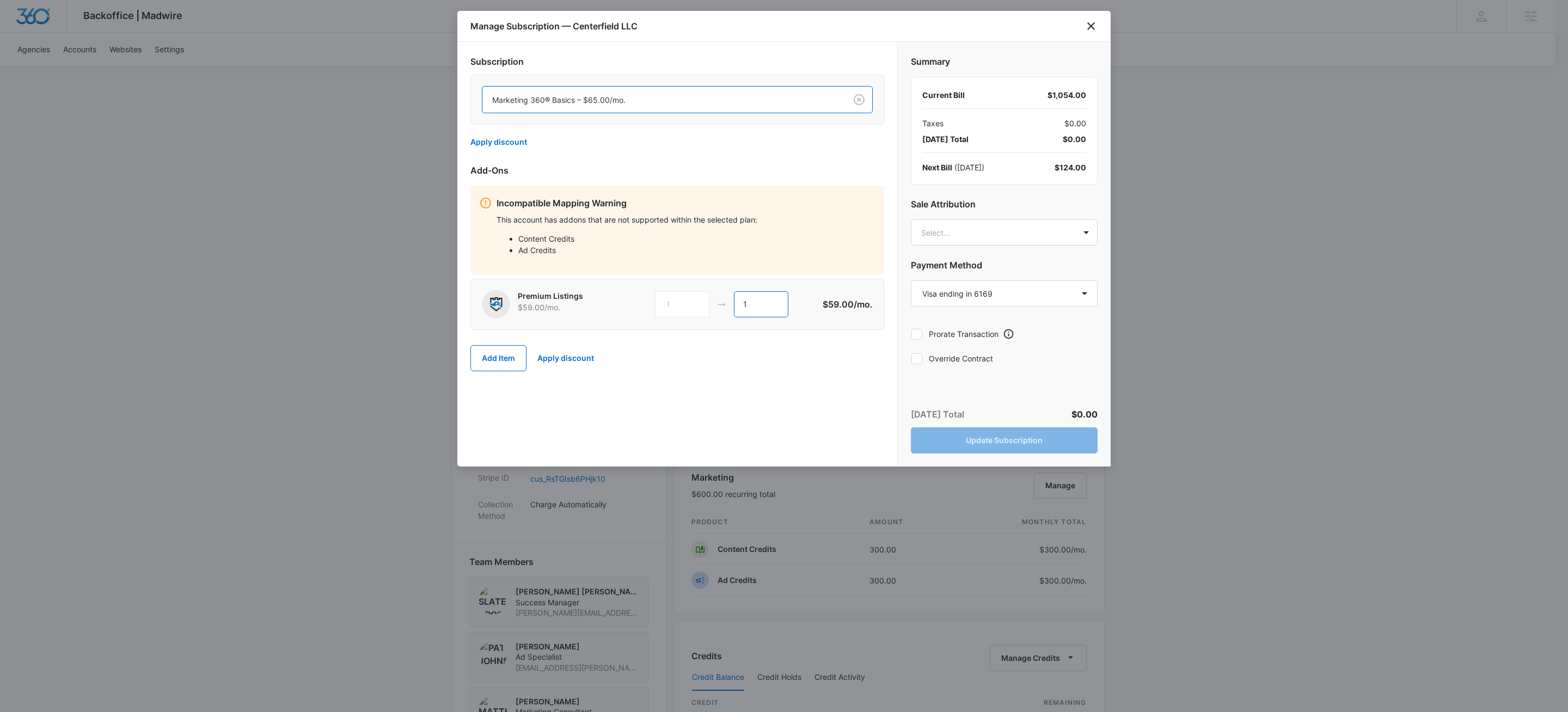
click at [767, 310] on input "1" at bounding box center [760, 303] width 54 height 26
click at [766, 310] on input "1" at bounding box center [760, 303] width 54 height 26
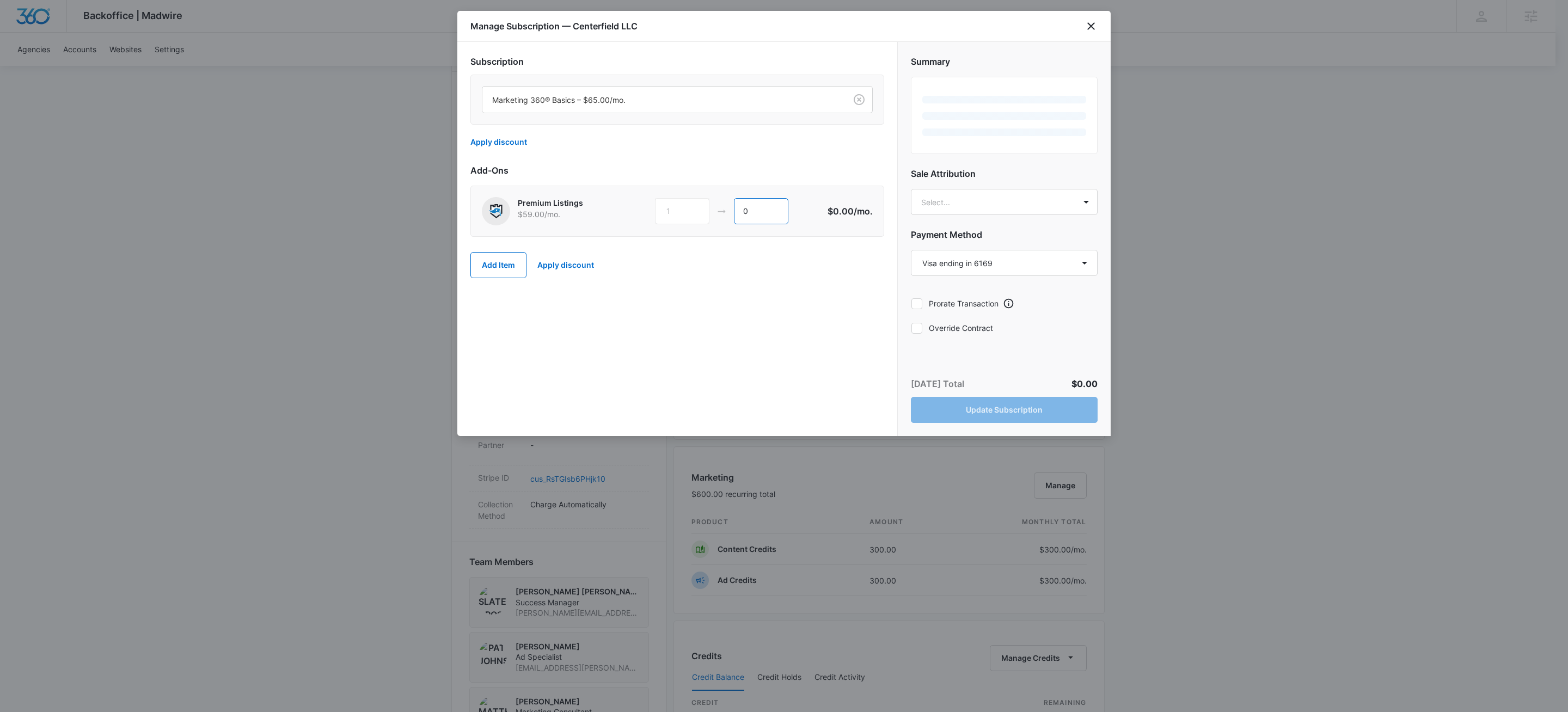
type input "0"
click at [778, 344] on div "Subscription Marketing 360® Basics – $65.00/mo. Apply discount Add-Ons Premium …" at bounding box center [678, 238] width 440 height 394
click at [914, 331] on icon at bounding box center [917, 328] width 10 height 10
click at [911, 328] on input "Override Contract" at bounding box center [911, 328] width 1 height 1
checkbox input "true"
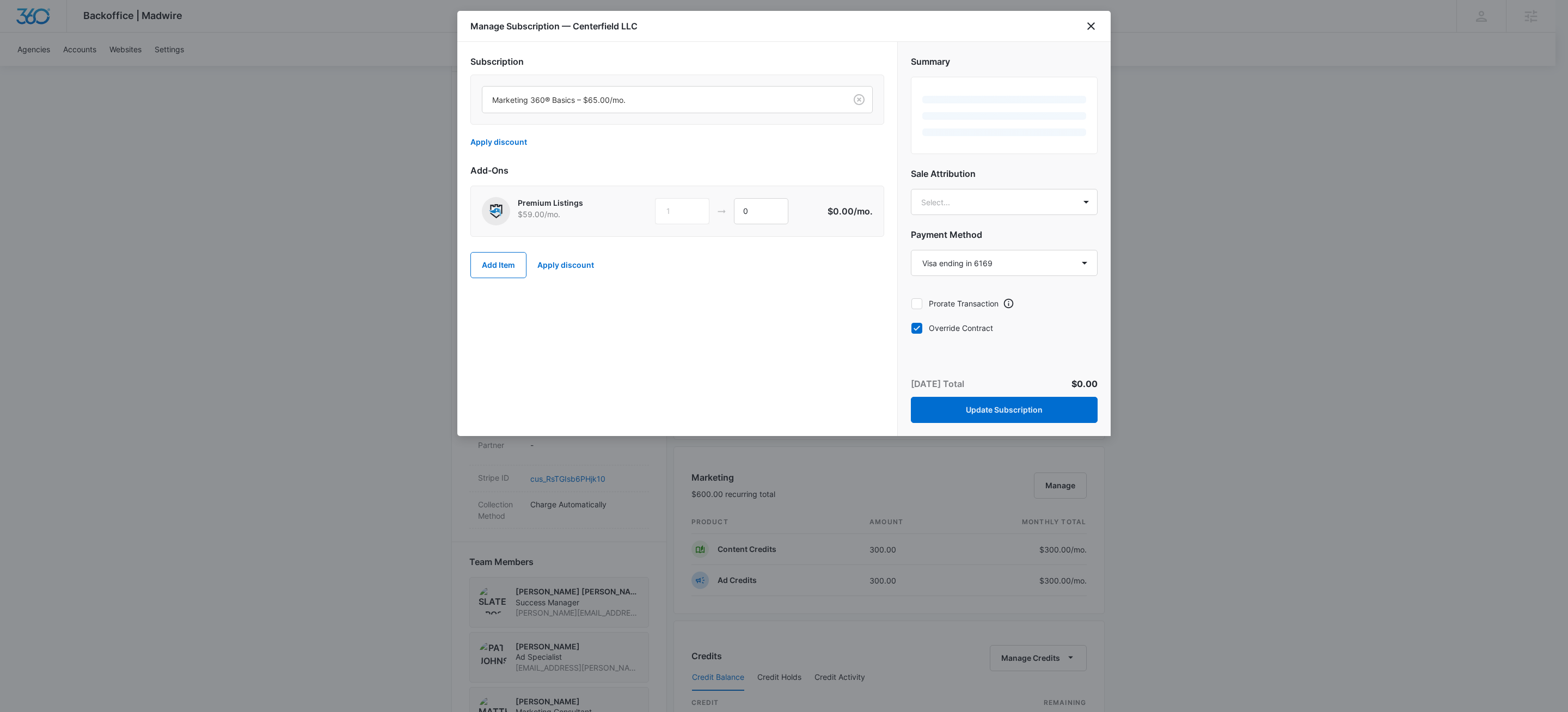
click at [731, 344] on div "Subscription Marketing 360® Basics – $65.00/mo. Apply discount Add-Ons Premium …" at bounding box center [678, 238] width 440 height 394
click at [1090, 24] on icon "close" at bounding box center [1091, 27] width 13 height 13
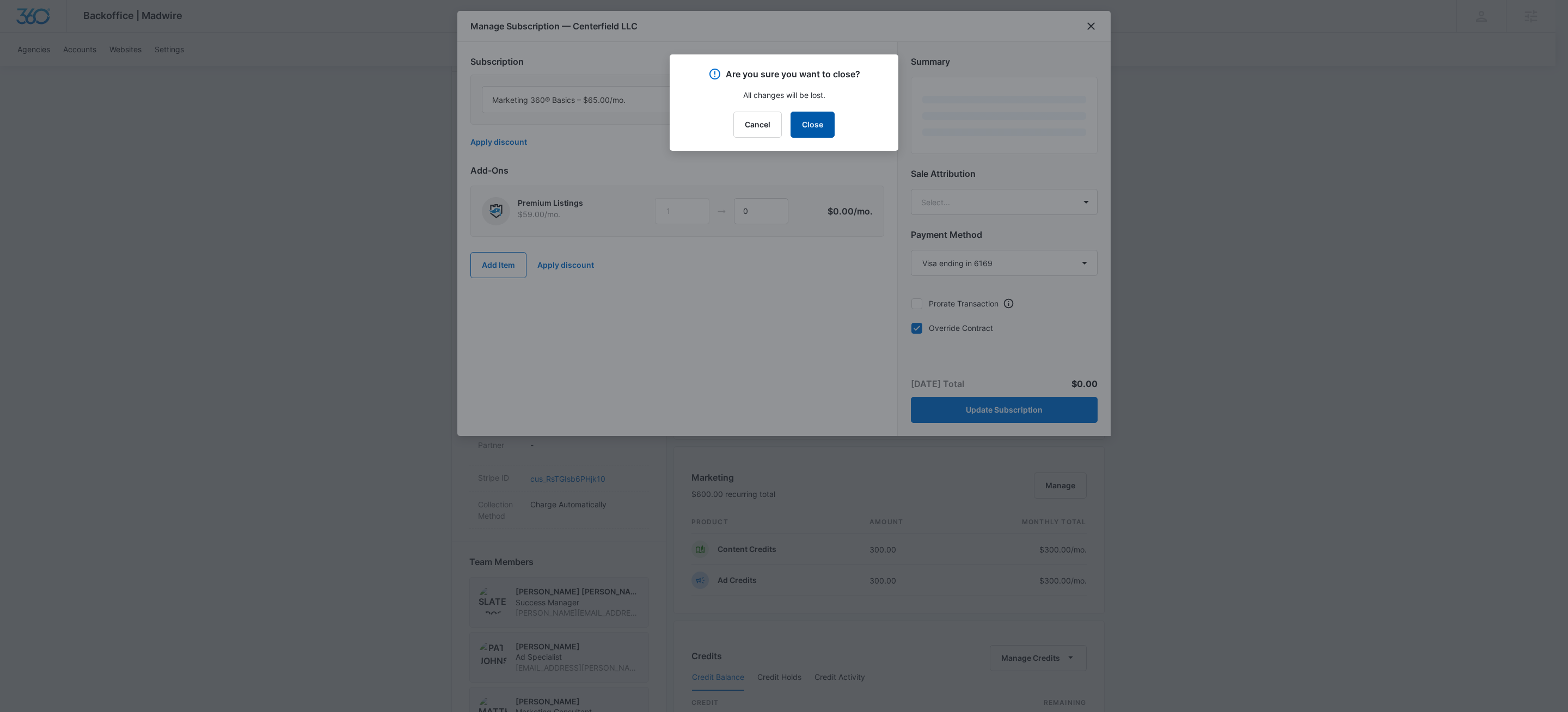
click at [822, 118] on button "Close" at bounding box center [812, 124] width 44 height 26
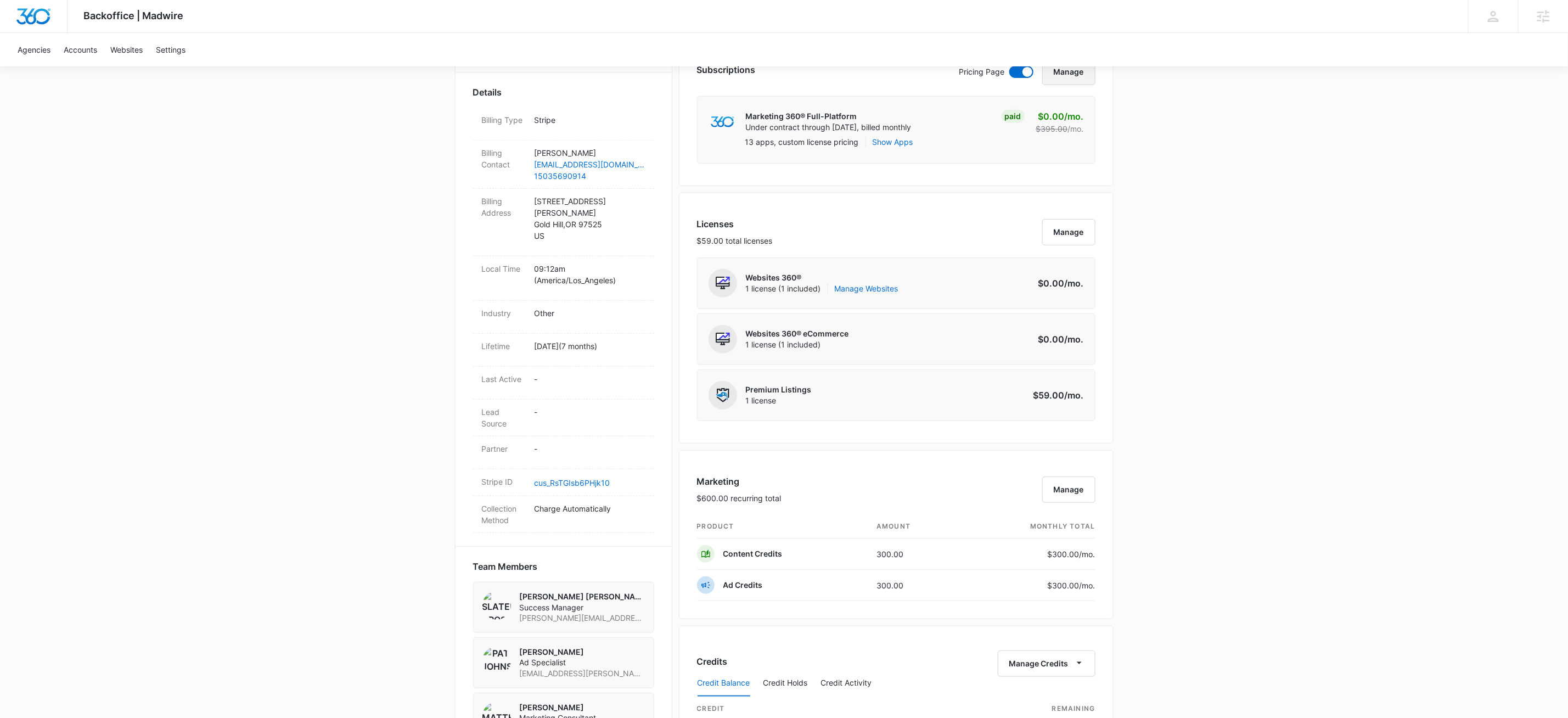
click at [1055, 85] on button "Manage" at bounding box center [1068, 71] width 53 height 26
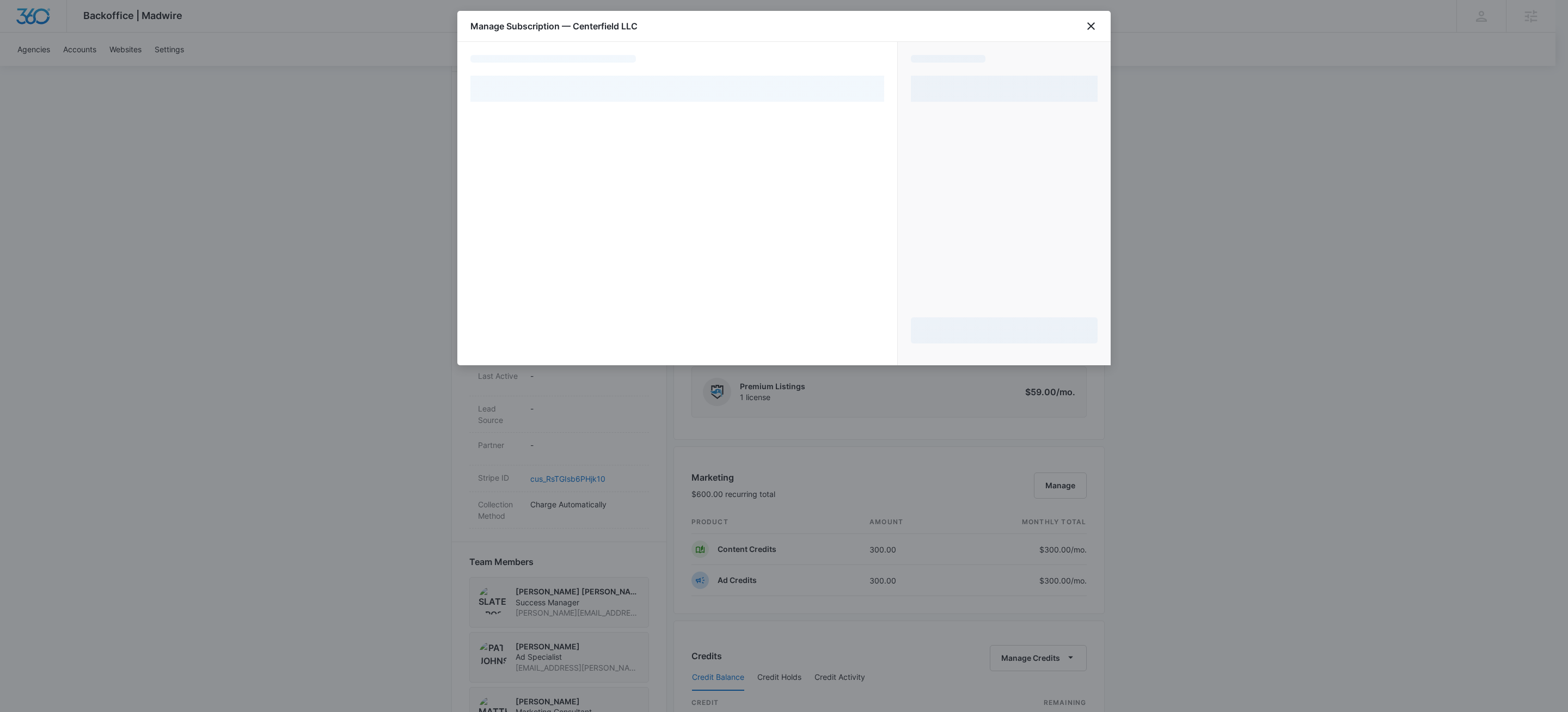
select select "pm_1R08SXA4n8RTgNjU5WC4YMHy"
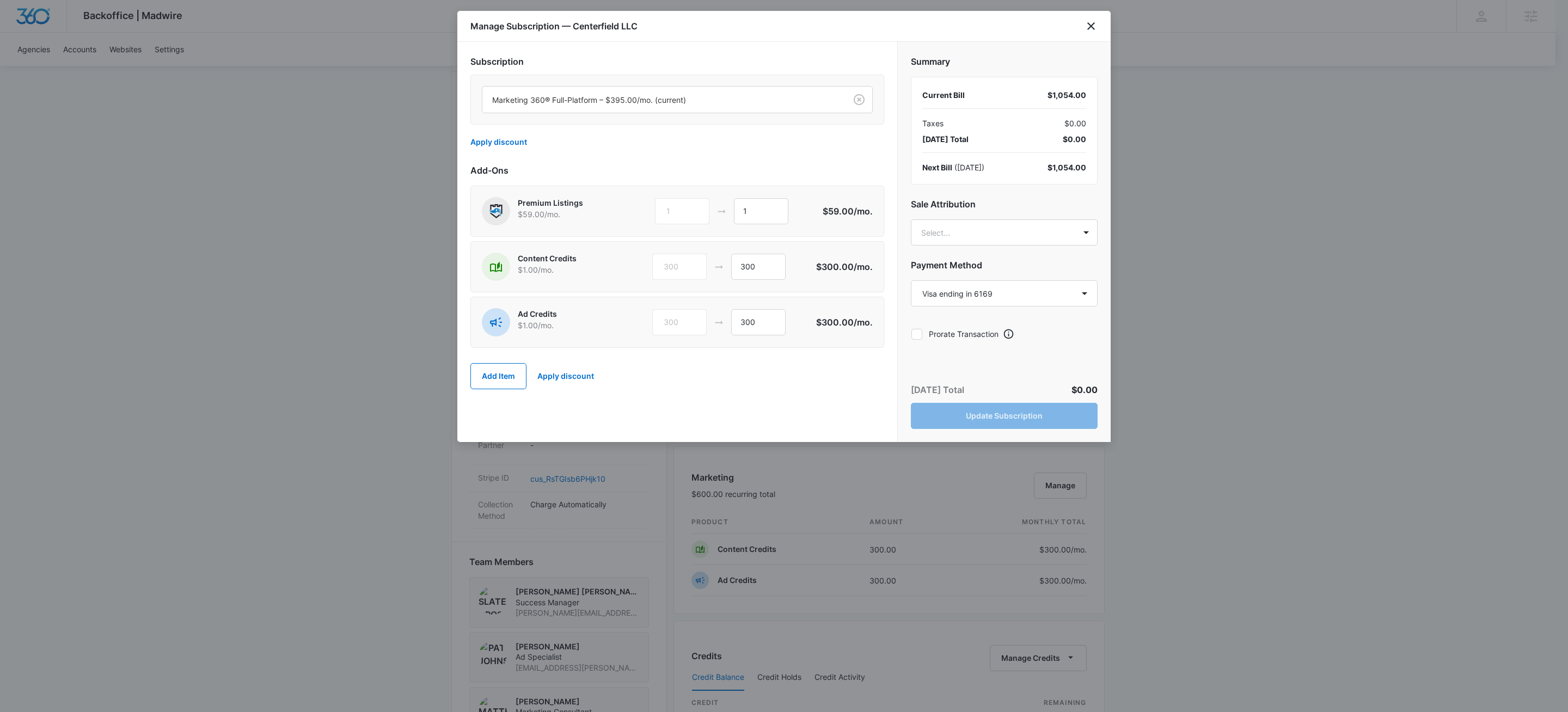
click at [821, 79] on div "Marketing 360® Full-Platform – $395.00/mo. (current)" at bounding box center [677, 99] width 413 height 50
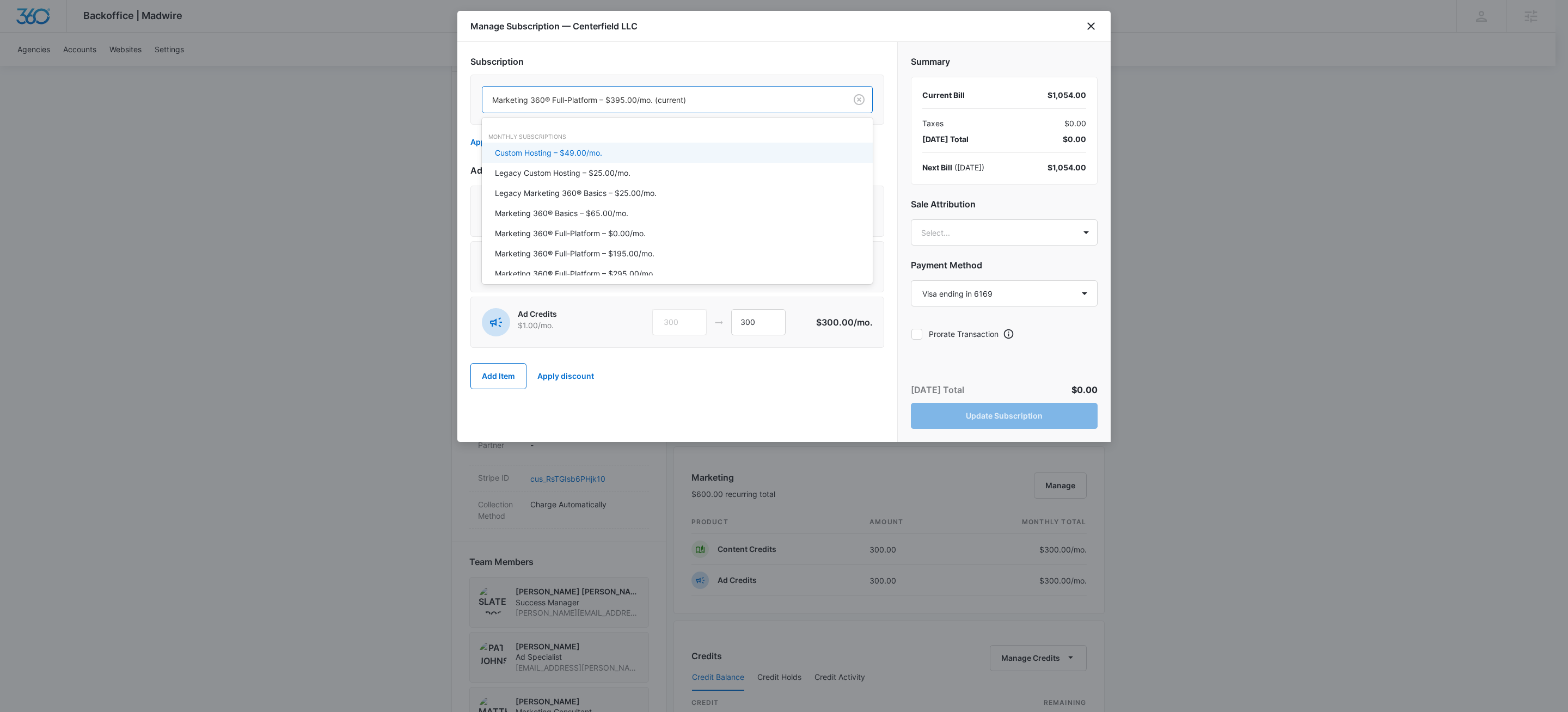
click at [814, 92] on div "Marketing 360® Full-Platform – $395.00/mo. (current)" at bounding box center [664, 99] width 363 height 24
click at [635, 211] on div "Marketing 360® Basics – $65.00/mo." at bounding box center [676, 213] width 363 height 12
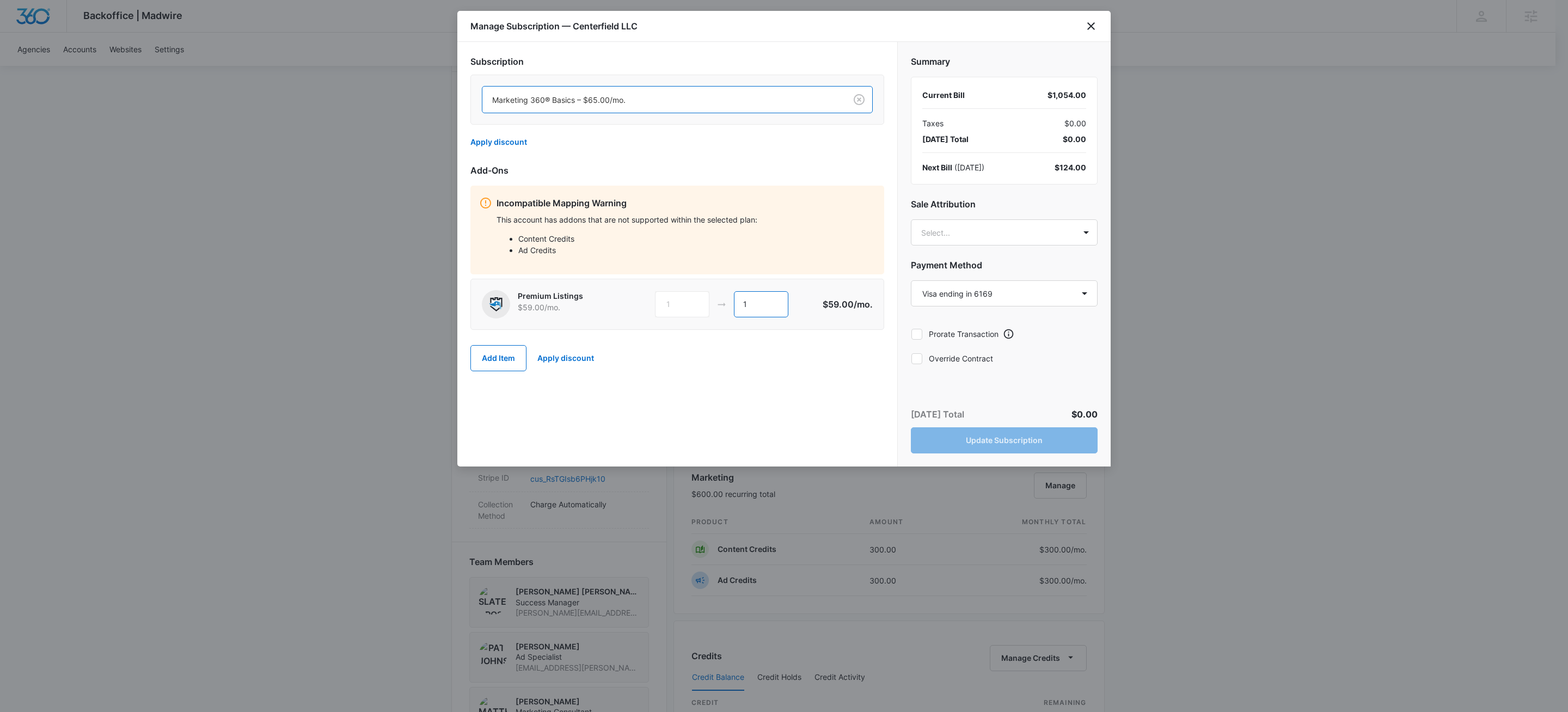
click at [776, 308] on input "1" at bounding box center [760, 303] width 54 height 26
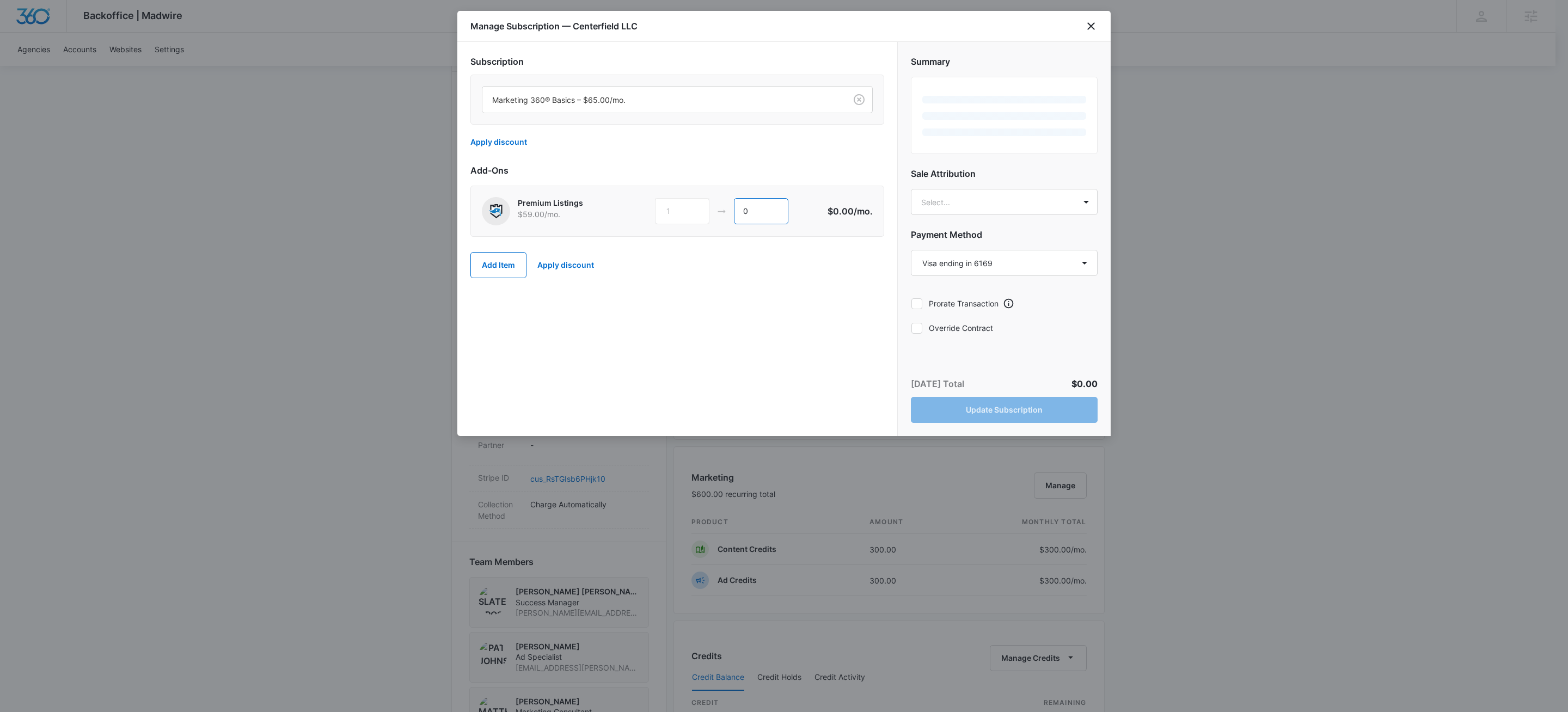
type input "0"
click at [931, 330] on label "Override Contract" at bounding box center [1004, 328] width 187 height 12
click at [911, 328] on input "Override Contract" at bounding box center [911, 328] width 1 height 1
checkbox input "true"
click at [1035, 411] on button "Update Subscription" at bounding box center [1004, 409] width 187 height 26
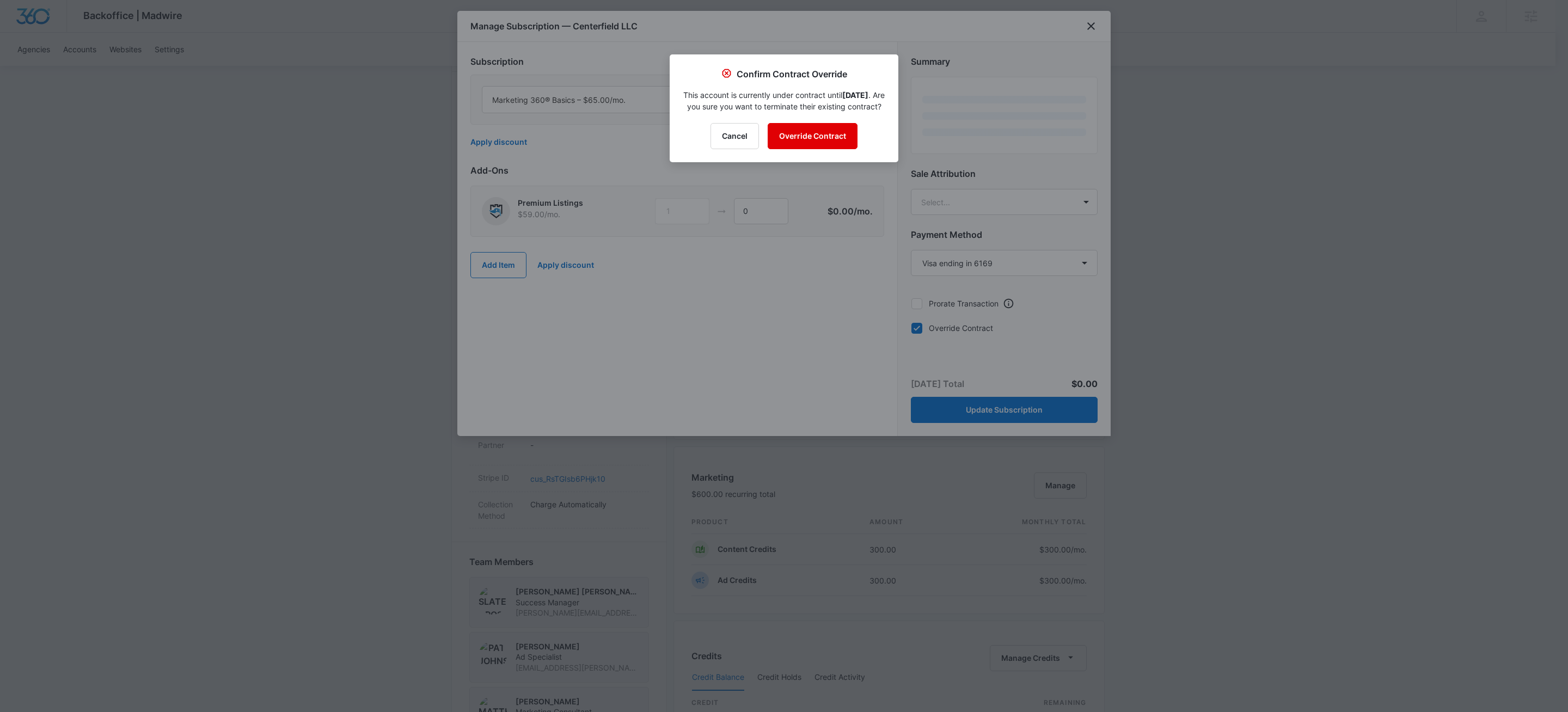
click at [821, 149] on button "Override Contract" at bounding box center [813, 136] width 90 height 26
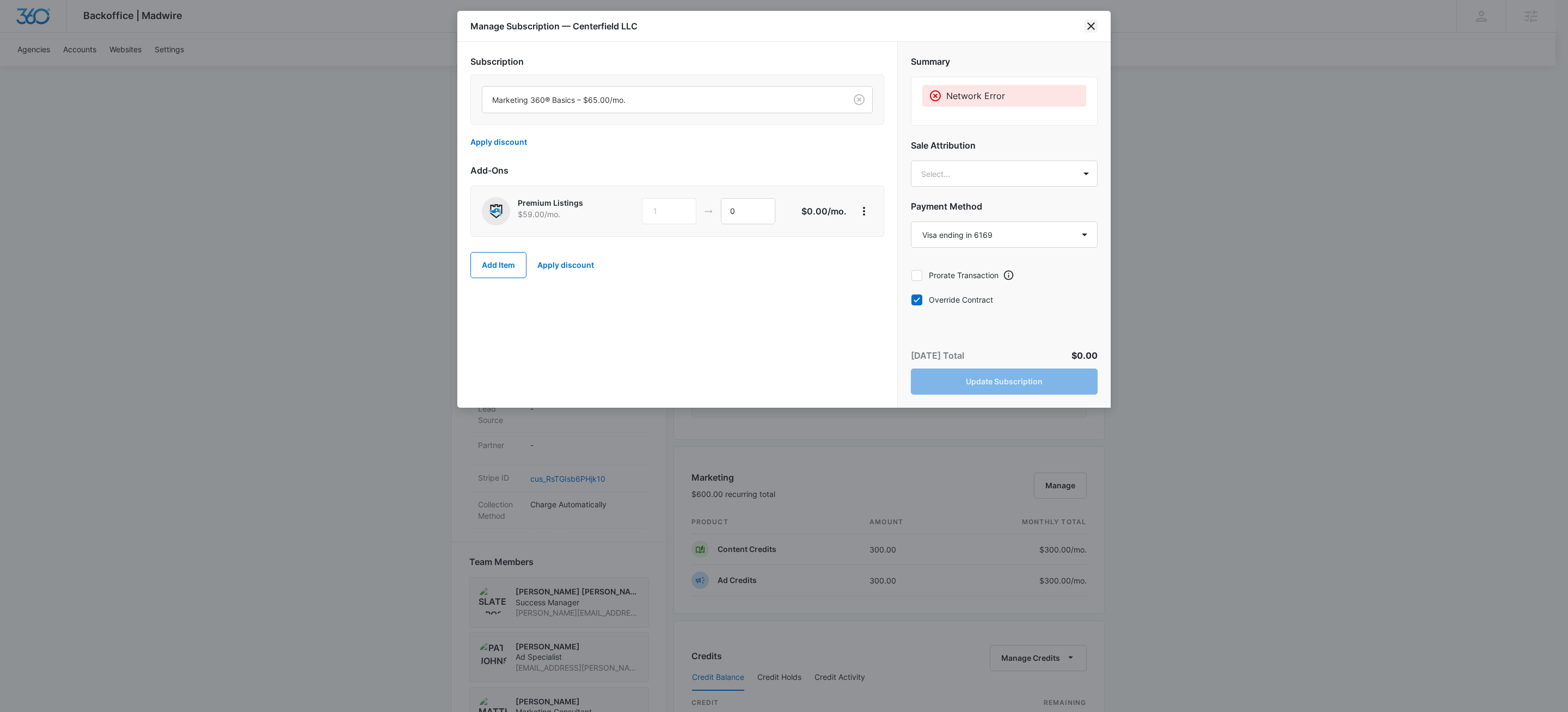
click at [1093, 24] on icon "close" at bounding box center [1090, 26] width 8 height 8
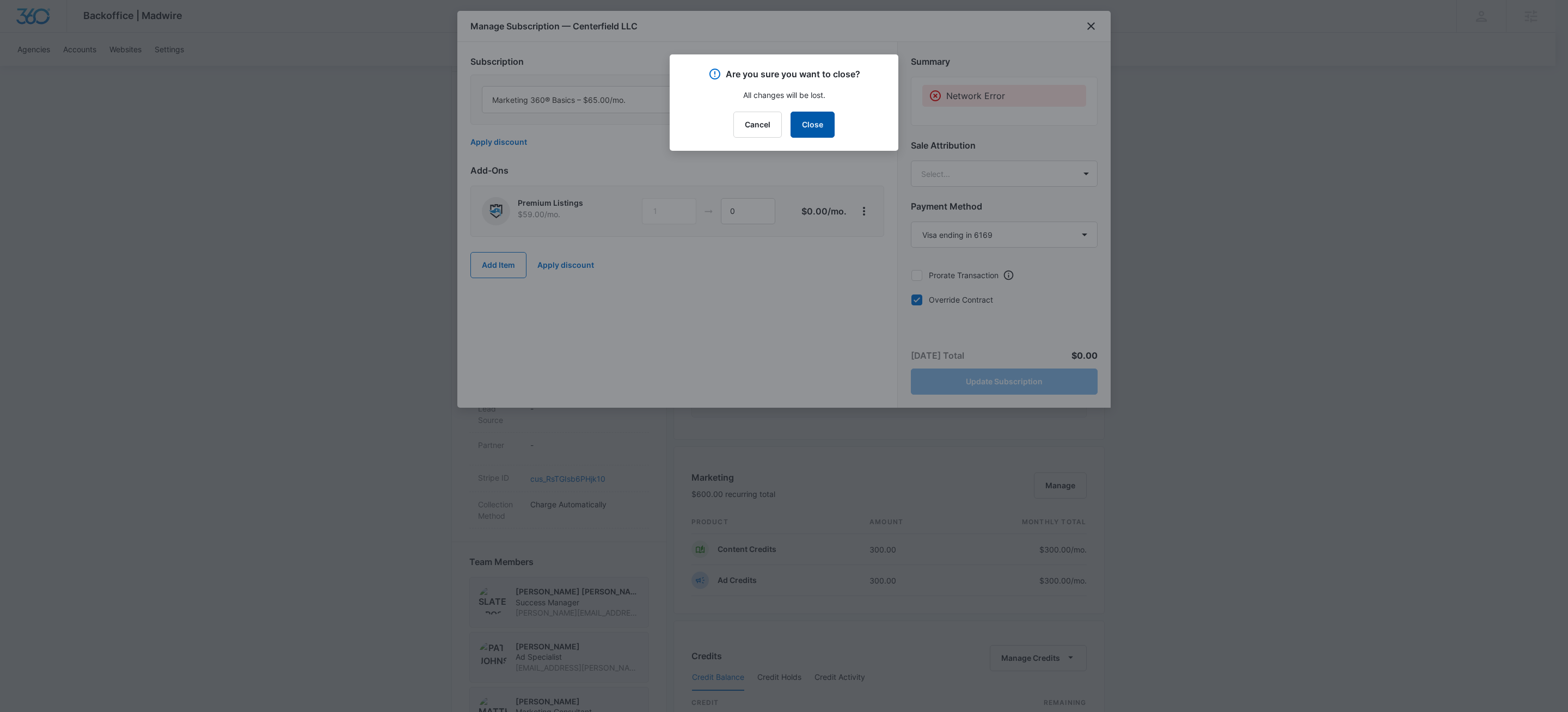
click at [826, 126] on button "Close" at bounding box center [812, 124] width 44 height 26
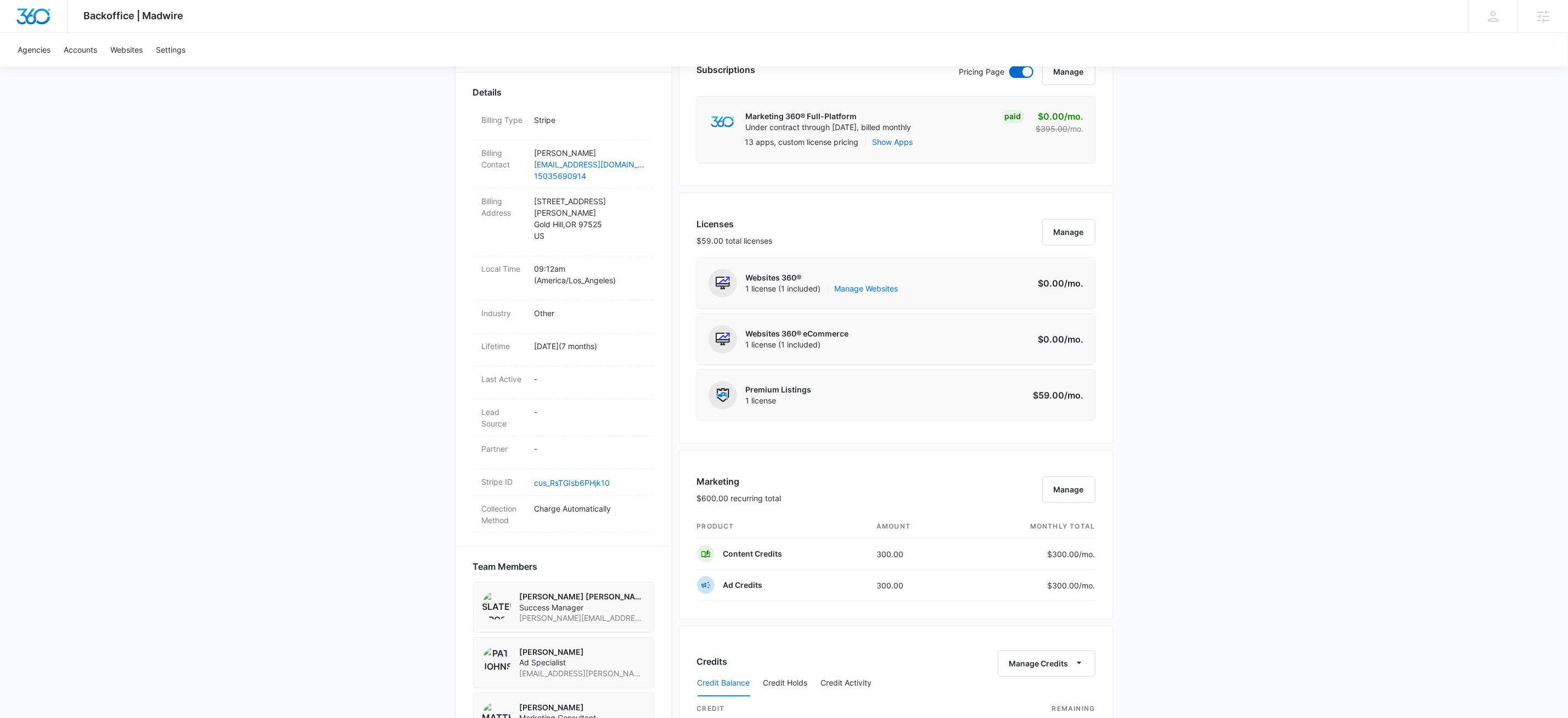
scroll to position [0, 0]
